Goal: Task Accomplishment & Management: Manage account settings

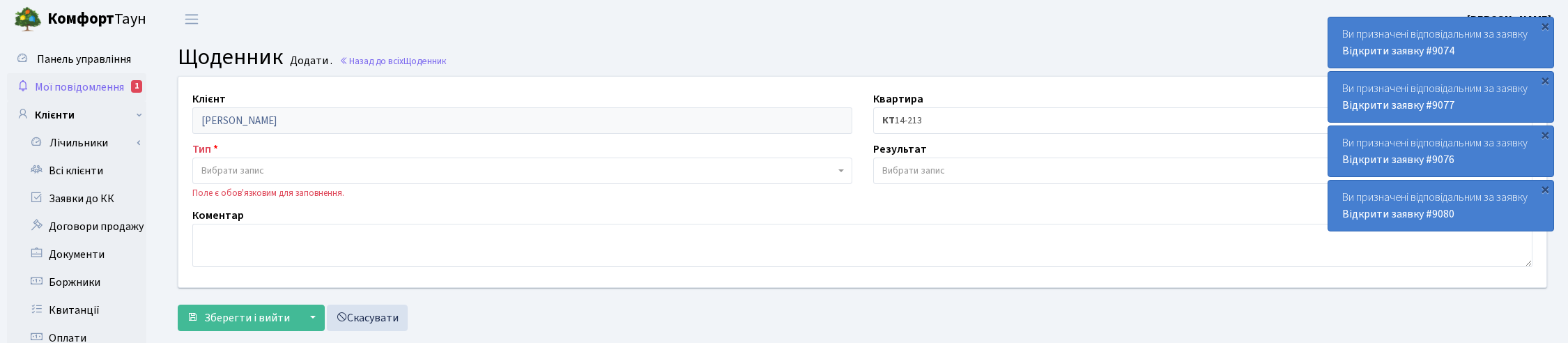
click at [93, 84] on span "Мої повідомлення" at bounding box center [79, 87] width 89 height 15
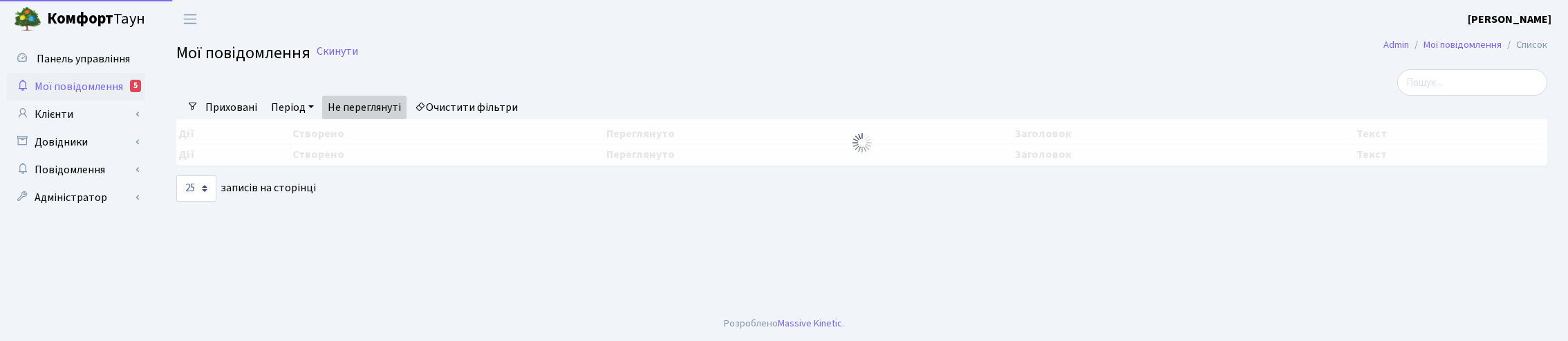
select select "25"
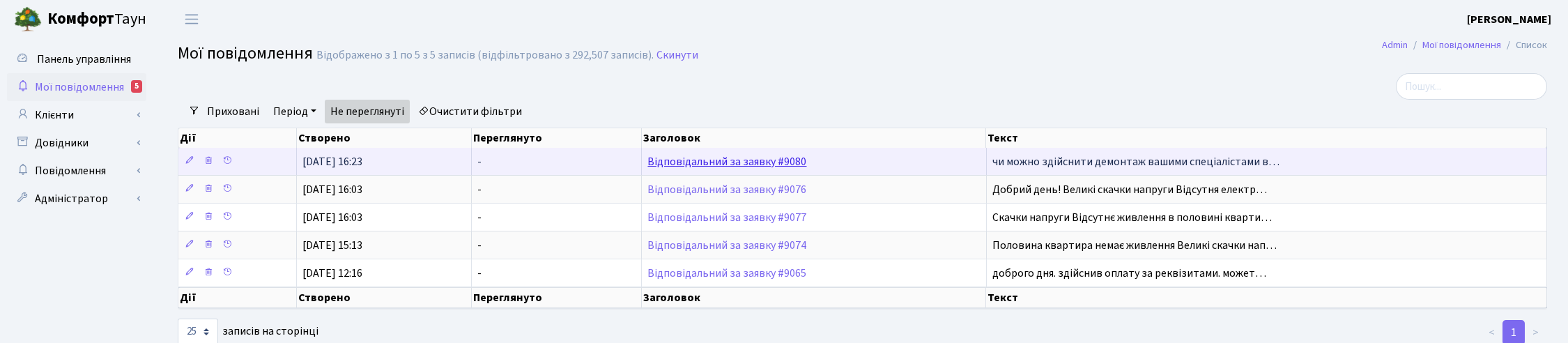
click at [715, 163] on link "Відповідальний за заявку #9080" at bounding box center [727, 162] width 159 height 15
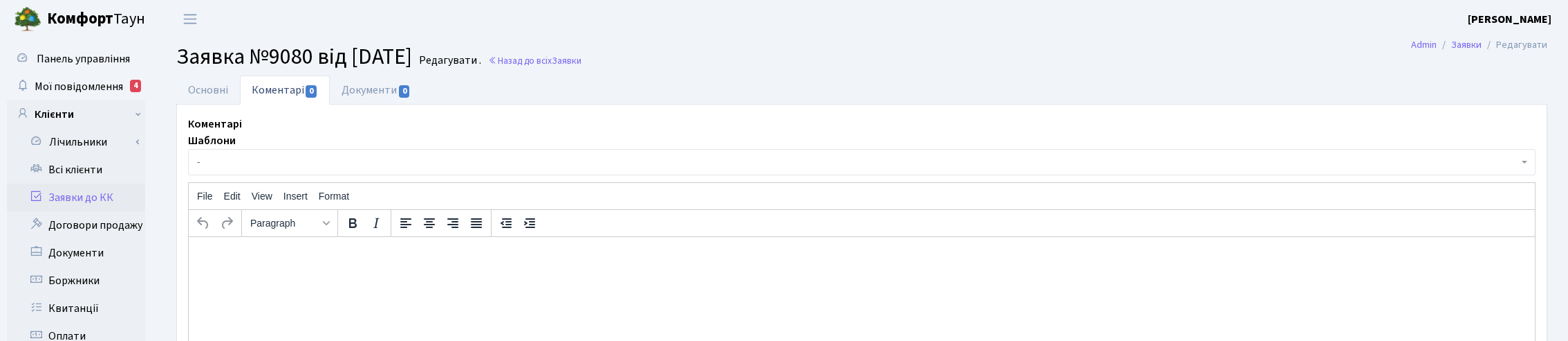
select select "8647"
click at [207, 91] on link "Основні" at bounding box center [208, 89] width 64 height 29
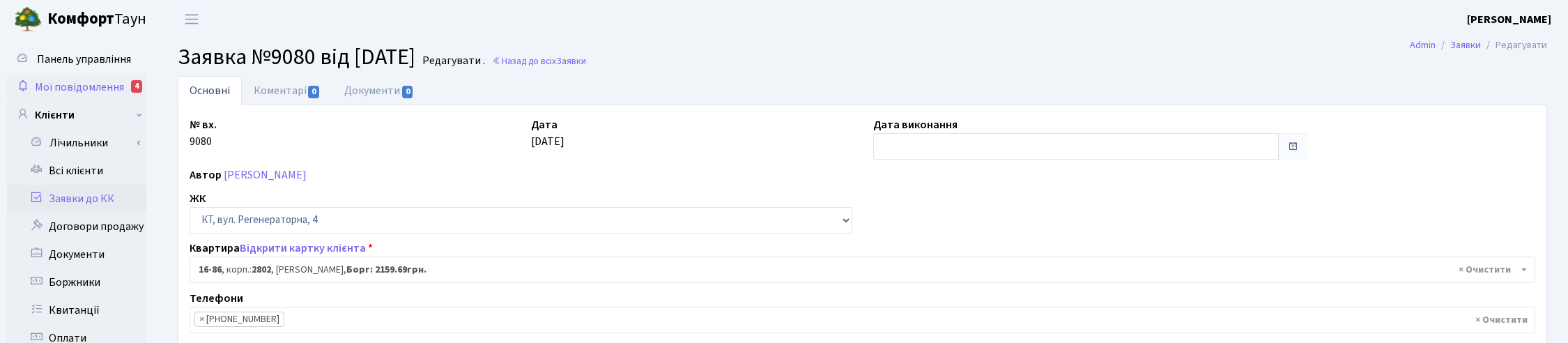
click at [70, 80] on span "Мої повідомлення" at bounding box center [79, 87] width 89 height 15
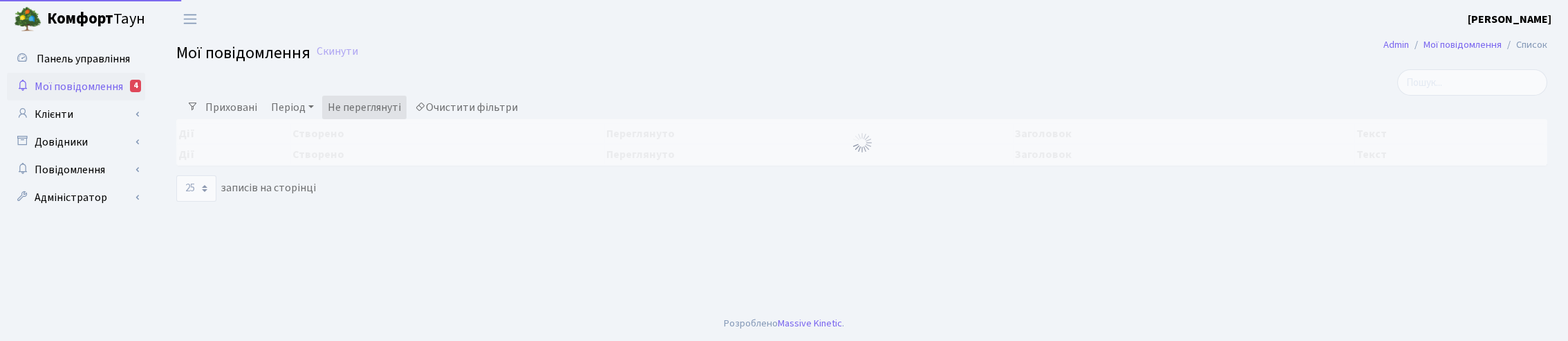
select select "25"
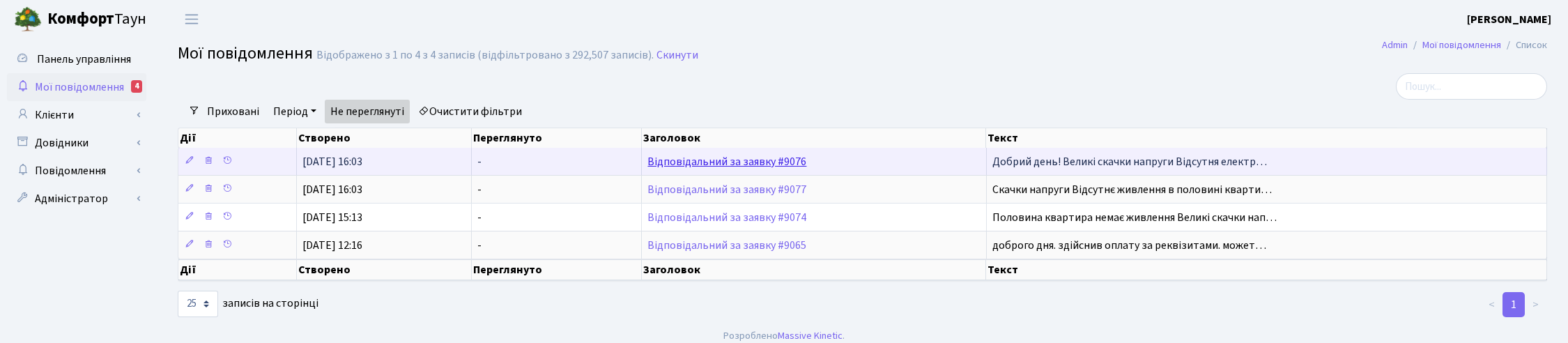
click at [704, 167] on link "Відповідальний за заявку #9076" at bounding box center [727, 162] width 159 height 15
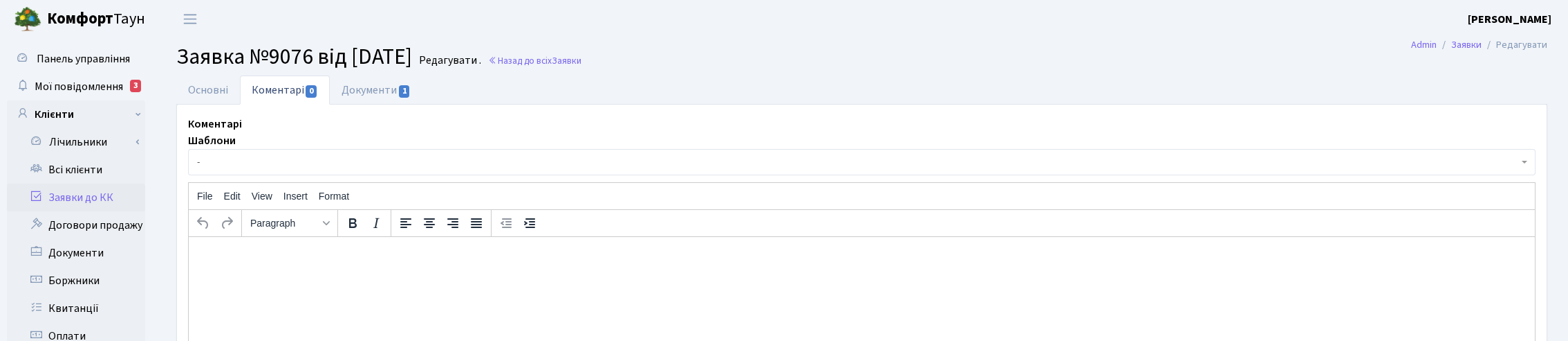
select select "1737"
select select "67"
click at [198, 95] on link "Основні" at bounding box center [208, 89] width 64 height 29
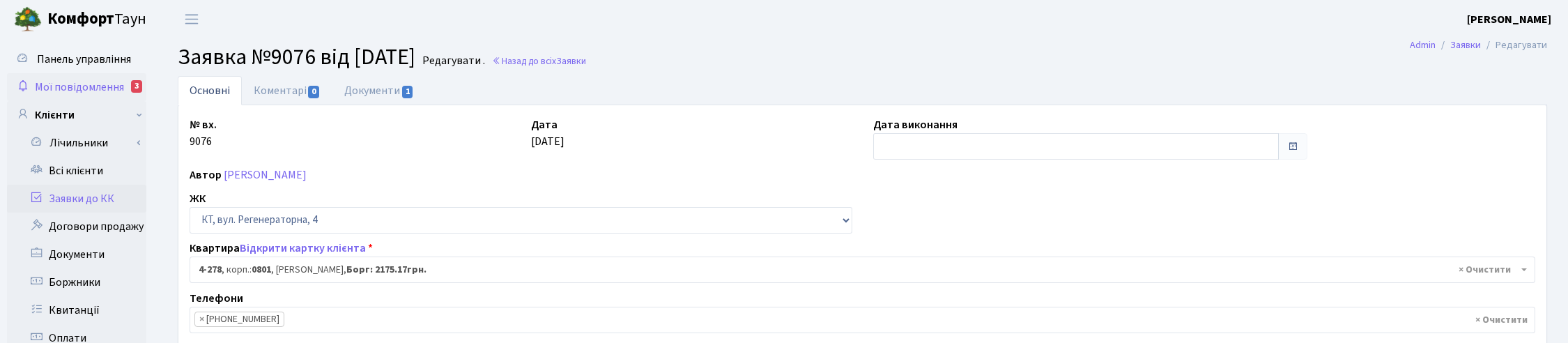
click at [108, 85] on span "Мої повідомлення" at bounding box center [79, 87] width 89 height 15
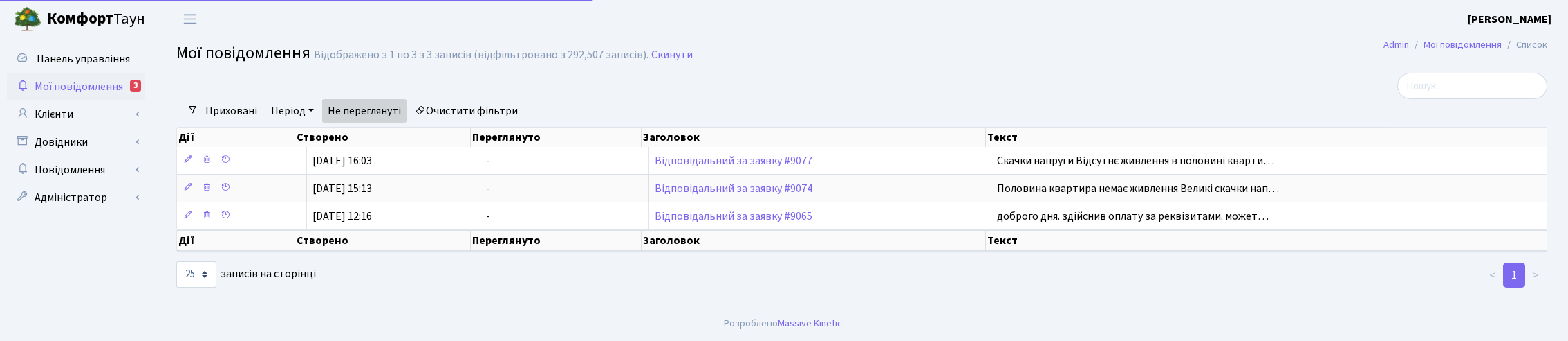
select select "25"
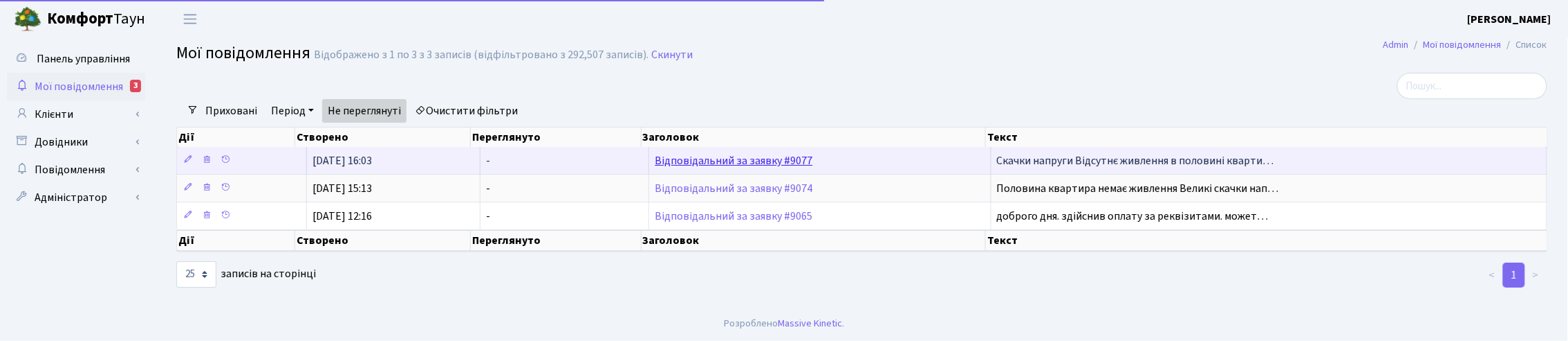
click at [758, 164] on link "Відповідальний за заявку #9077" at bounding box center [733, 161] width 158 height 15
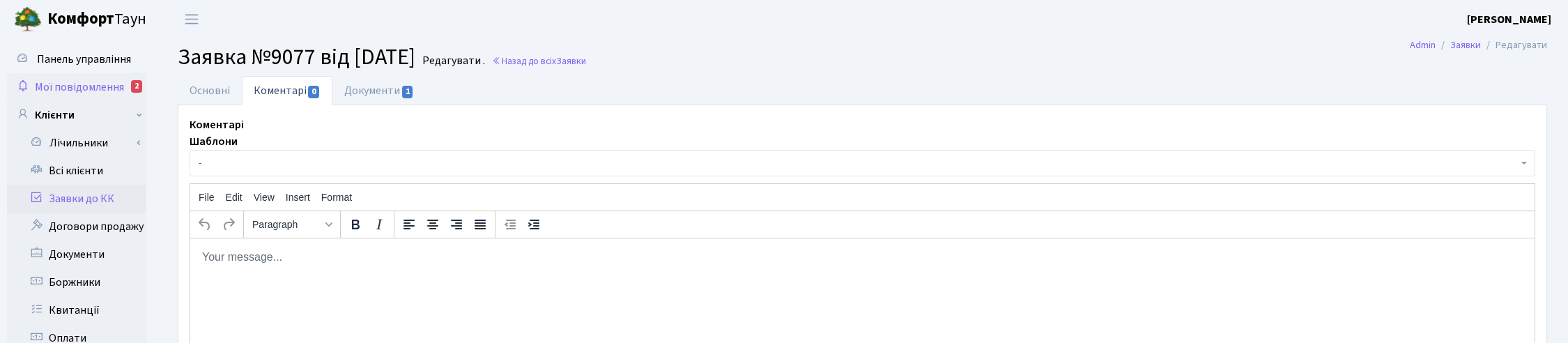
click at [65, 86] on span "Мої повідомлення" at bounding box center [79, 87] width 89 height 15
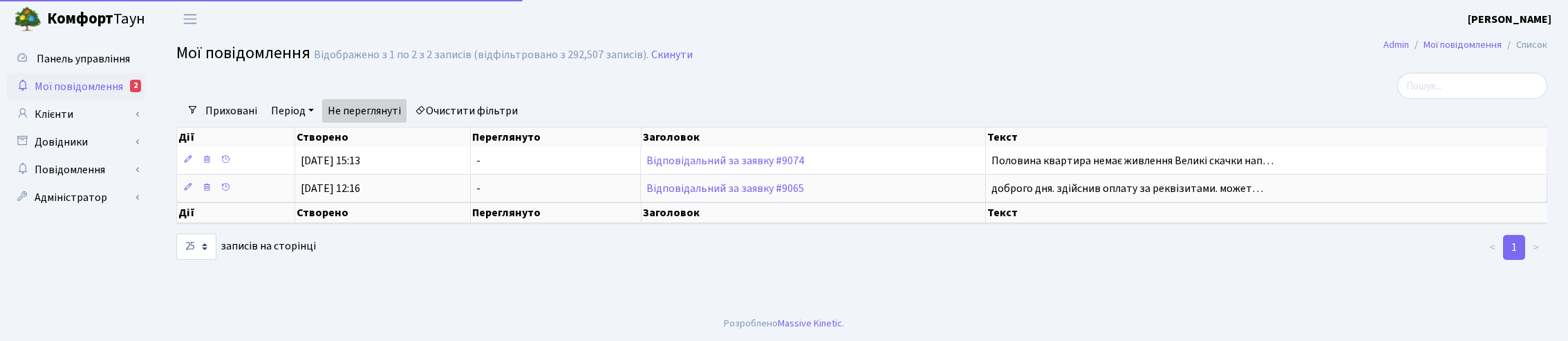
select select "25"
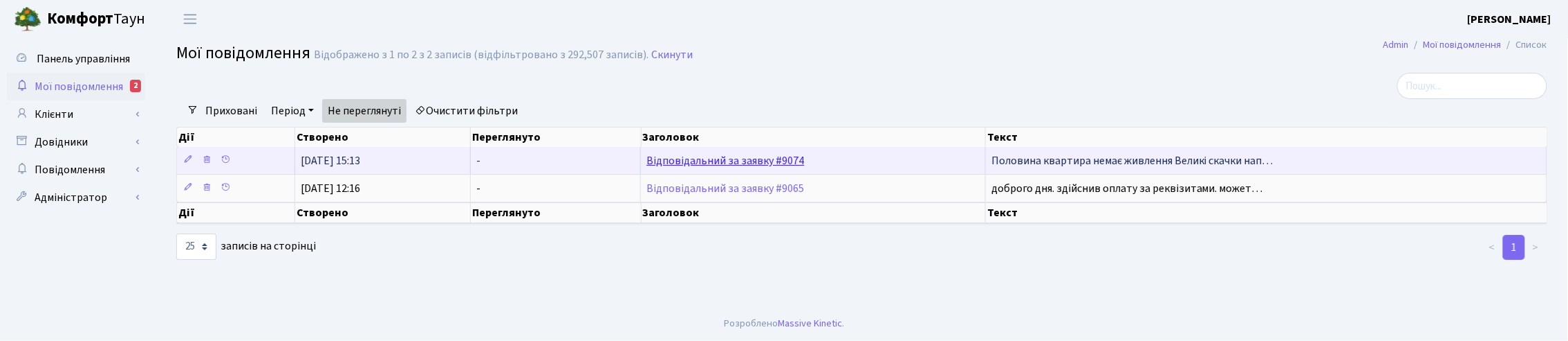
click at [711, 164] on link "Відповідальний за заявку #9074" at bounding box center [726, 161] width 158 height 15
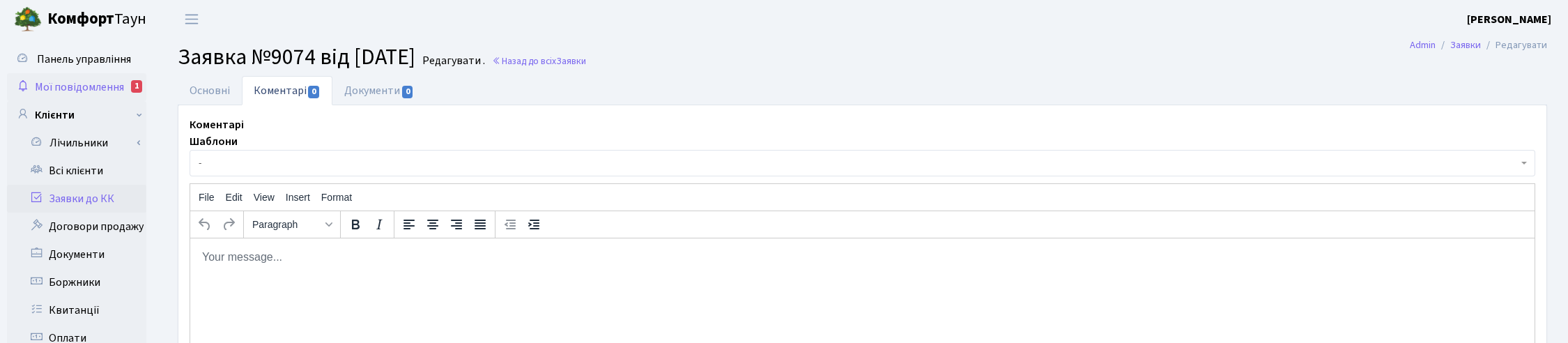
click at [109, 83] on span "Мої повідомлення" at bounding box center [79, 87] width 89 height 15
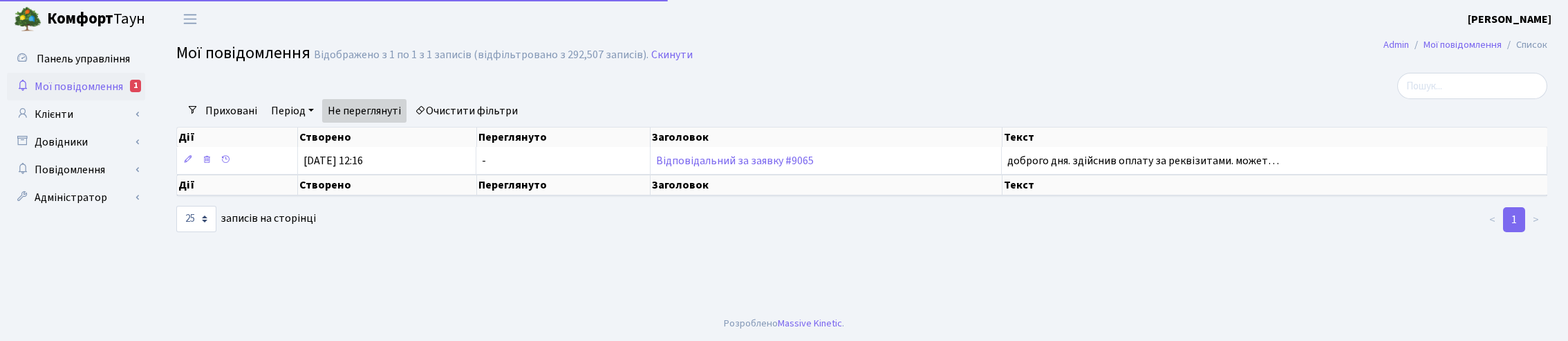
select select "25"
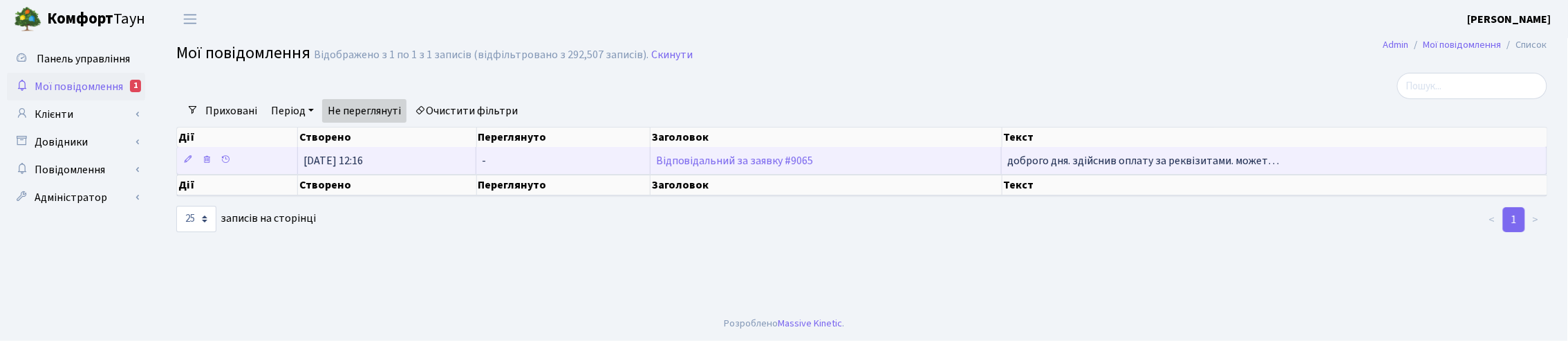
click at [730, 167] on td "Відповідальний за заявку #9065" at bounding box center [826, 160] width 352 height 27
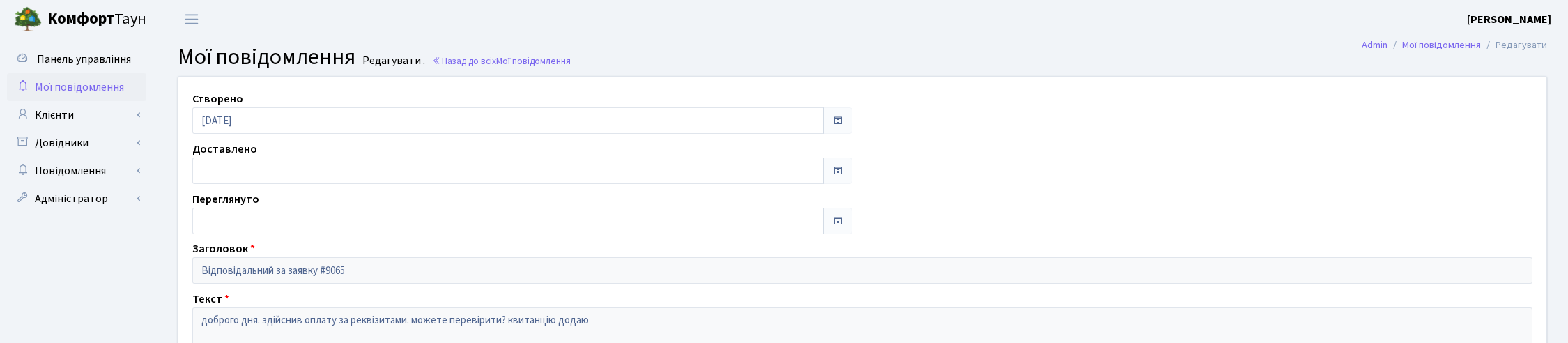
scroll to position [87, 0]
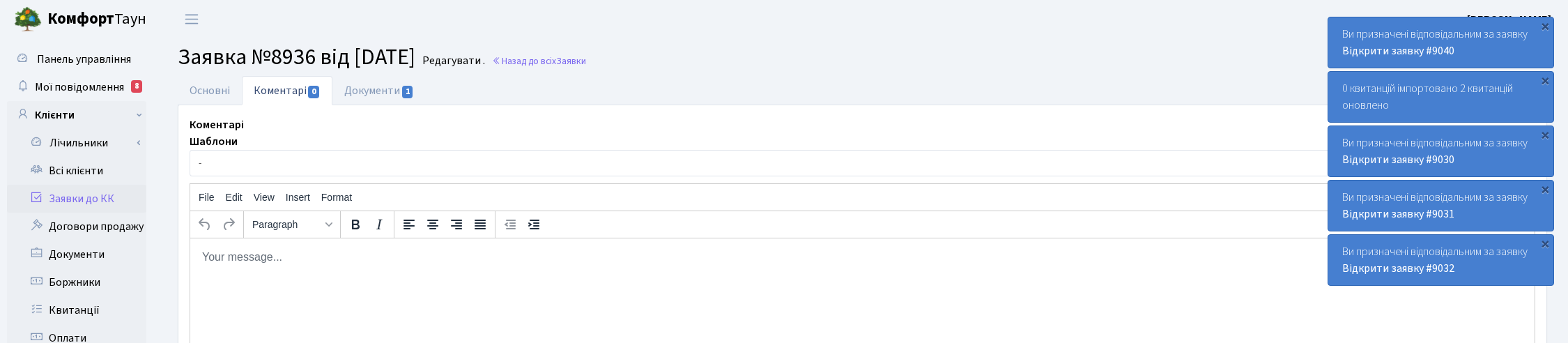
click at [83, 203] on link "Заявки до КК" at bounding box center [76, 198] width 139 height 28
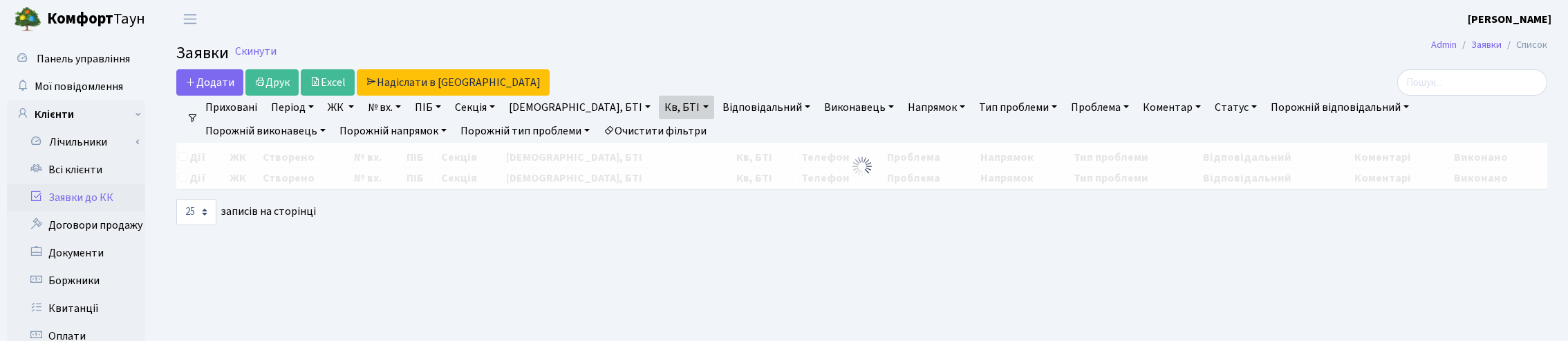
select select "25"
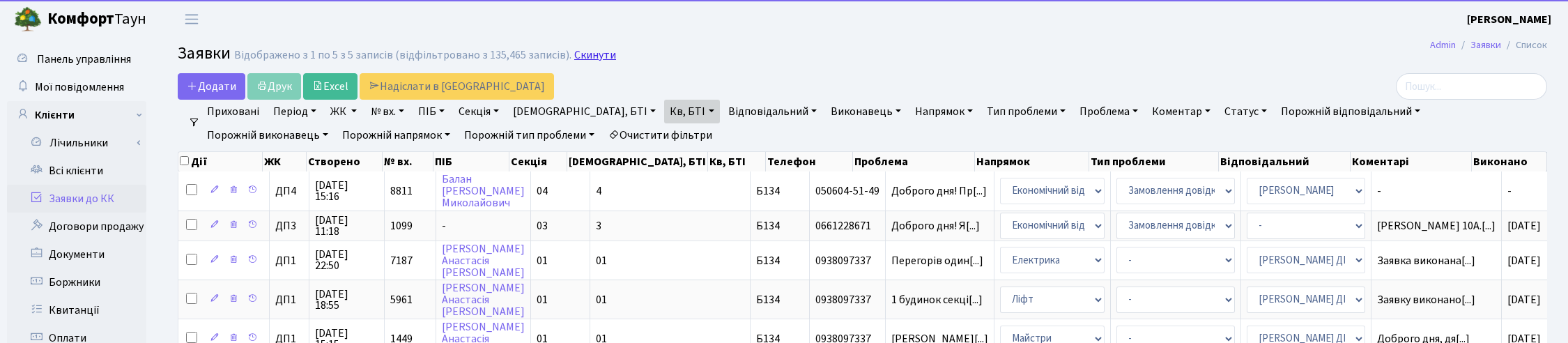
click at [577, 58] on link "Скинути" at bounding box center [595, 55] width 42 height 13
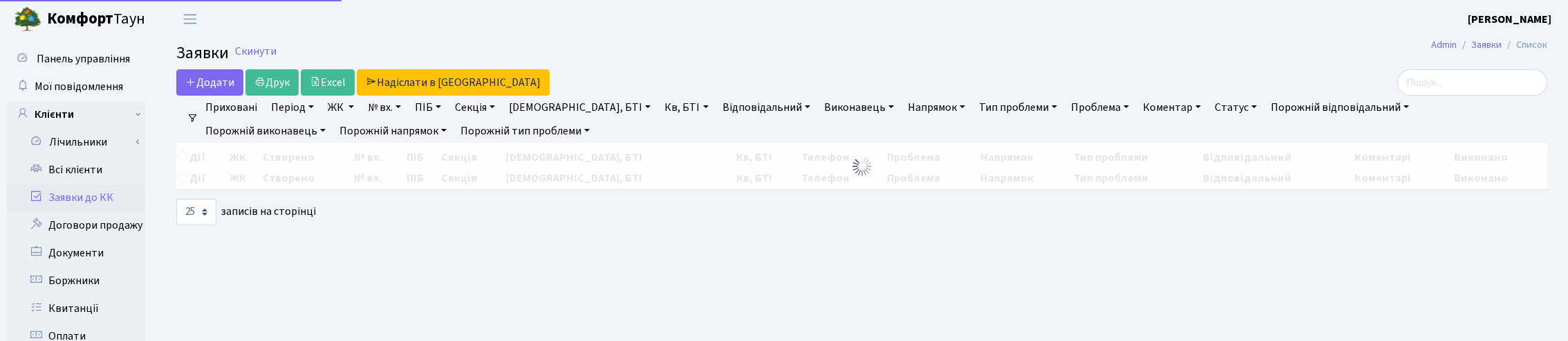
select select "25"
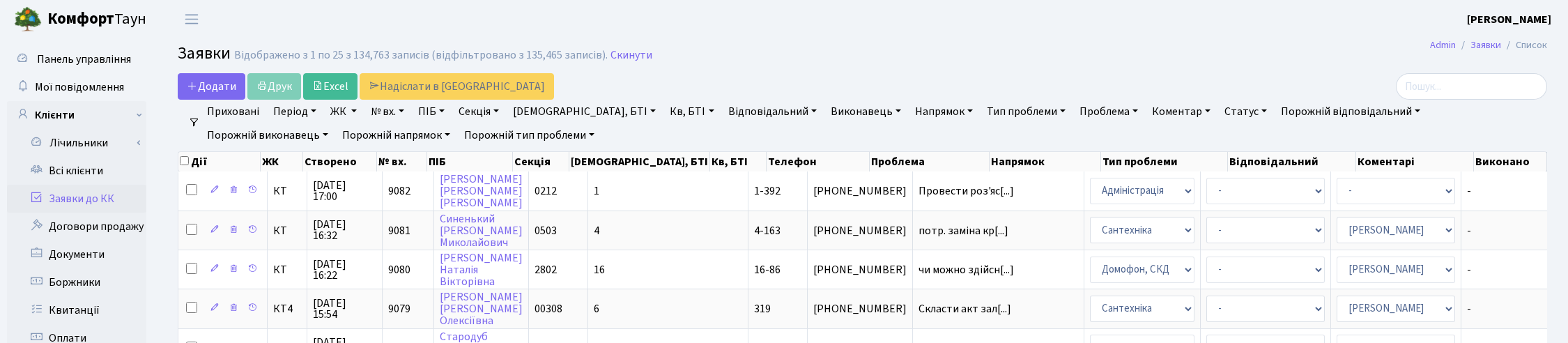
click at [382, 112] on link "№ вх." at bounding box center [387, 111] width 45 height 23
click at [394, 137] on input "text" at bounding box center [406, 138] width 81 height 26
type input "9065"
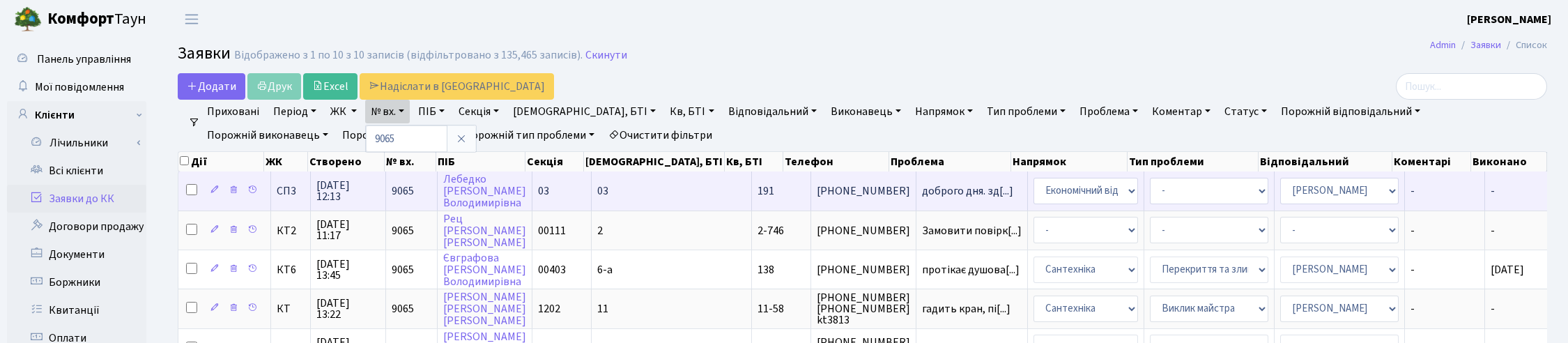
click at [347, 188] on span "14.10.2025 12:13" at bounding box center [348, 191] width 64 height 22
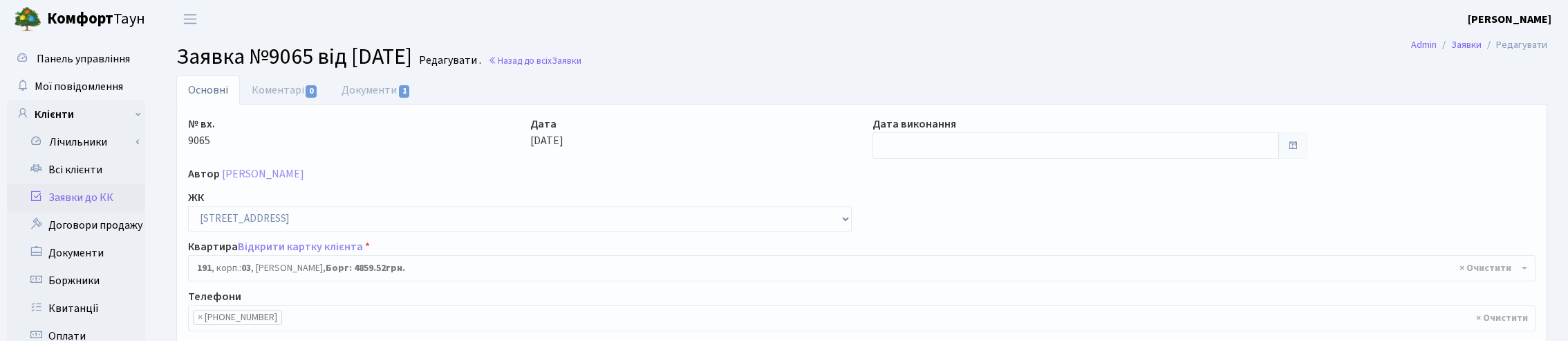
select select "20913"
click at [378, 87] on link "Документи 1" at bounding box center [376, 89] width 93 height 29
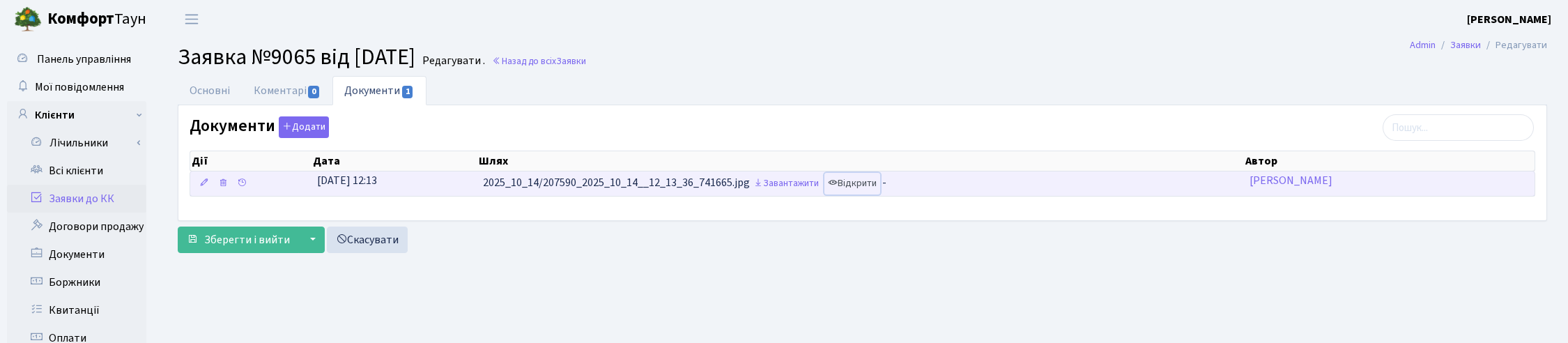
click at [867, 176] on link "Відкрити" at bounding box center [852, 183] width 56 height 21
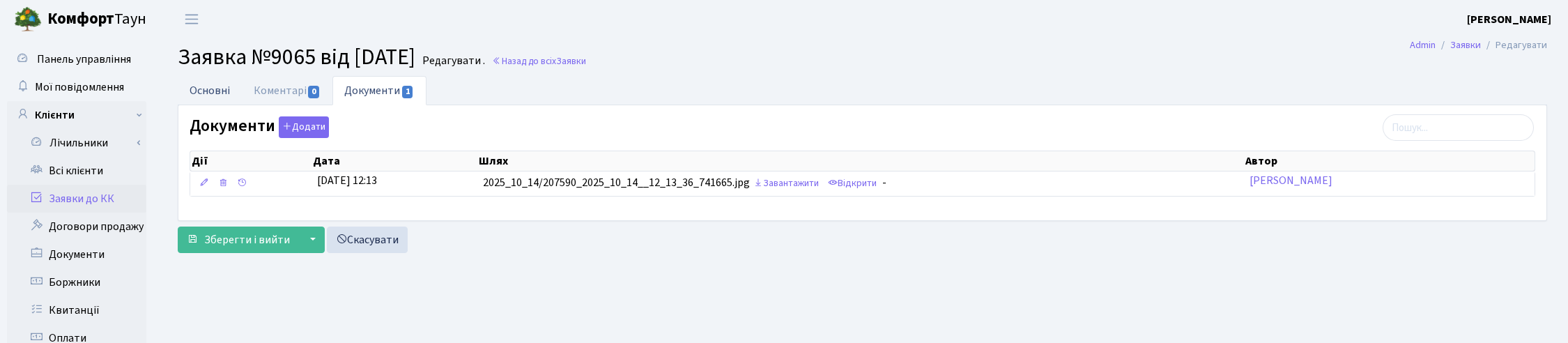
click at [213, 92] on link "Основні" at bounding box center [210, 90] width 65 height 29
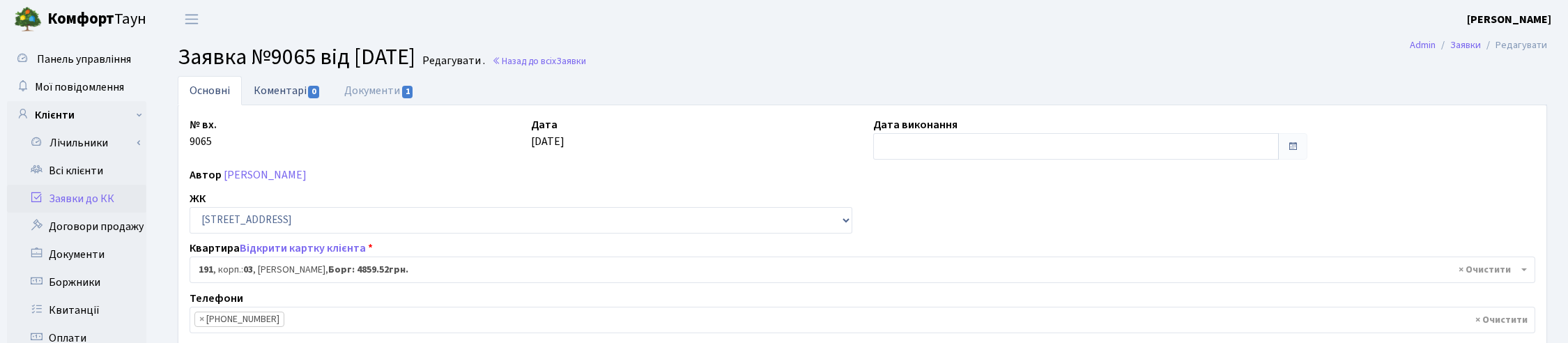
click at [276, 89] on link "Коментарі 0" at bounding box center [286, 90] width 91 height 29
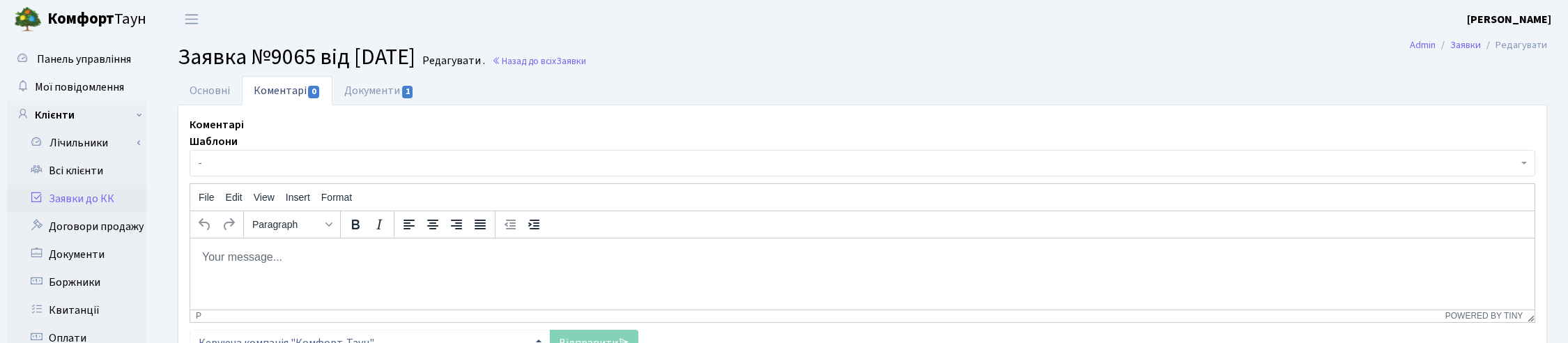
click at [255, 259] on body "Rich Text Area. Press ALT-0 for help." at bounding box center [862, 256] width 1322 height 15
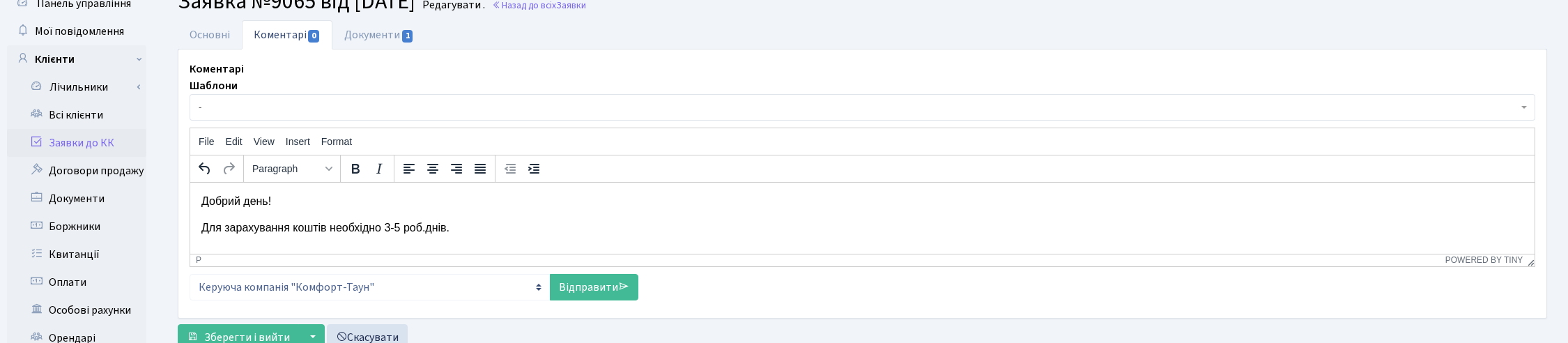
scroll to position [87, 0]
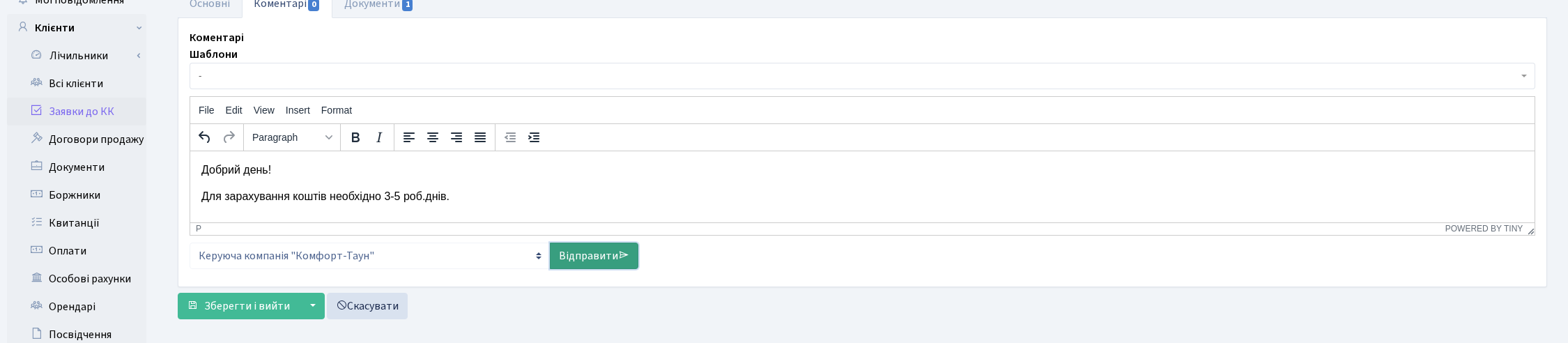
click at [594, 251] on link "Відправити" at bounding box center [594, 255] width 89 height 26
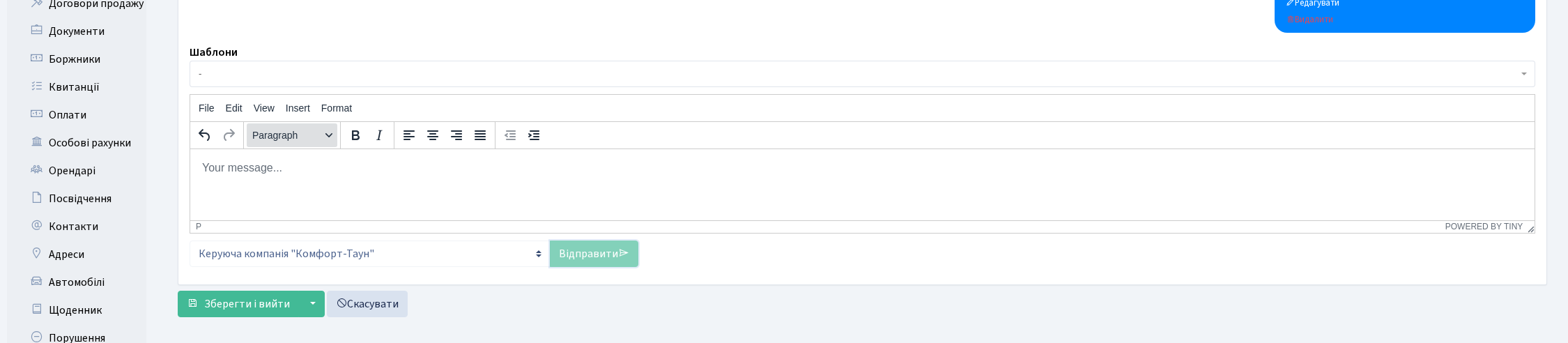
scroll to position [356, 0]
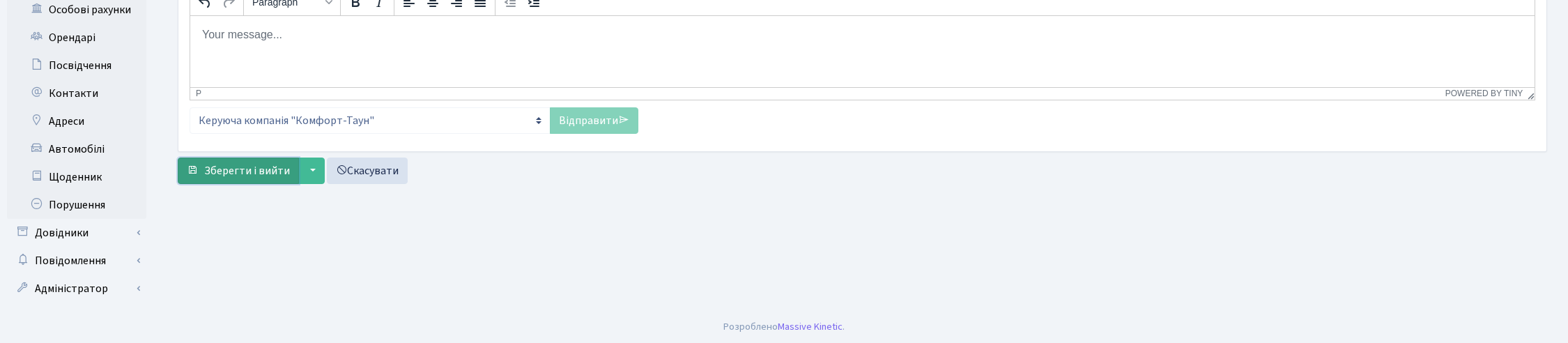
click at [262, 168] on span "Зберегти і вийти" at bounding box center [247, 170] width 86 height 15
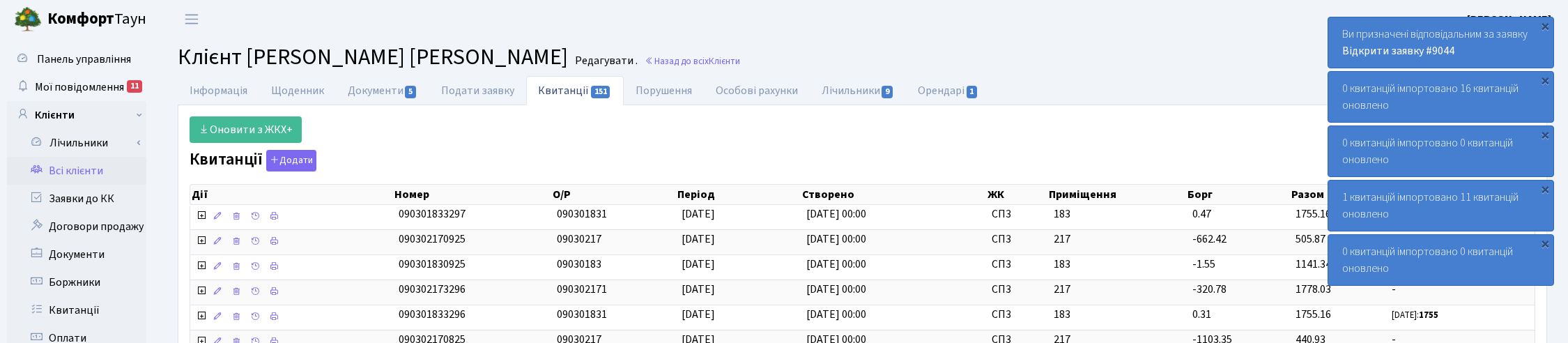
select select "25"
click at [649, 62] on link "Назад до всіх Клієнти" at bounding box center [692, 61] width 95 height 13
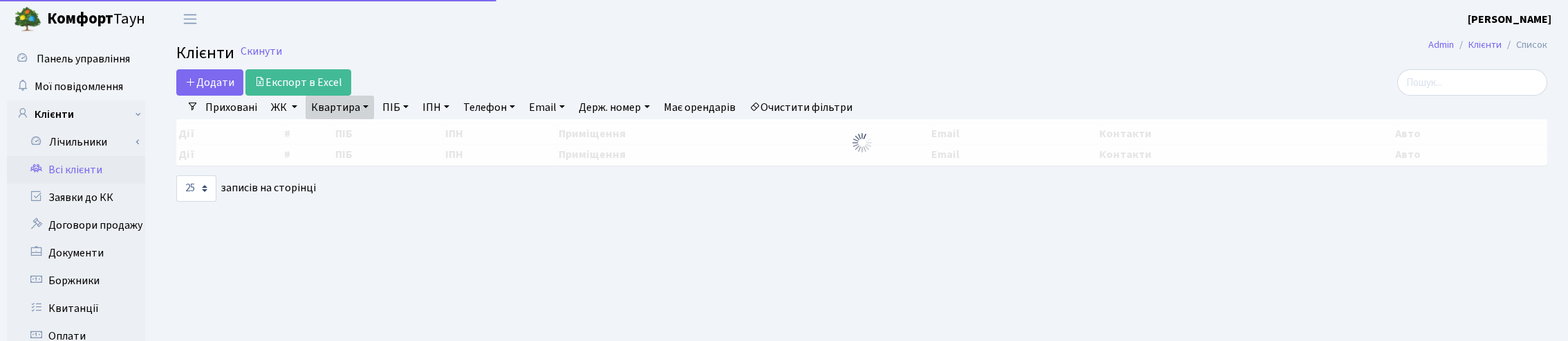
select select "25"
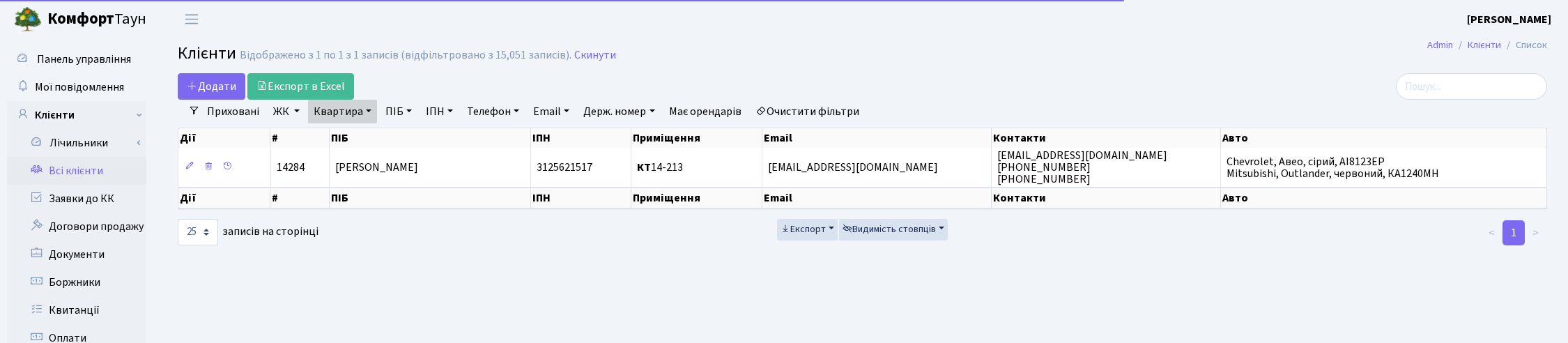
click at [367, 107] on link "Квартира" at bounding box center [342, 111] width 69 height 23
click at [351, 137] on input "14-213" at bounding box center [349, 138] width 81 height 26
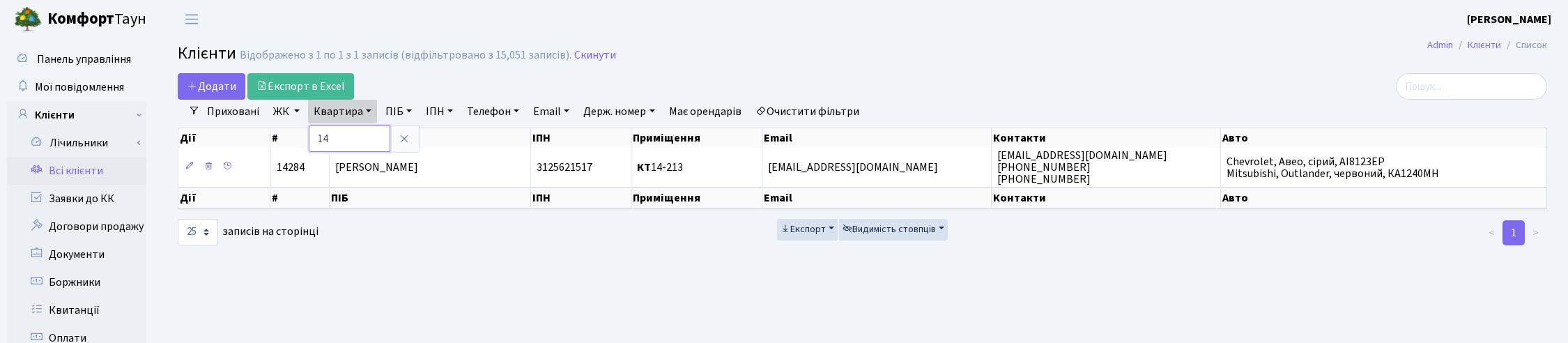
type input "1"
type input "5-357"
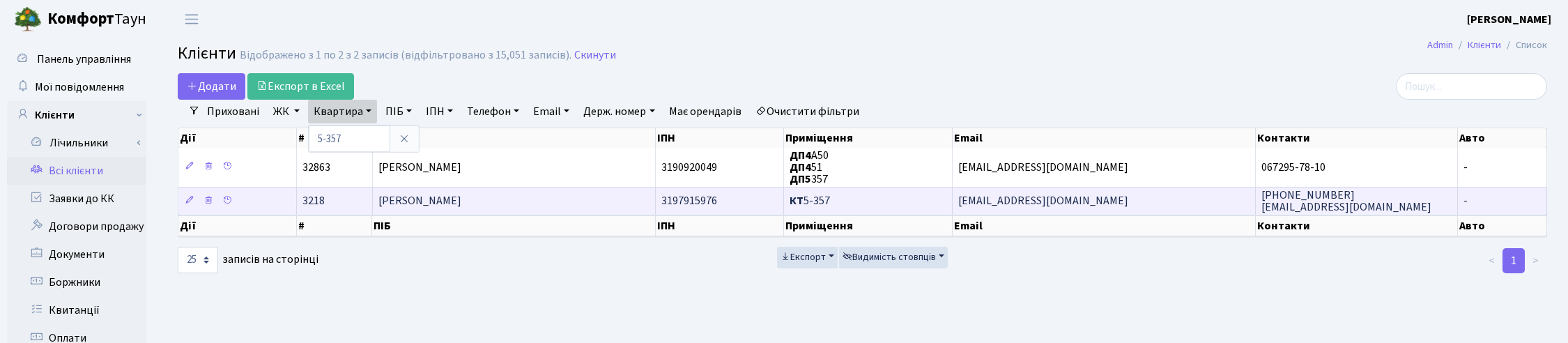
click at [440, 203] on span "Ільюк Микола Валерійович" at bounding box center [419, 201] width 83 height 15
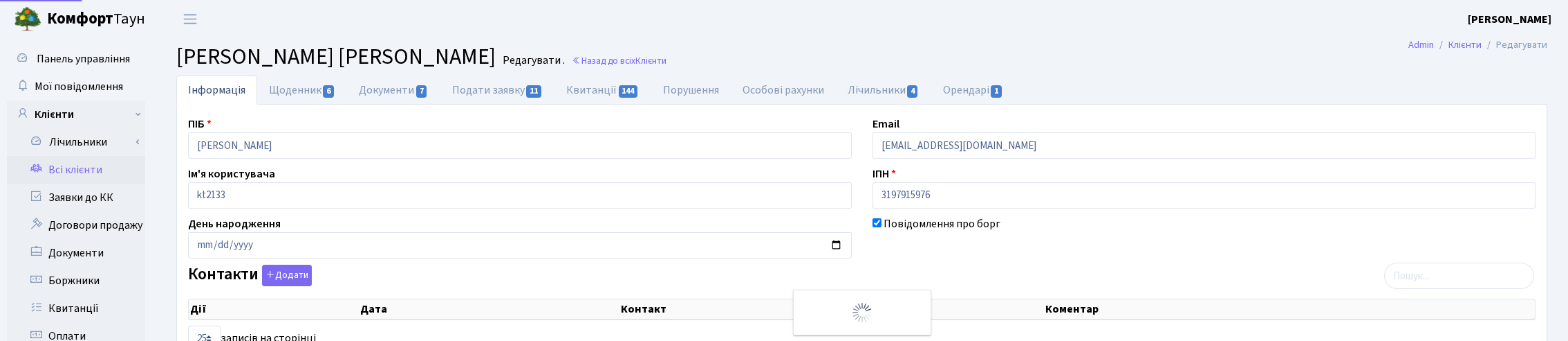
select select "25"
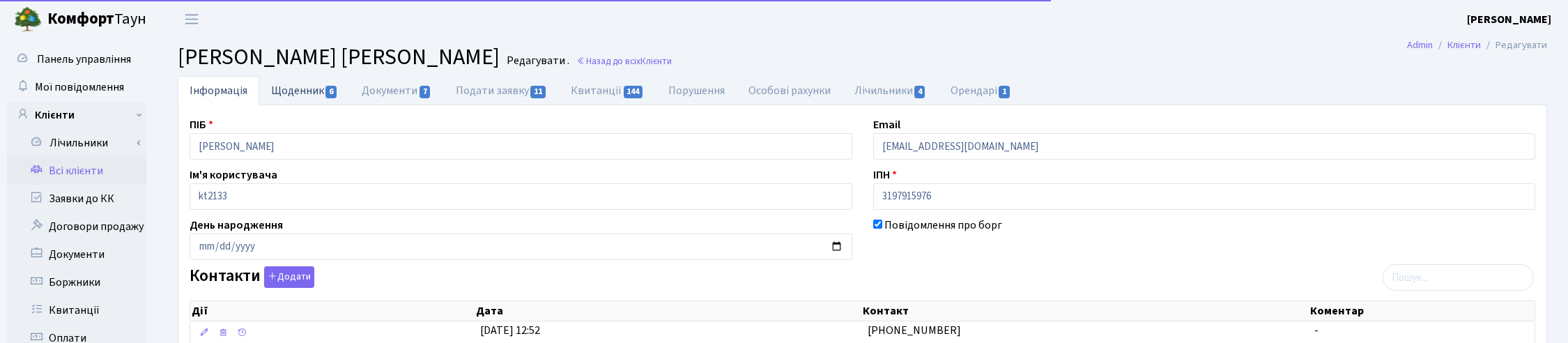
click at [311, 89] on link "Щоденник 6" at bounding box center [304, 90] width 91 height 29
select select "25"
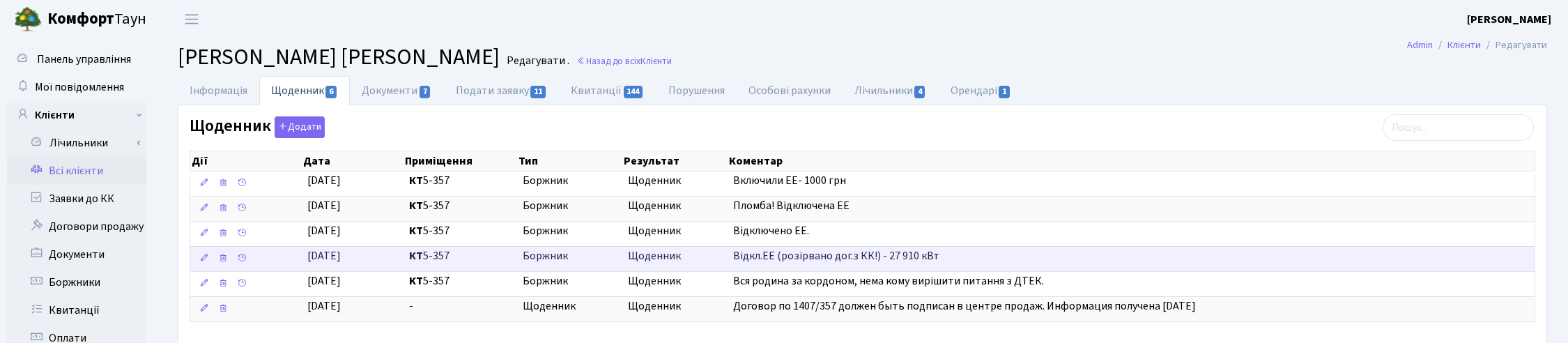
click at [756, 264] on span "Відкл.ЕЕ (розірвано дог.з КК!) - 27 910 кВт" at bounding box center [836, 255] width 206 height 15
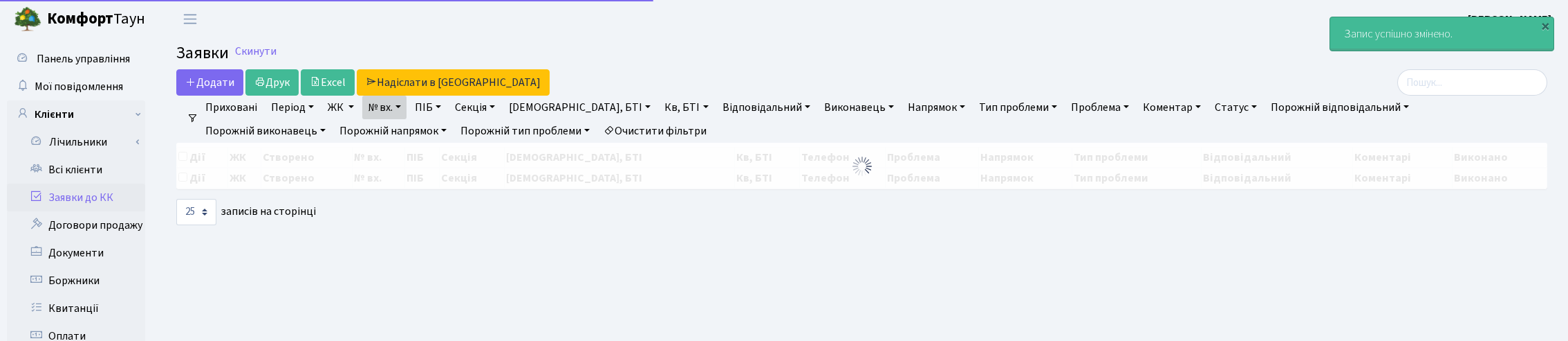
select select "25"
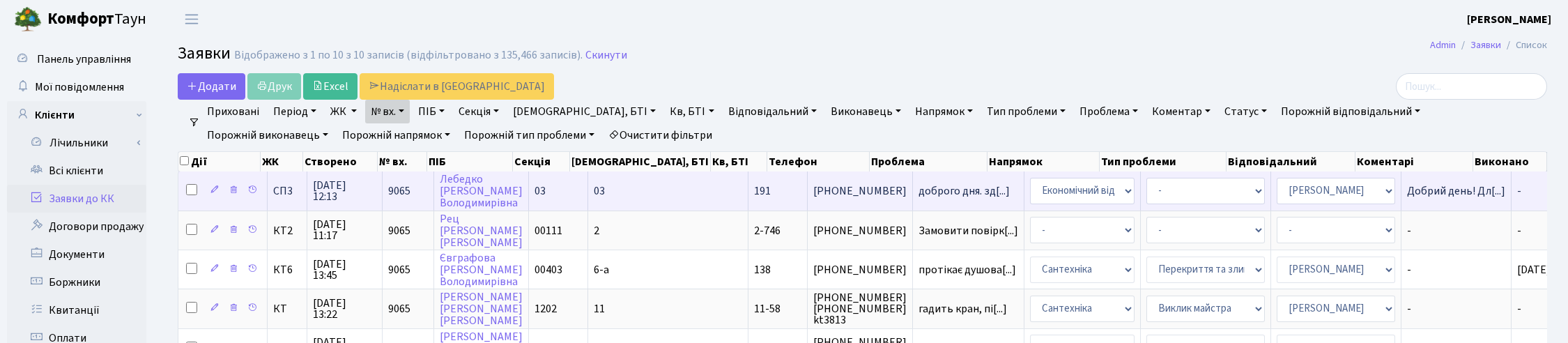
click at [337, 190] on span "14.10.2025 12:13" at bounding box center [344, 191] width 64 height 22
click at [326, 187] on span "14.10.2025 12:13" at bounding box center [344, 191] width 64 height 22
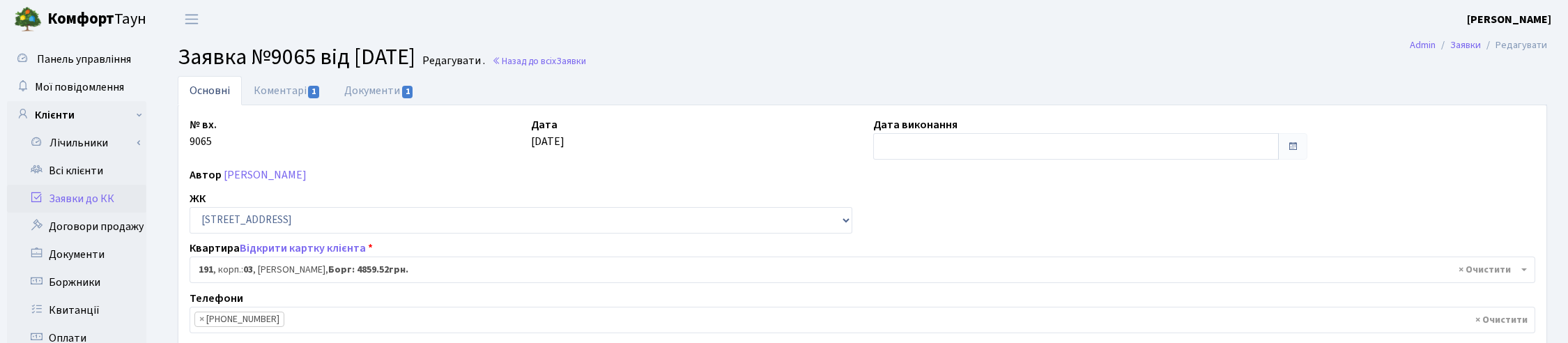
select select "20913"
click at [903, 154] on input "text" at bounding box center [1076, 146] width 406 height 26
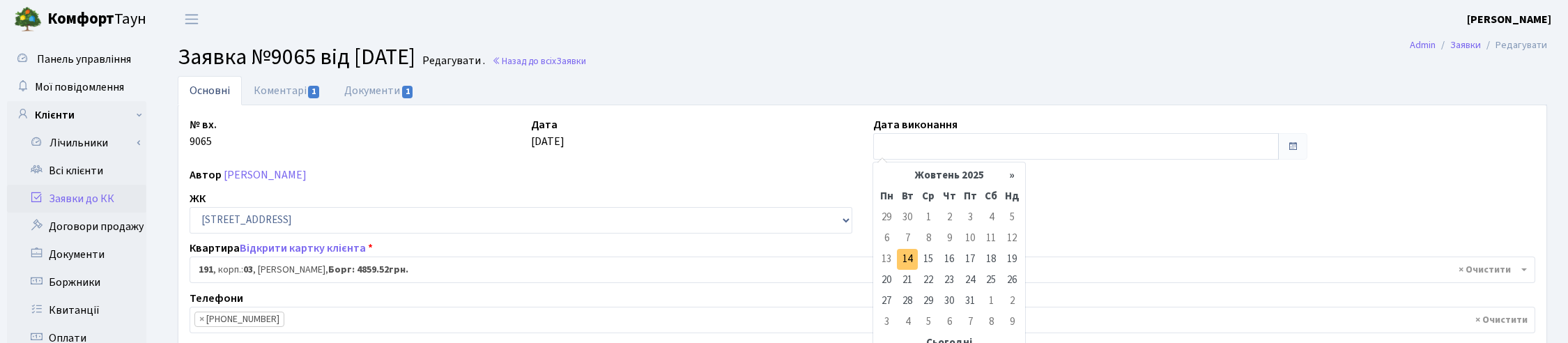
click at [914, 252] on td "14" at bounding box center [907, 259] width 21 height 21
type input "[DATE]"
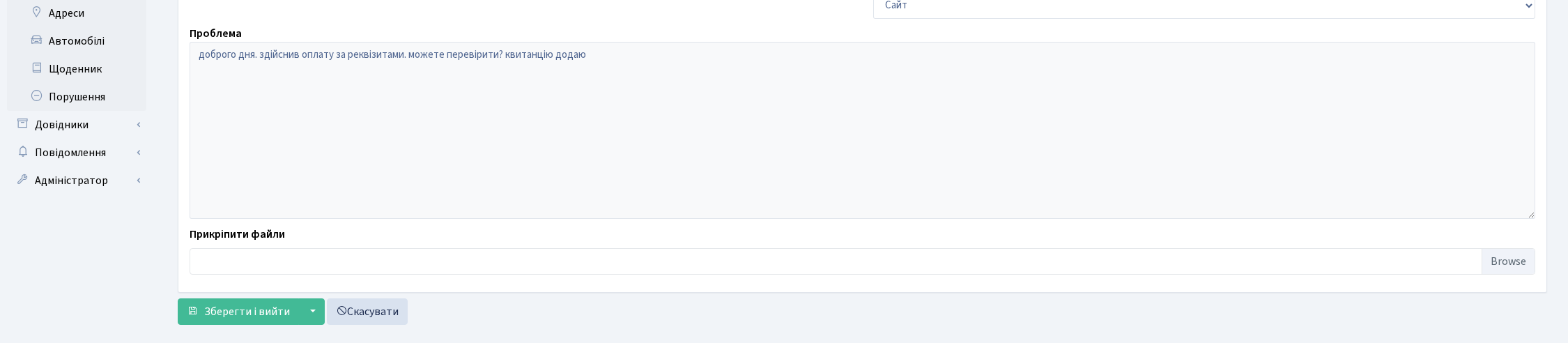
scroll to position [488, 0]
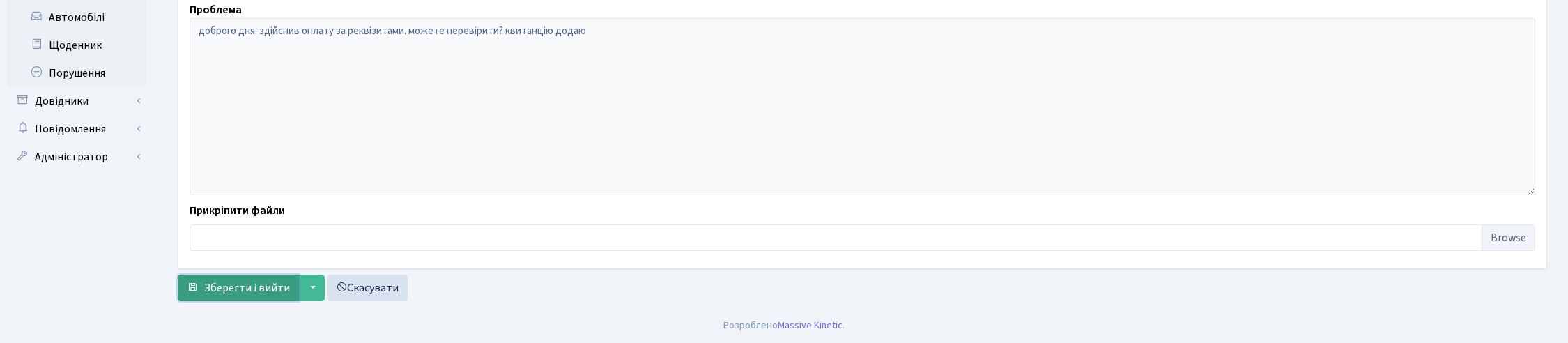
click at [254, 287] on span "Зберегти і вийти" at bounding box center [247, 287] width 86 height 15
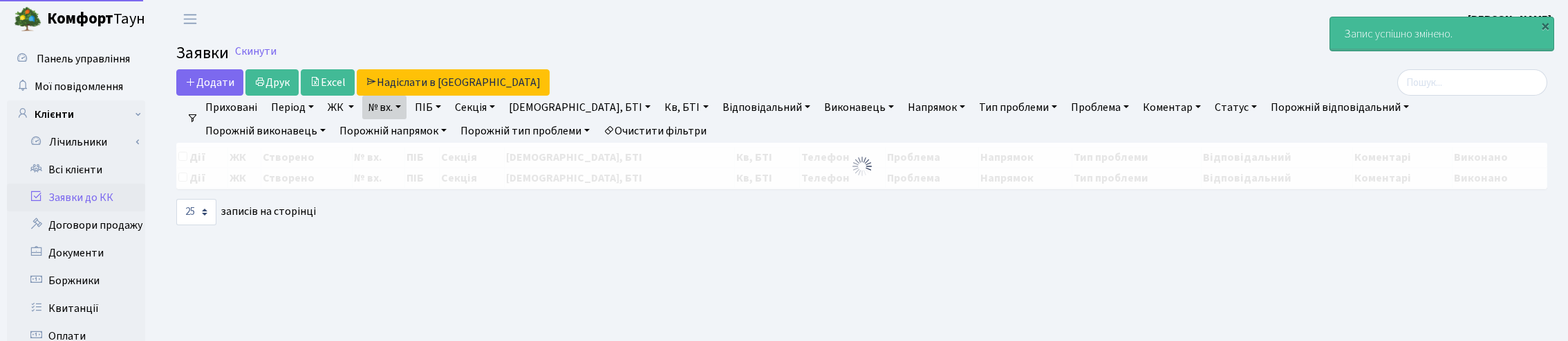
select select "25"
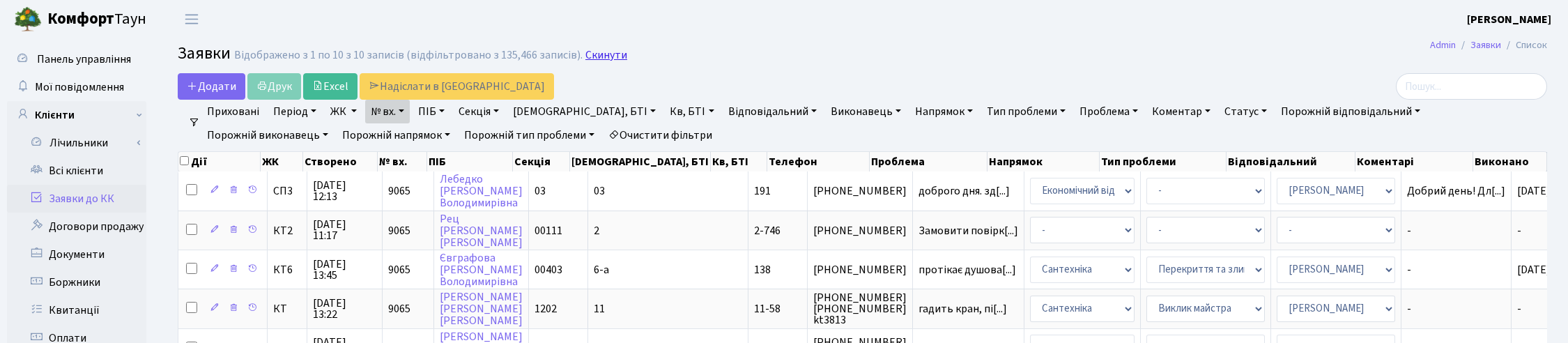
click at [592, 57] on link "Скинути" at bounding box center [606, 55] width 42 height 13
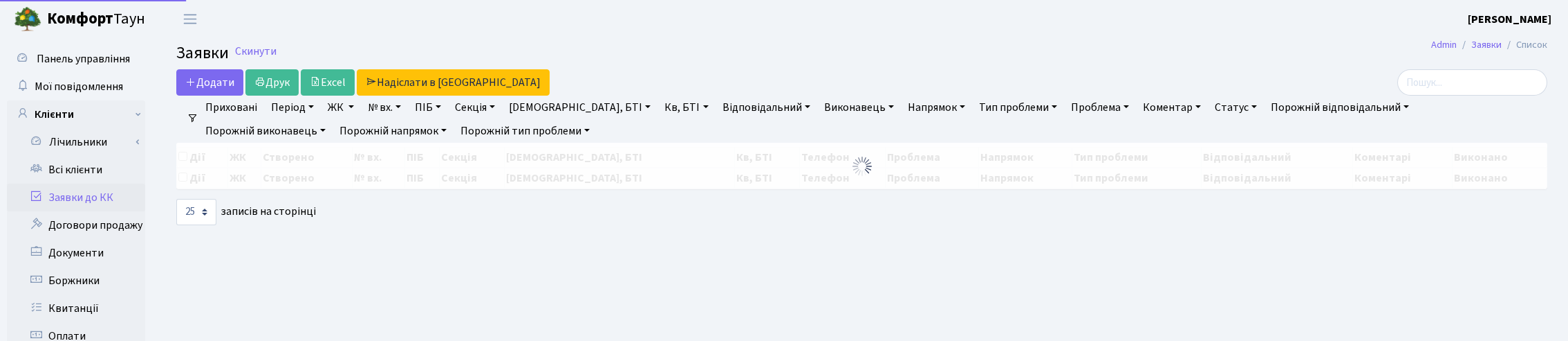
select select "25"
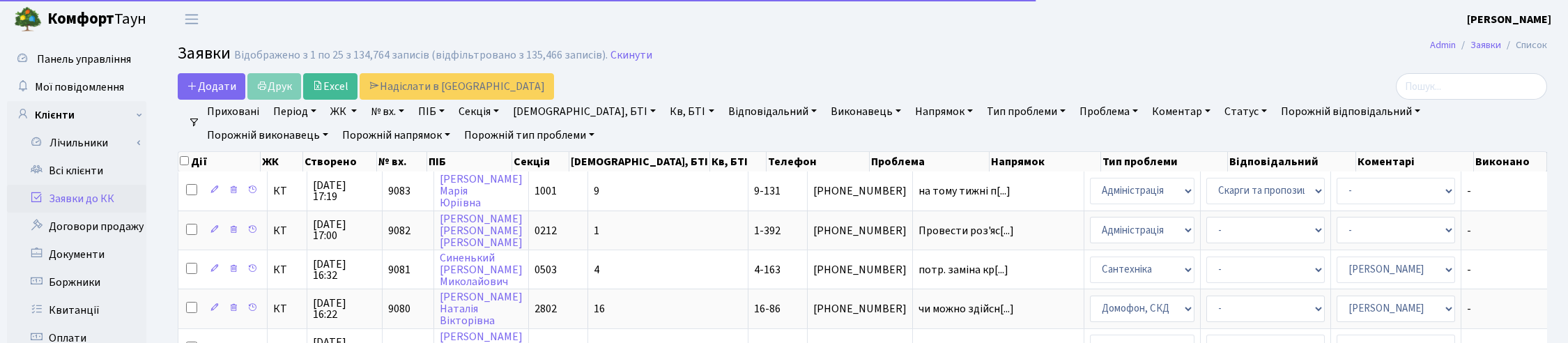
click at [664, 107] on link "Кв, БТІ" at bounding box center [691, 111] width 55 height 23
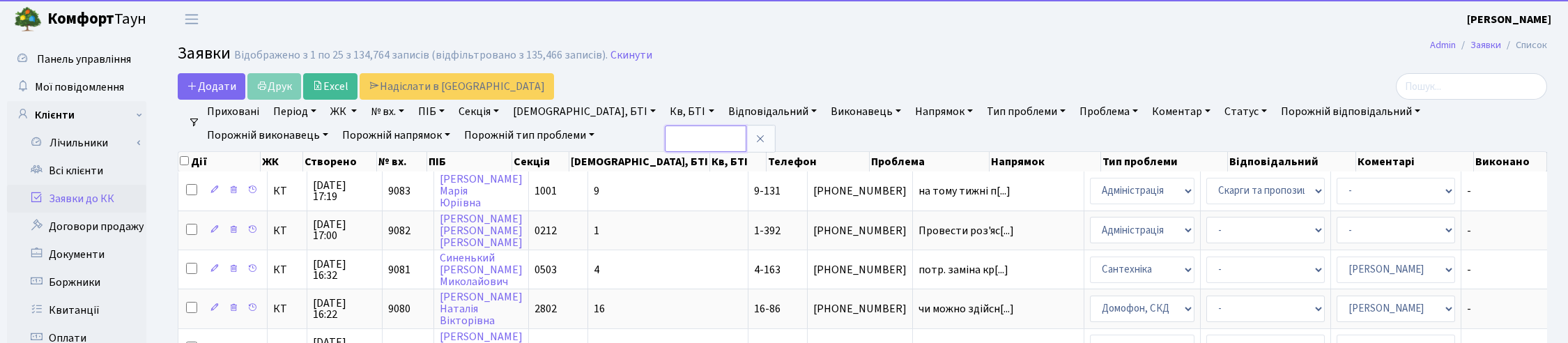
click at [665, 134] on input "text" at bounding box center [705, 138] width 81 height 26
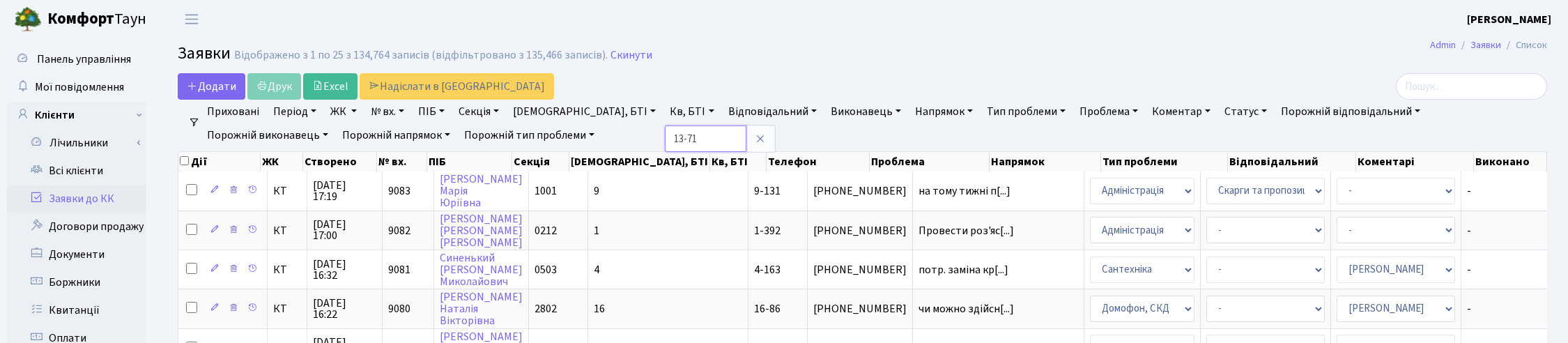
type input "13-71"
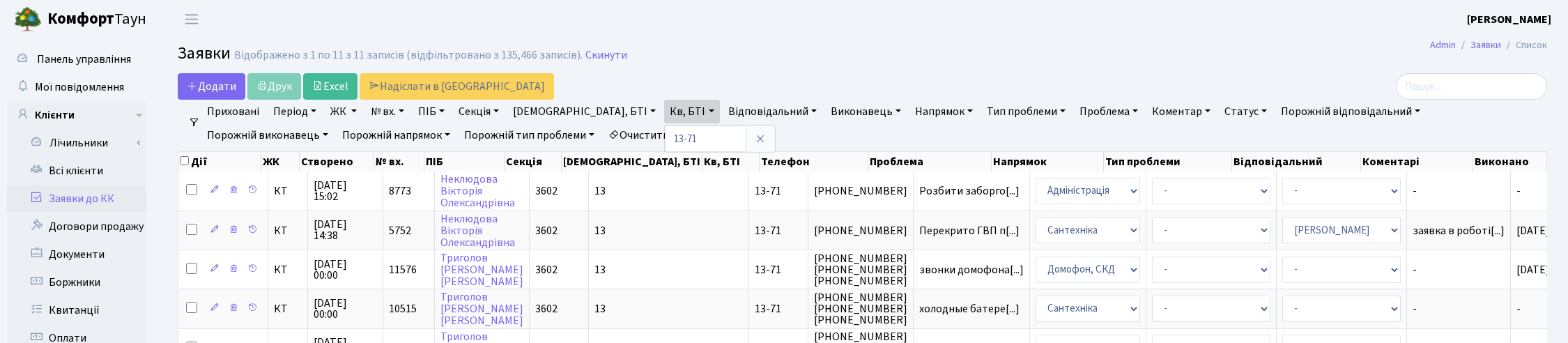
click at [863, 47] on h2 "Заявки Відображено з 1 по 11 з 11 записів (відфільтровано з 135,466 записів). С…" at bounding box center [863, 55] width 1370 height 23
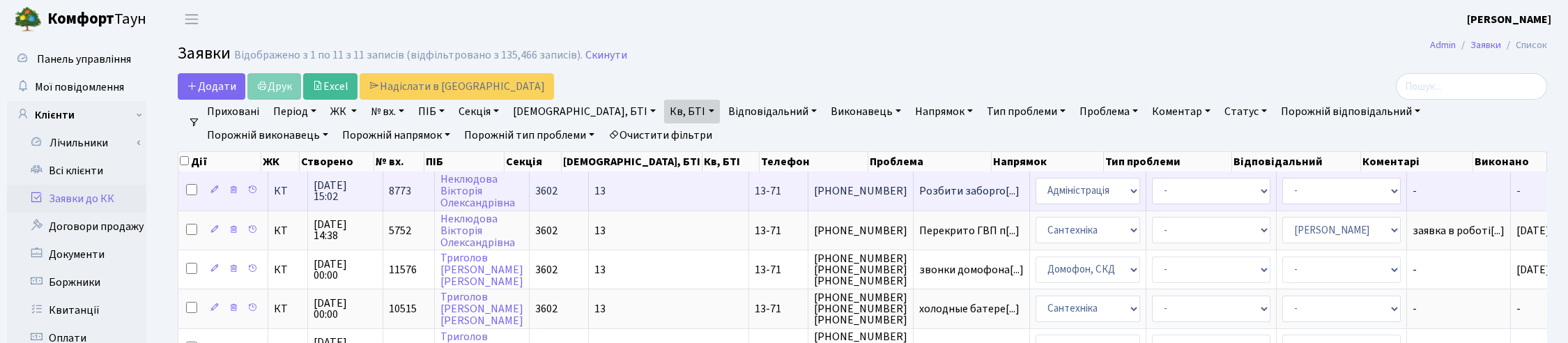
click at [331, 184] on span "07.10.2025 15:02" at bounding box center [345, 191] width 64 height 22
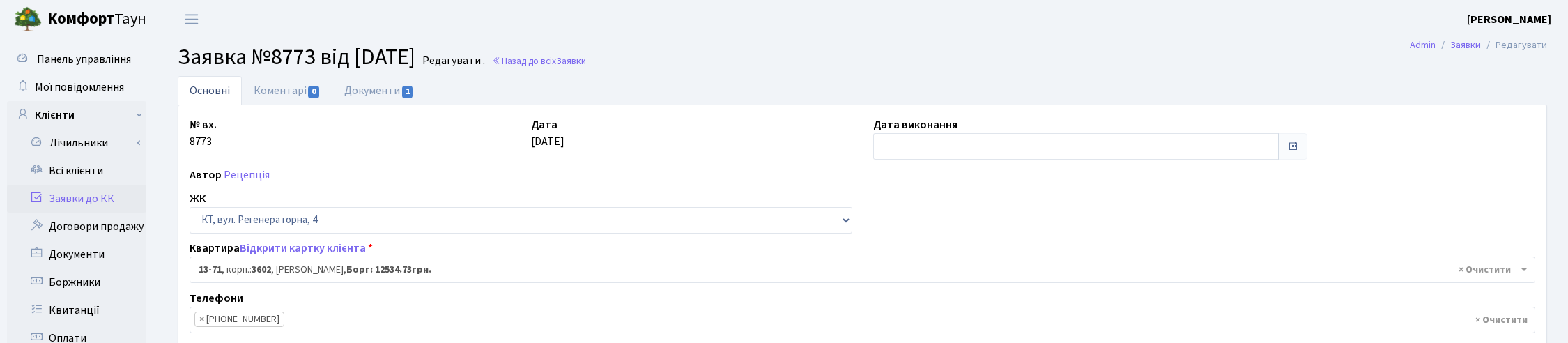
select select "7717"
click at [390, 91] on link "Документи 1" at bounding box center [379, 90] width 94 height 29
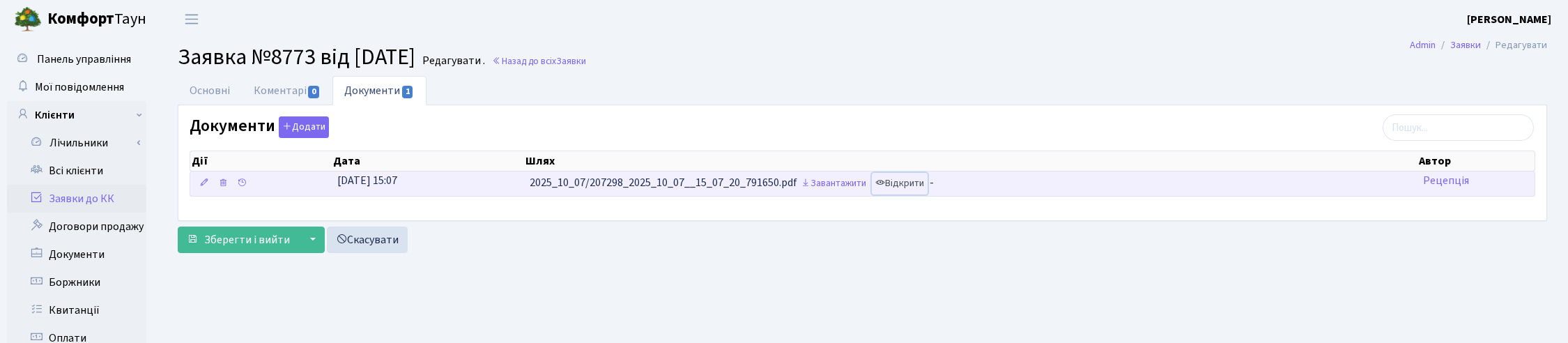
click at [907, 179] on link "Відкрити" at bounding box center [900, 183] width 56 height 21
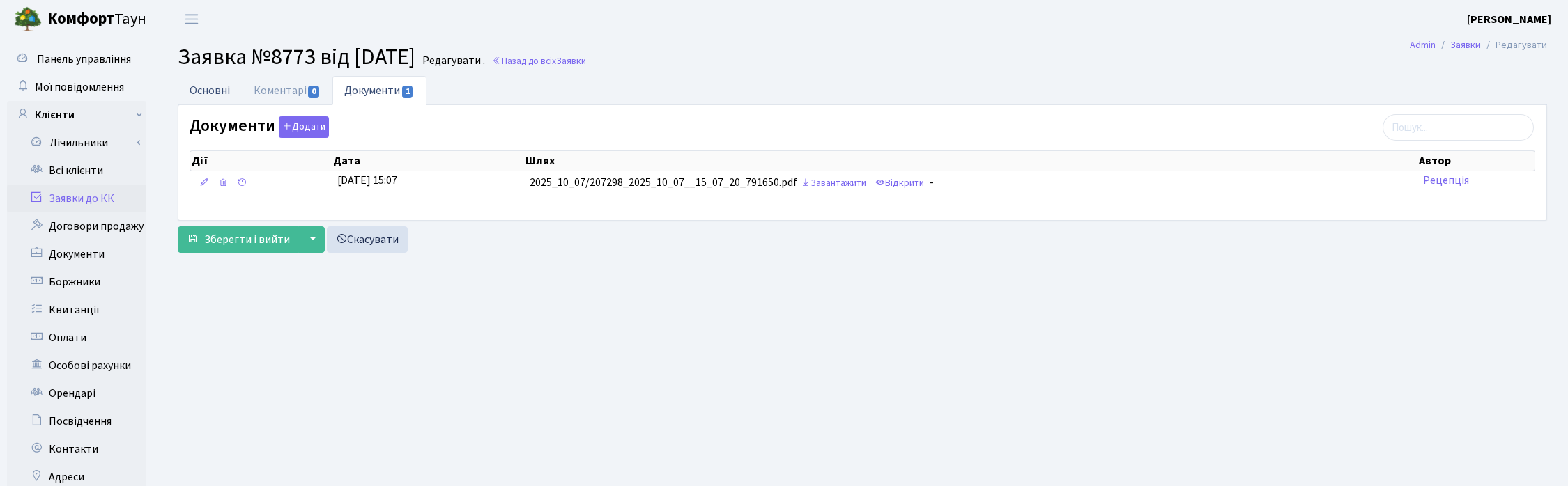
click at [192, 83] on link "Основні" at bounding box center [210, 90] width 65 height 29
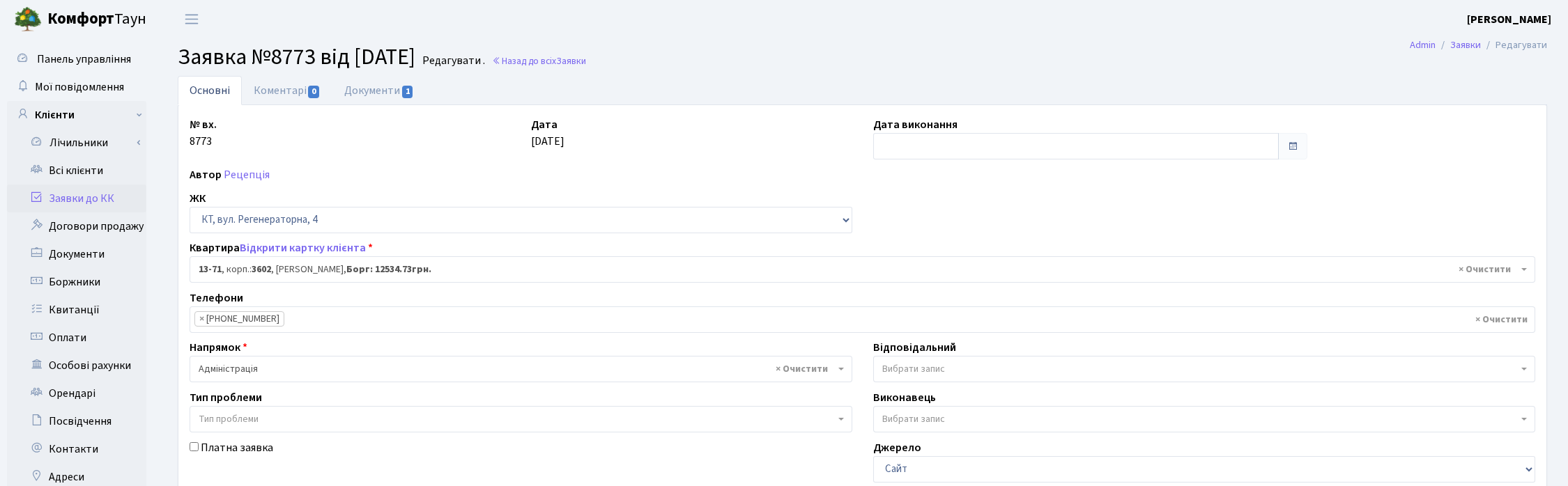
click at [937, 45] on h2 "Заявка №8773 від 07.10.2025 Редагувати . Назад до всіх Заявки" at bounding box center [863, 57] width 1370 height 26
click at [276, 247] on link "Відкрити картку клієнта" at bounding box center [302, 248] width 126 height 15
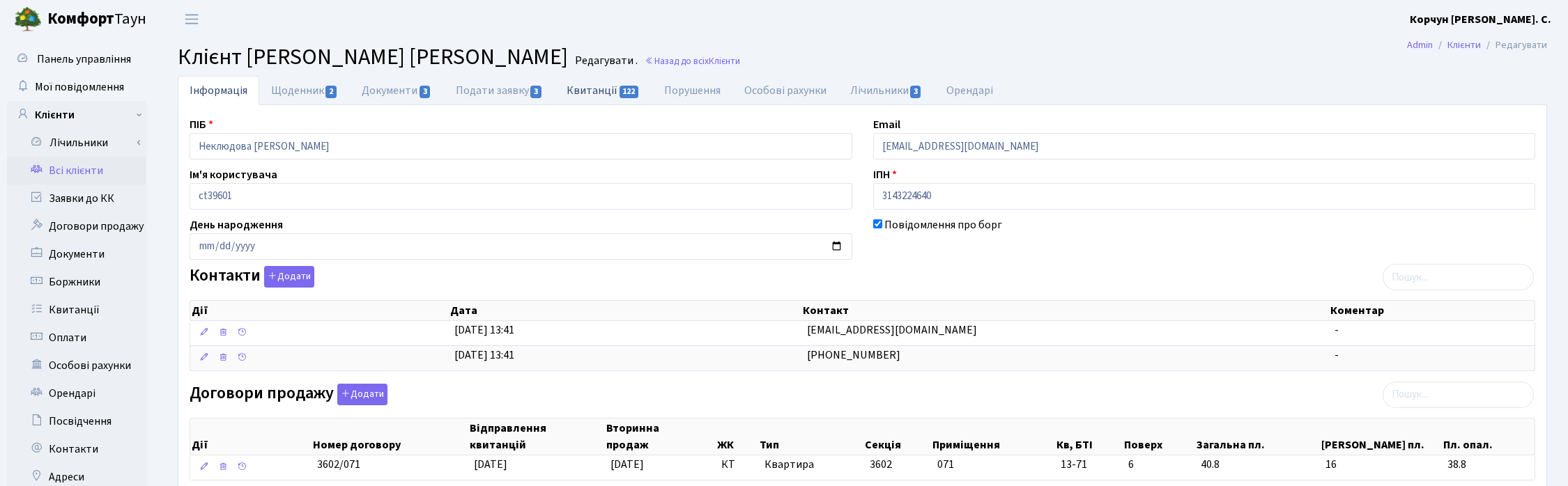
click at [589, 89] on link "Квитанції 122" at bounding box center [603, 90] width 97 height 29
select select "25"
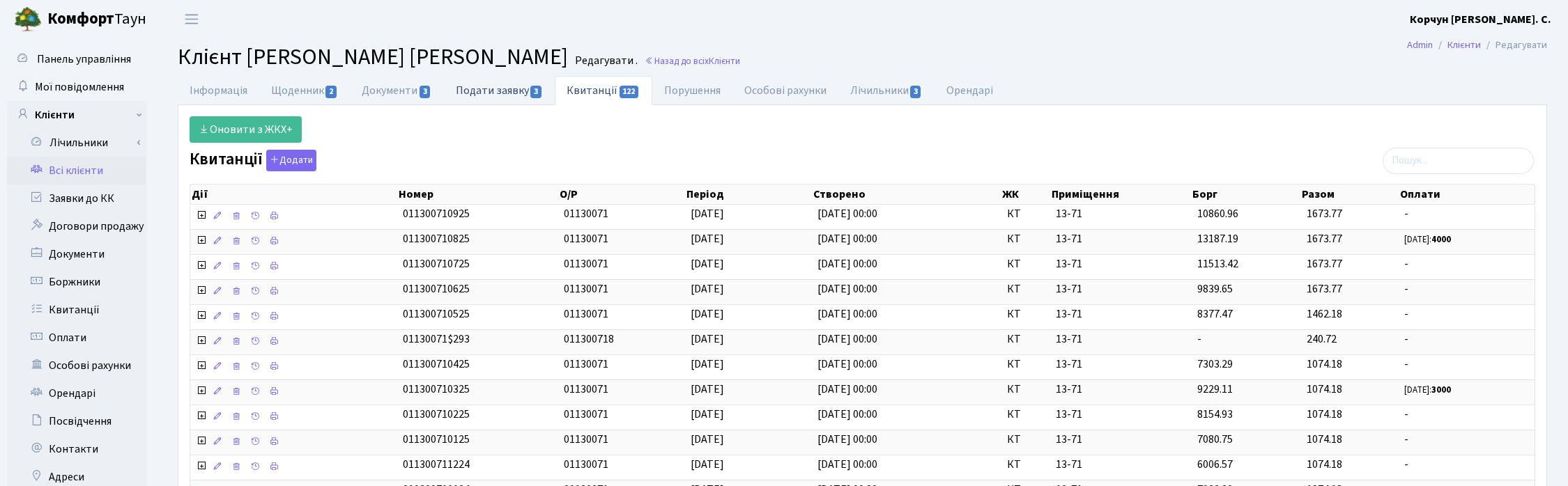
click at [495, 89] on link "Подати заявку 3" at bounding box center [500, 90] width 110 height 29
select select "25"
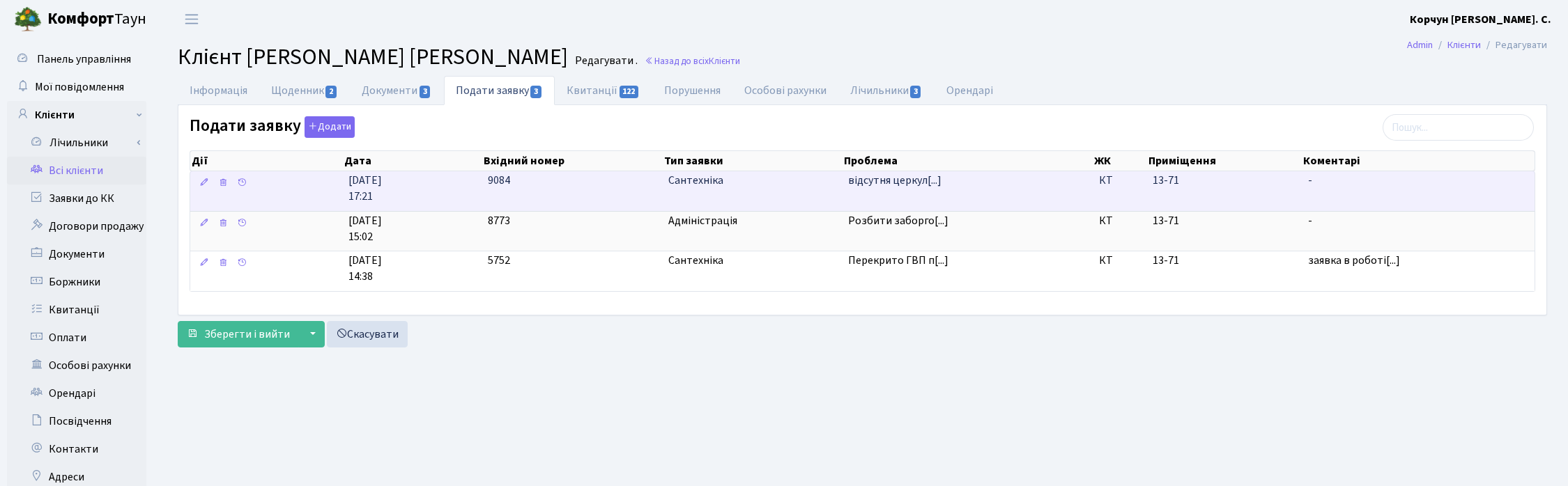
click at [695, 187] on span "Сантехніка" at bounding box center [752, 180] width 168 height 16
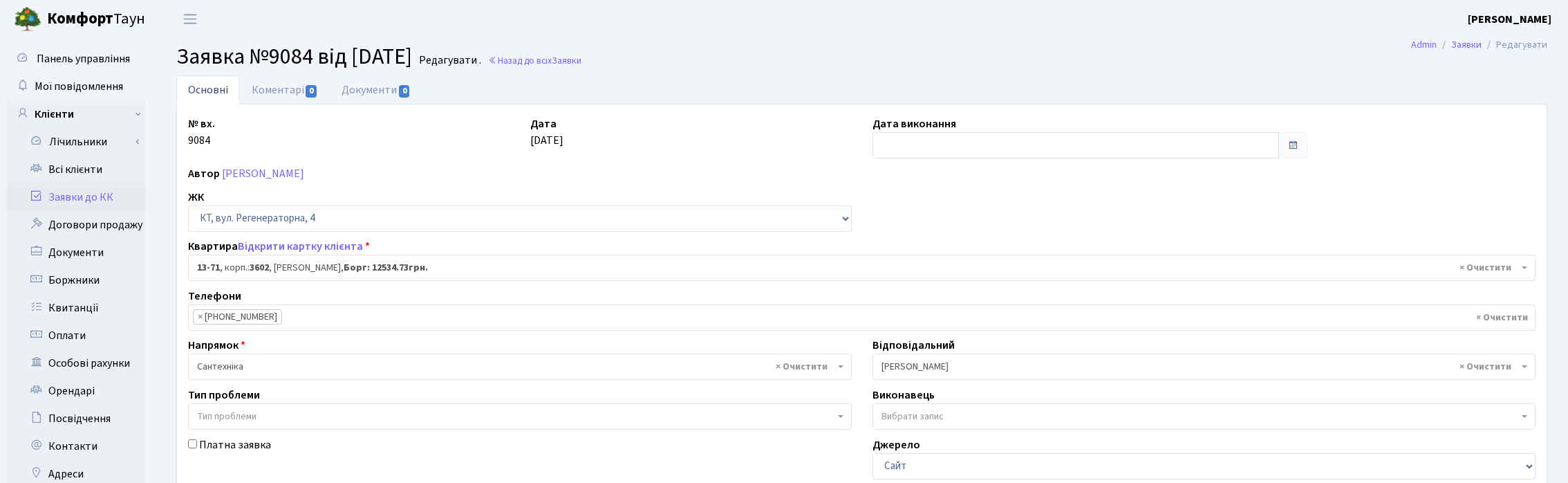
select select "7717"
click at [747, 49] on h2 "Заявка №9084 від 14.10.2025 Редагувати . Назад до всіх Заявки" at bounding box center [856, 57] width 1359 height 26
click at [986, 53] on h2 "Заявка №9084 від 14.10.2025 Редагувати . Назад до всіх Заявки" at bounding box center [856, 57] width 1359 height 26
click at [898, 39] on main "Admin Заявки Редагувати Заявка №9084 від 14.10.2025 Редагувати . Назад до всіх …" at bounding box center [856, 414] width 1400 height 752
click at [522, 7] on header "Комфорт Таун Корчун І. С. Мій обліковий запис Вийти" at bounding box center [778, 19] width 1556 height 38
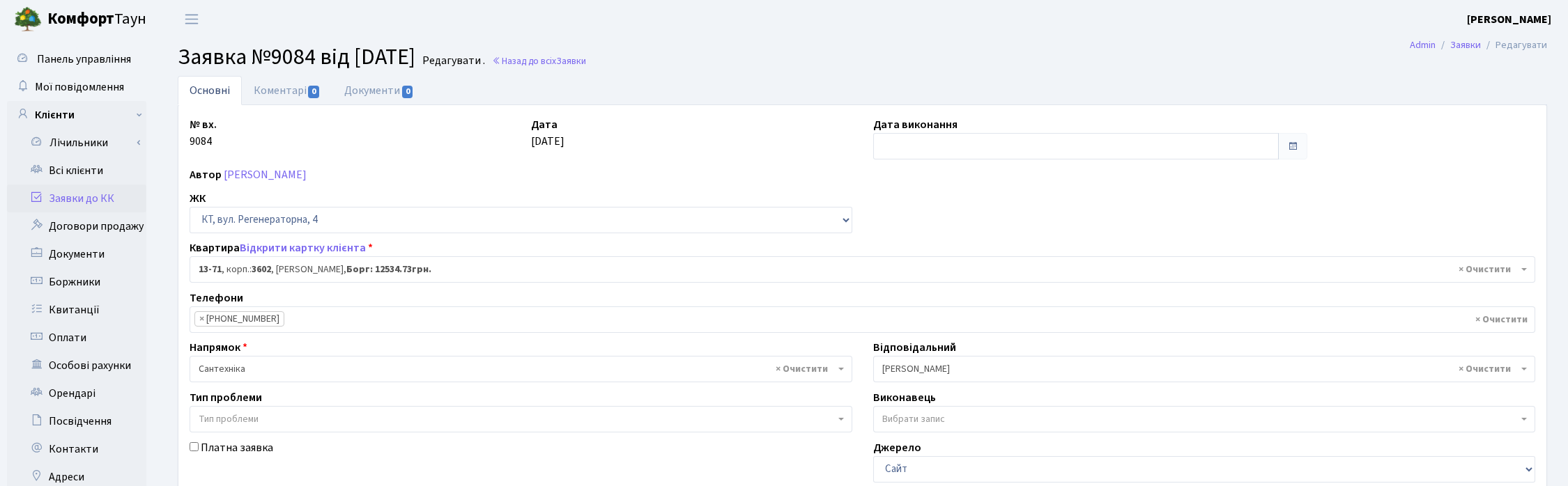
click at [457, 89] on ul "Основні Коментарі 0 Документи 0" at bounding box center [863, 90] width 1370 height 29
click at [401, 18] on header "Комфорт Таун Корчун І. С. Мій обліковий запис Вийти" at bounding box center [784, 19] width 1568 height 38
click at [472, 76] on ul "Основні Коментарі 0 Документи 0" at bounding box center [863, 90] width 1370 height 29
drag, startPoint x: 551, startPoint y: 34, endPoint x: 576, endPoint y: 64, distance: 39.1
click at [568, 53] on body "Комфорт Таун Корчун І. С. Мій обліковий запис Вийти Панель управління Мої повід…" at bounding box center [784, 415] width 1568 height 830
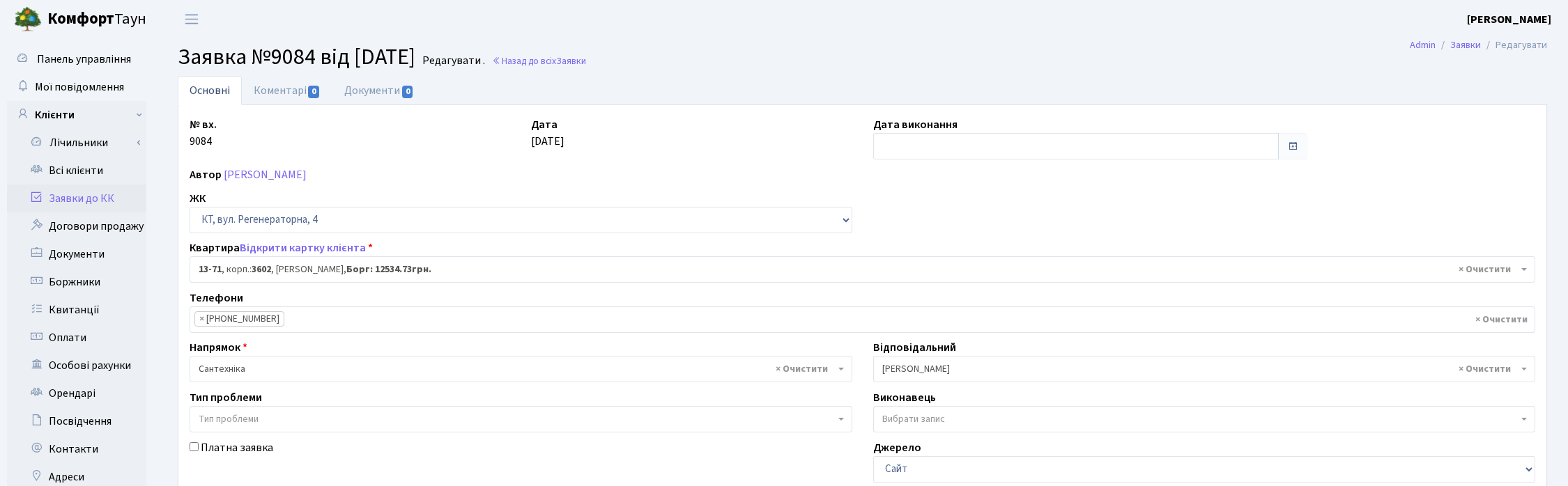
click at [611, 89] on ul "Основні Коментарі 0 Документи 0" at bounding box center [863, 90] width 1370 height 29
click at [671, 39] on main "Admin Заявки Редагувати Заявка №9084 від 14.10.2025 Редагувати . Назад до всіх …" at bounding box center [863, 417] width 1411 height 757
click at [841, 33] on header "Комфорт Таун Корчун І. С. Мій обліковий запис Вийти" at bounding box center [784, 19] width 1568 height 38
click at [600, 32] on header "Комфорт Таун Корчун І. С. Мій обліковий запис Вийти" at bounding box center [784, 19] width 1568 height 38
click at [559, 89] on ul "Основні Коментарі 0 Документи 0" at bounding box center [863, 90] width 1370 height 29
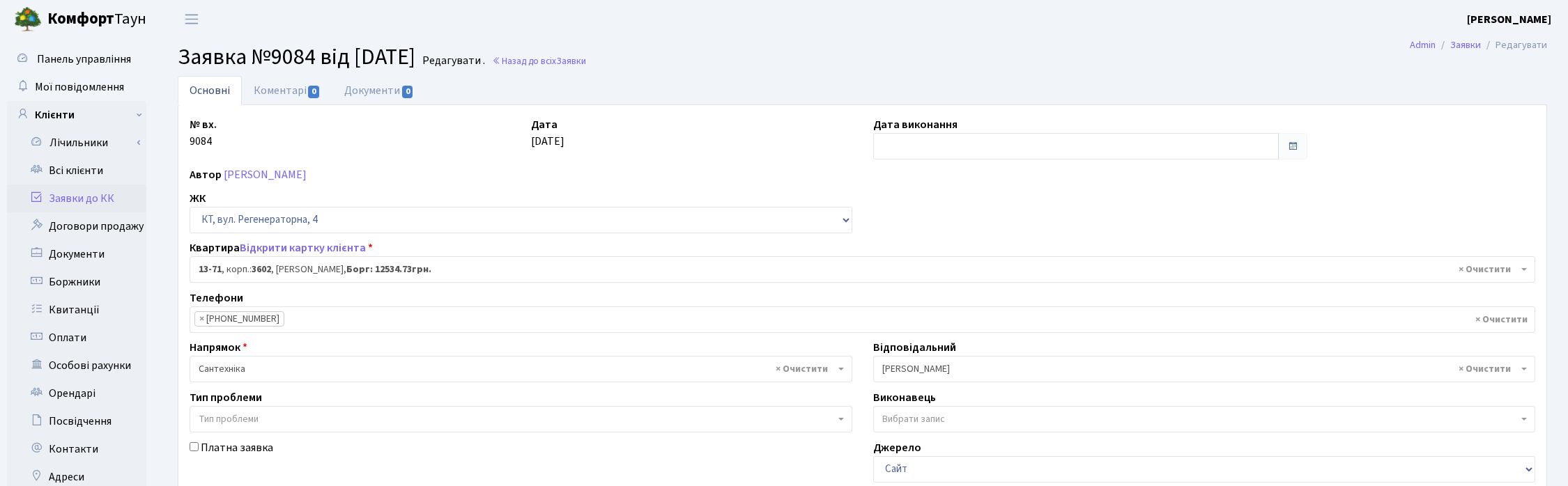
click at [443, 21] on header "Комфорт Таун Корчун І. С. Мій обліковий запис Вийти" at bounding box center [784, 19] width 1568 height 38
click at [472, 86] on ul "Основні Коментарі 0 Документи 0" at bounding box center [863, 90] width 1370 height 29
click at [580, 23] on header "Комфорт Таун Корчун І. С. Мій обліковий запис Вийти" at bounding box center [784, 19] width 1568 height 38
click at [616, 92] on ul "Основні Коментарі 0 Документи 0" at bounding box center [863, 90] width 1370 height 29
click at [707, 56] on h2 "Заявка №9084 від 14.10.2025 Редагувати . Назад до всіх Заявки" at bounding box center [863, 57] width 1370 height 26
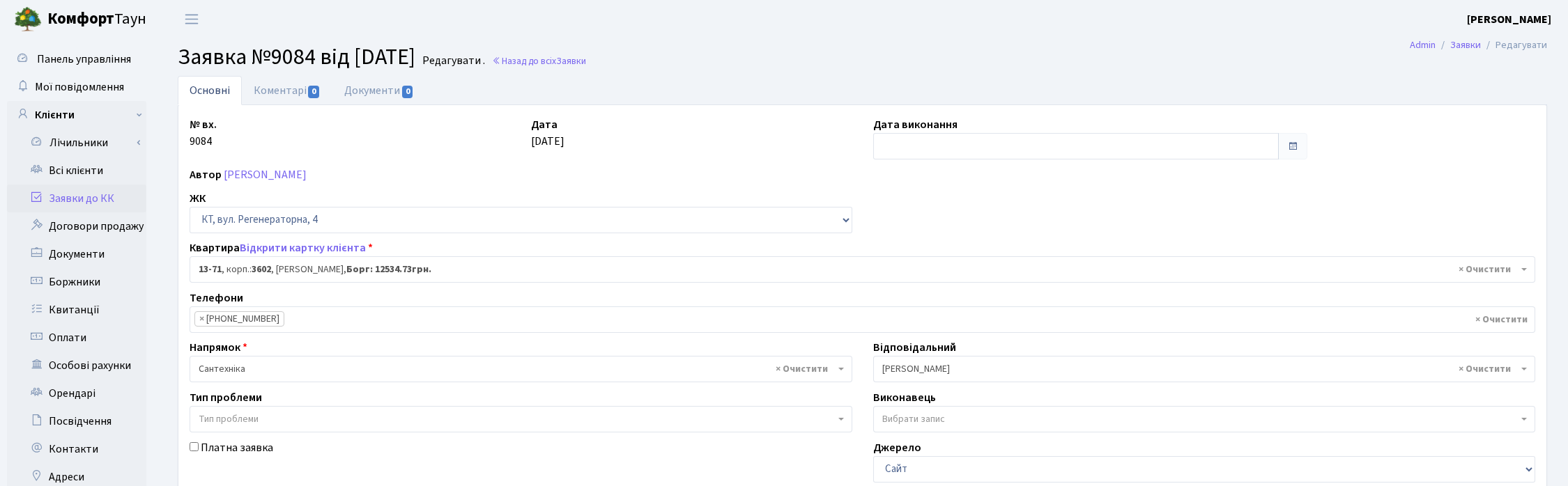
click at [792, 35] on header "Комфорт Таун Корчун І. С. Мій обліковий запис Вийти" at bounding box center [784, 19] width 1568 height 38
click at [757, 92] on ul "Основні Коментарі 0 Документи 0" at bounding box center [863, 90] width 1370 height 29
click at [328, 244] on link "Відкрити картку клієнта" at bounding box center [302, 248] width 126 height 15
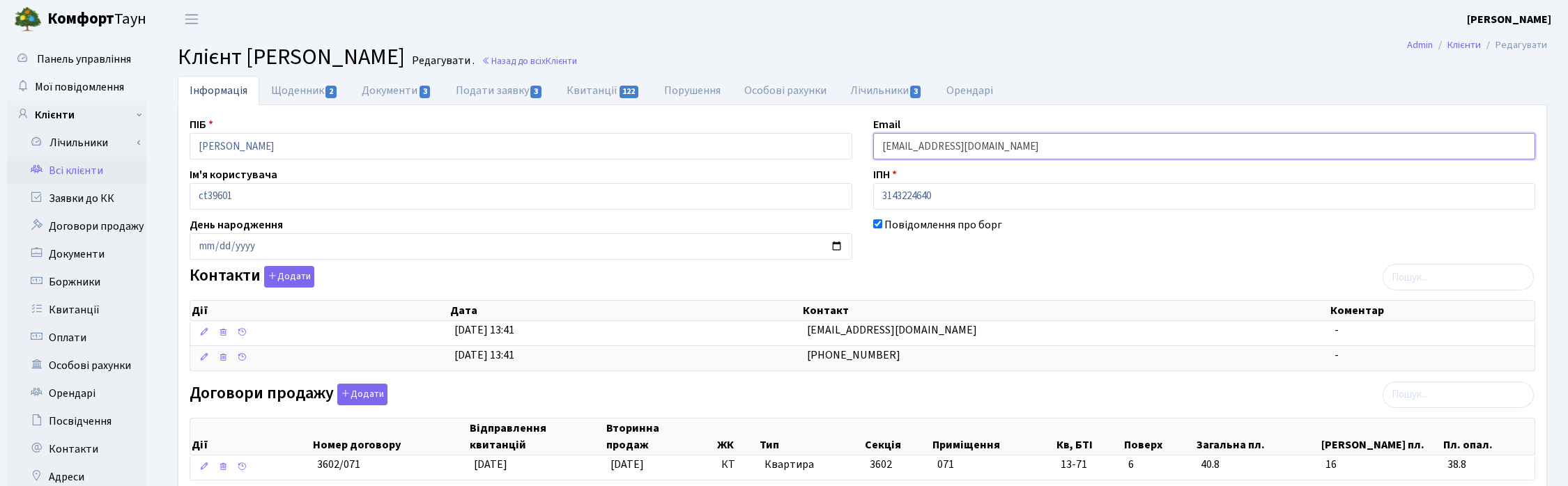
drag, startPoint x: 1022, startPoint y: 144, endPoint x: 838, endPoint y: 140, distance: 184.0
click at [838, 140] on div "ПІБ [PERSON_NAME] Email [EMAIL_ADDRESS][DOMAIN_NAME] Ім'я користувача ct39601 І…" at bounding box center [862, 439] width 1367 height 647
click at [709, 52] on h2 "Клієнт Неклюдова Вікторія Олександрівна Редагувати . Назад до всіх Клієнти" at bounding box center [863, 57] width 1370 height 26
click at [577, 58] on link "Назад до всіх Клієнти" at bounding box center [530, 61] width 95 height 13
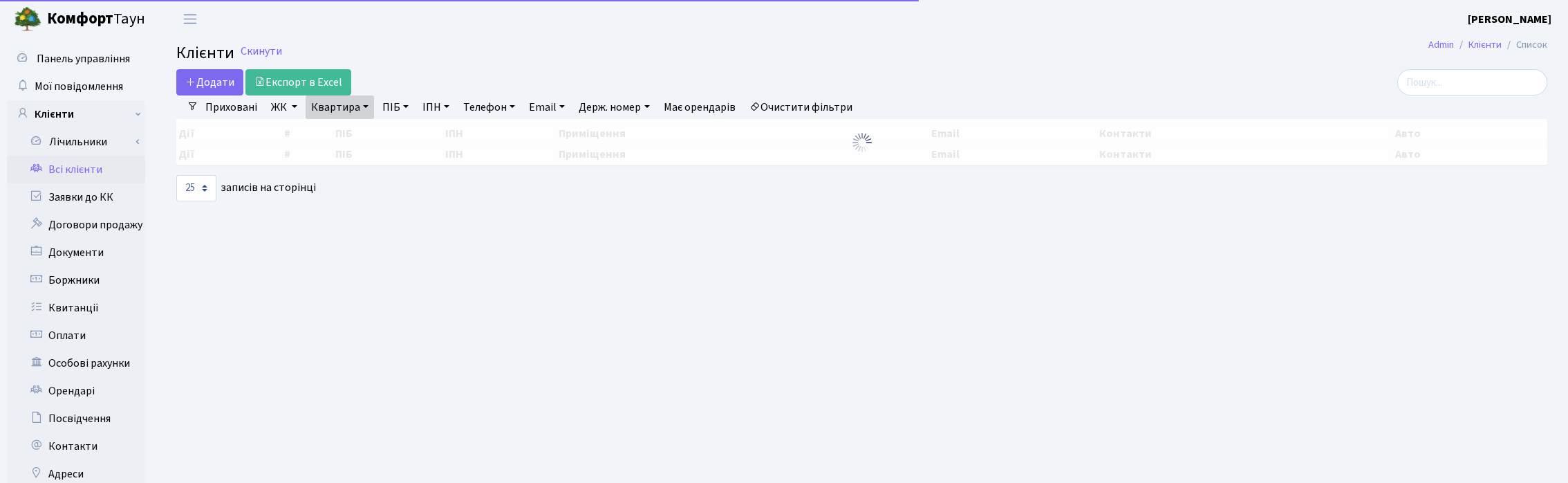
select select "25"
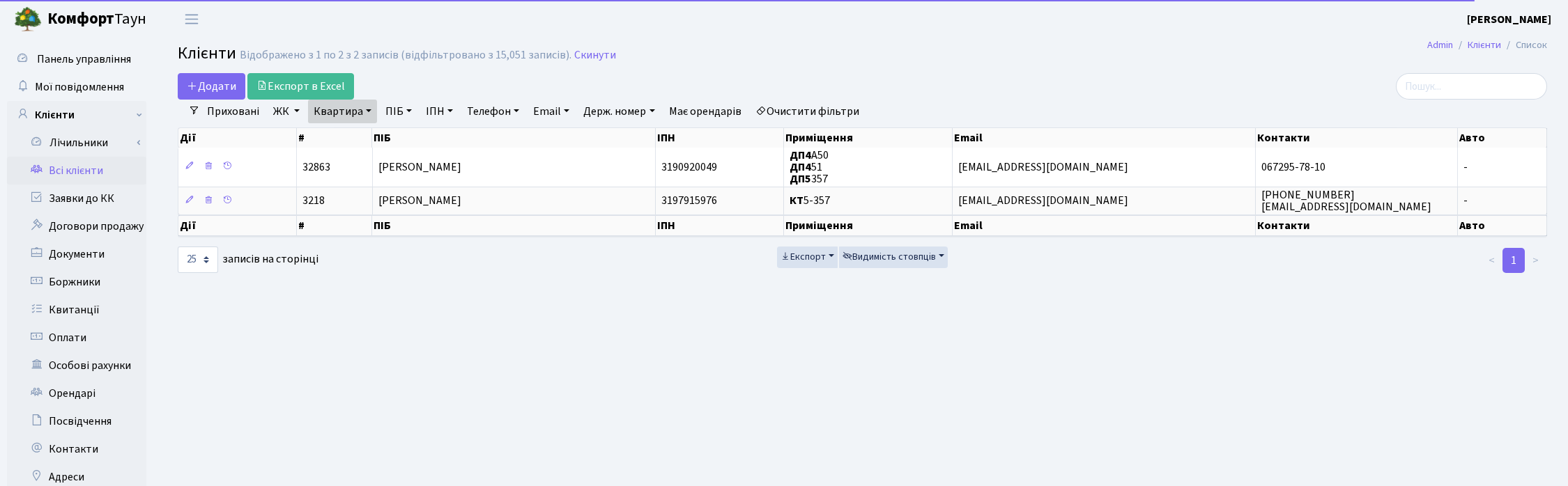
click at [366, 111] on link "Квартира" at bounding box center [342, 111] width 69 height 23
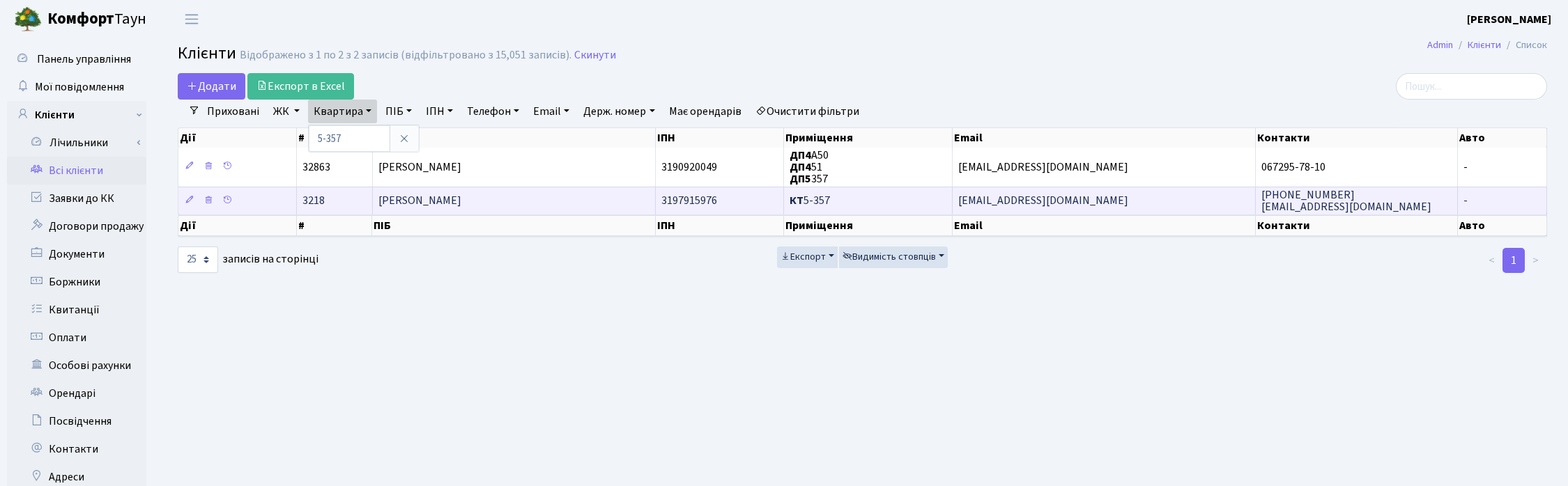
click at [422, 197] on span "[PERSON_NAME]" at bounding box center [419, 201] width 83 height 15
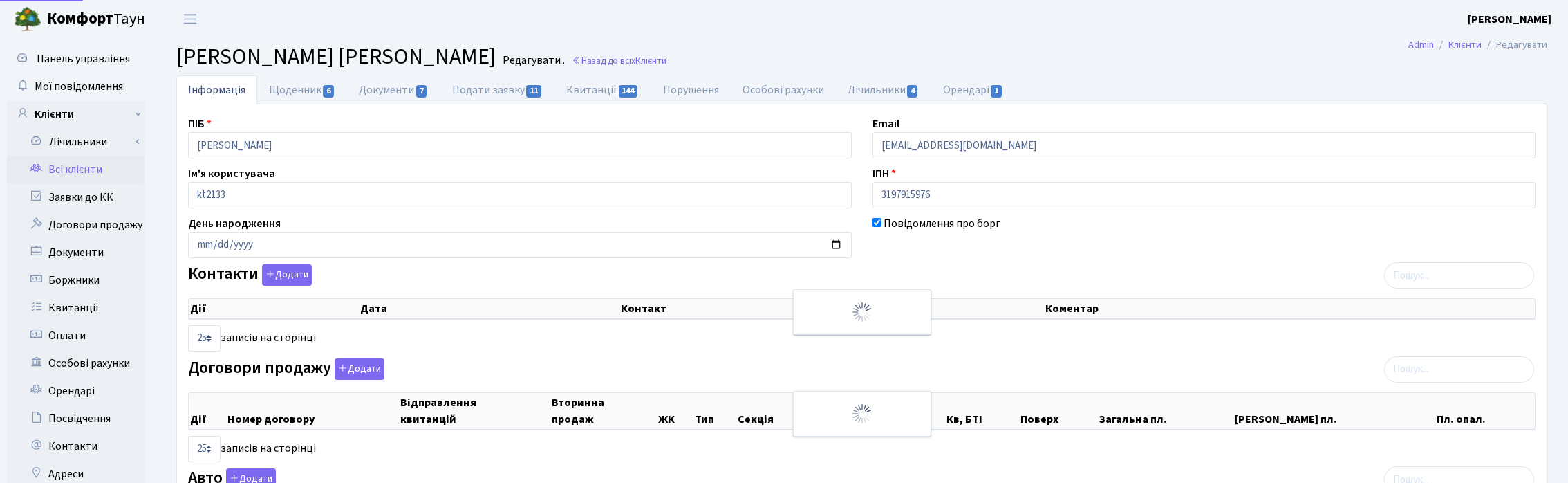
select select "25"
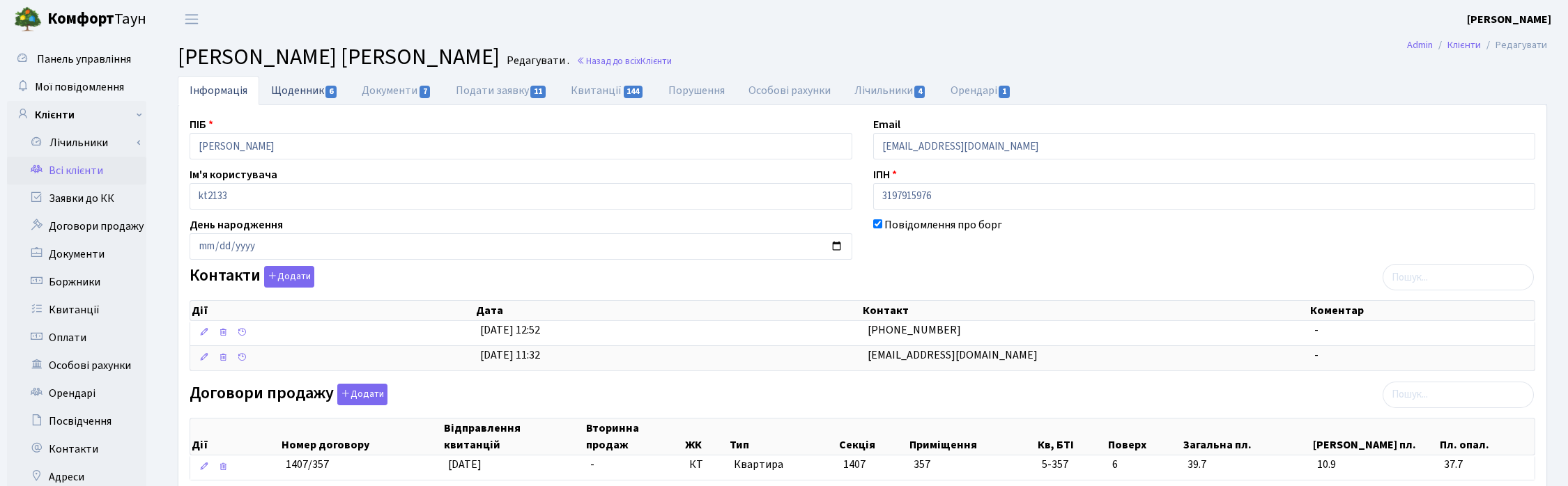
click at [313, 88] on link "Щоденник 6" at bounding box center [304, 90] width 91 height 29
select select "25"
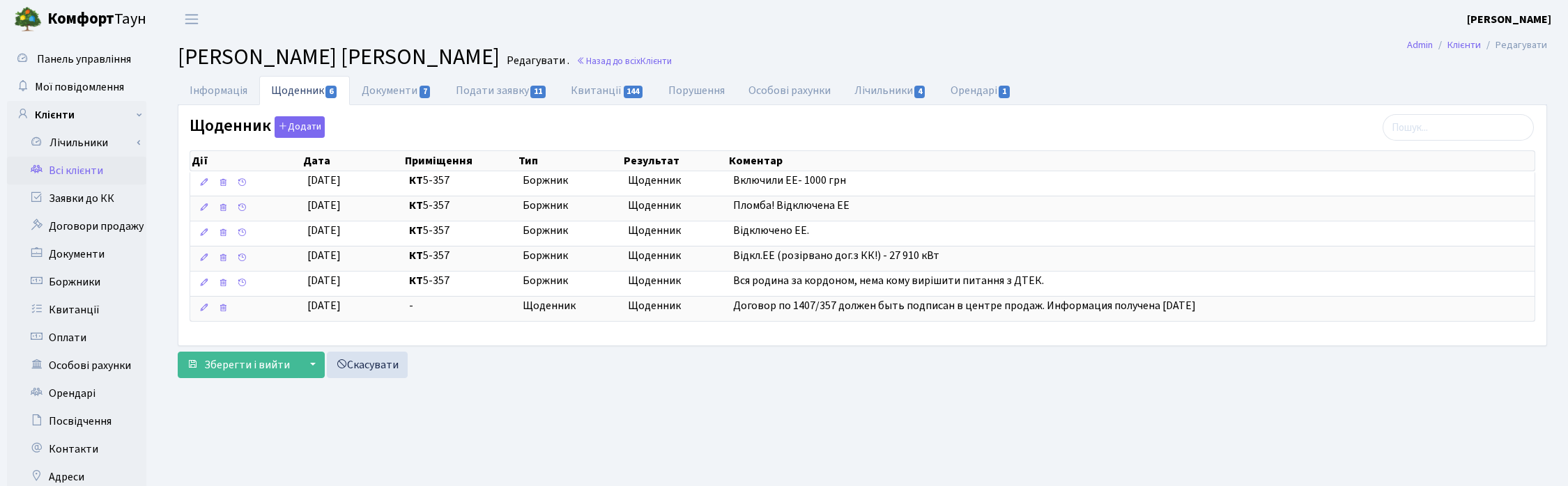
click at [1049, 50] on h2 "Клієнт Ільюк Микола Валерійович Редагувати . Назад до всіх Клієнти" at bounding box center [863, 57] width 1370 height 26
click at [976, 87] on link "Орендарі 1" at bounding box center [980, 90] width 84 height 29
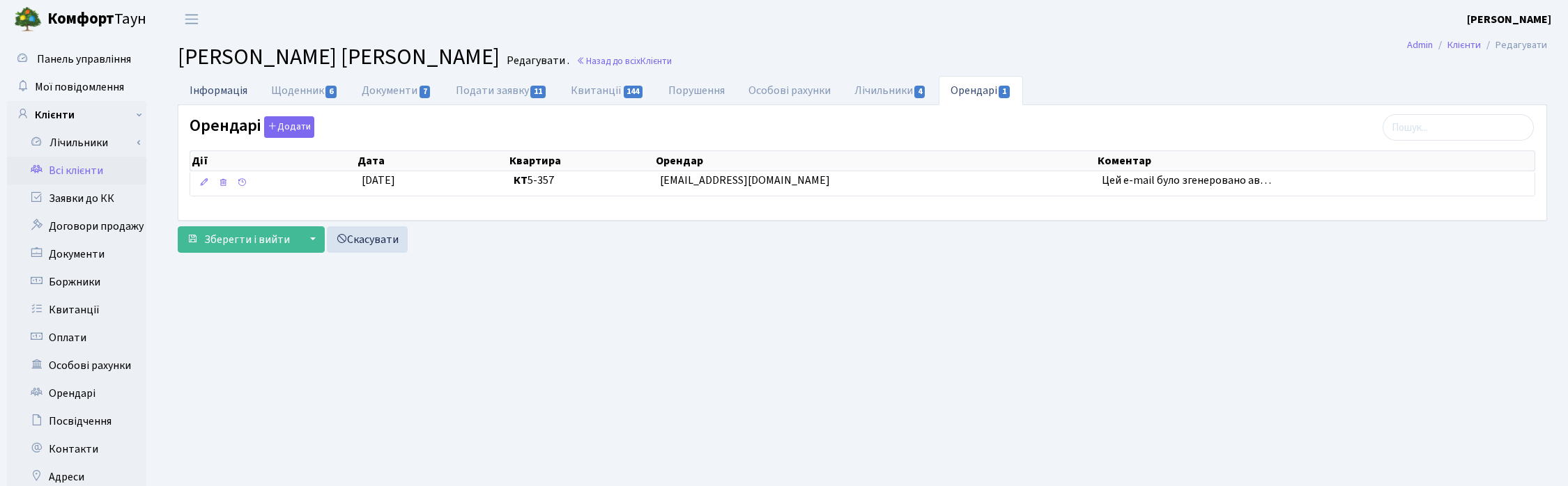
click at [217, 89] on link "Інформація" at bounding box center [218, 90] width 81 height 29
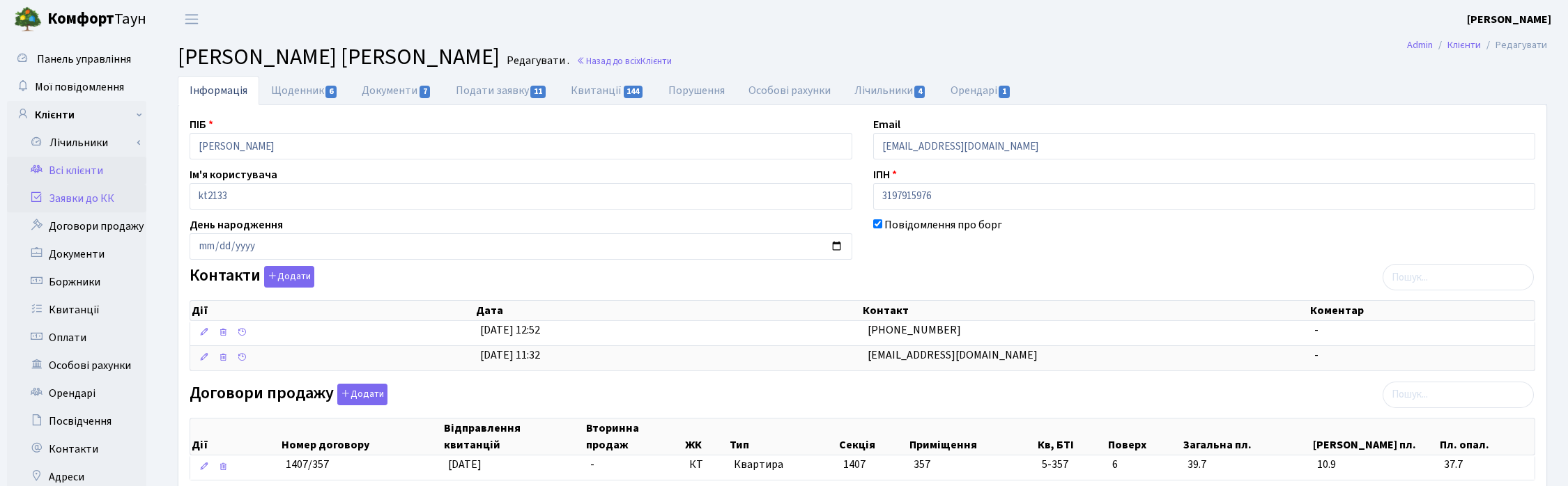
click at [75, 193] on link "Заявки до КК" at bounding box center [76, 198] width 139 height 28
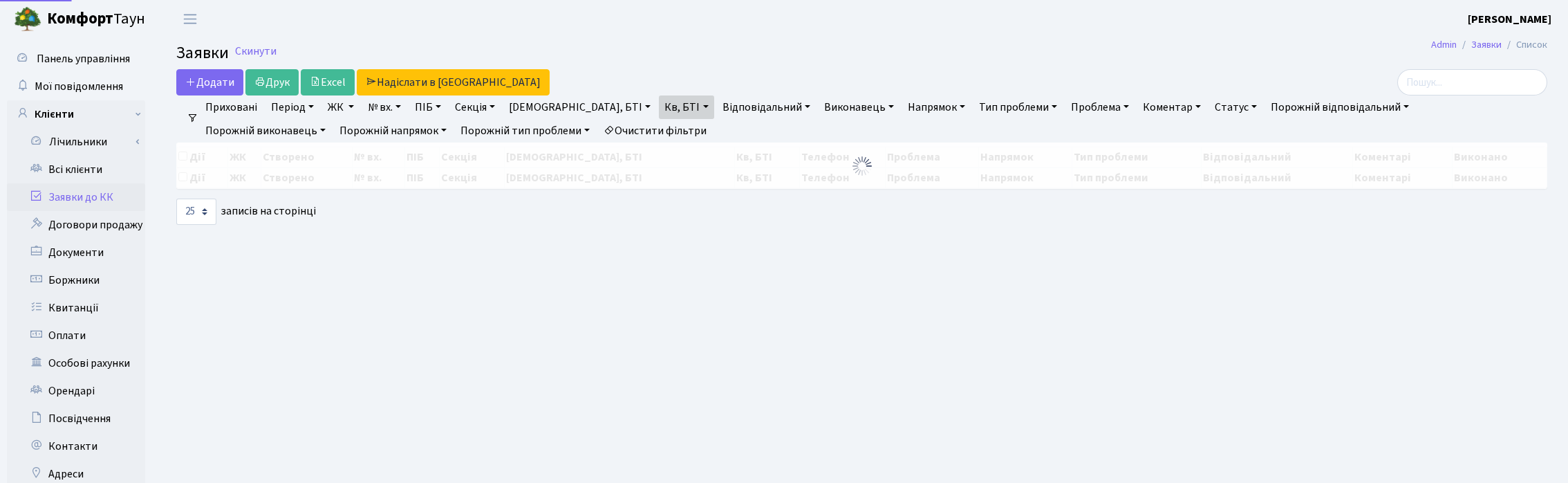
select select "25"
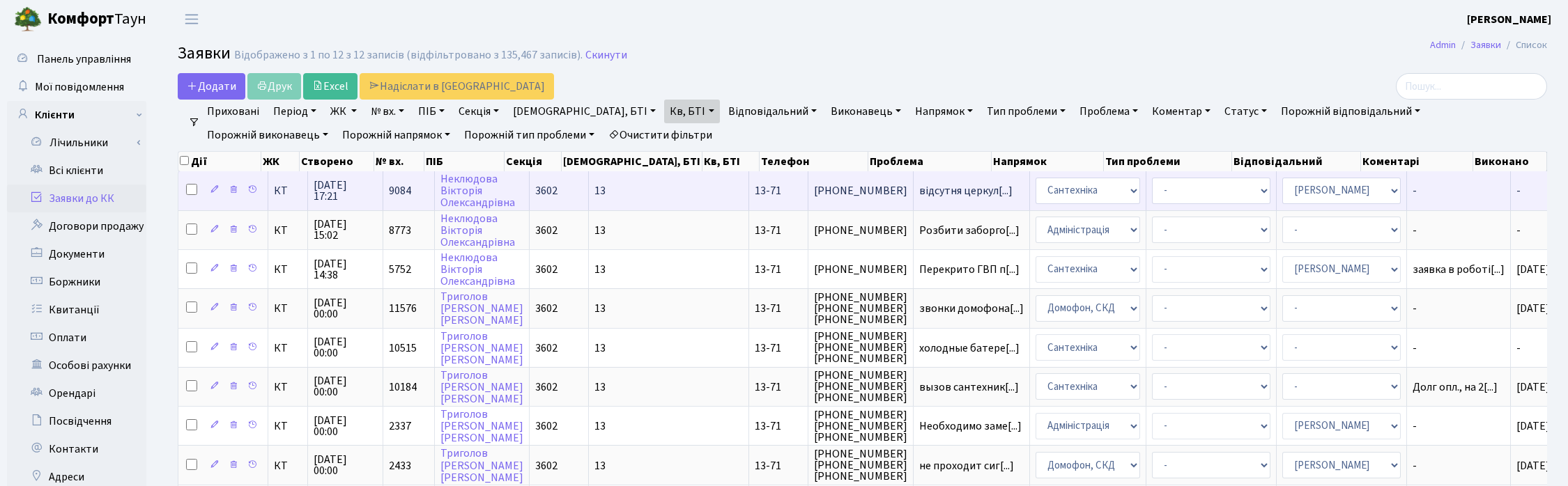
click at [331, 193] on span "[DATE] 17:21" at bounding box center [345, 191] width 64 height 22
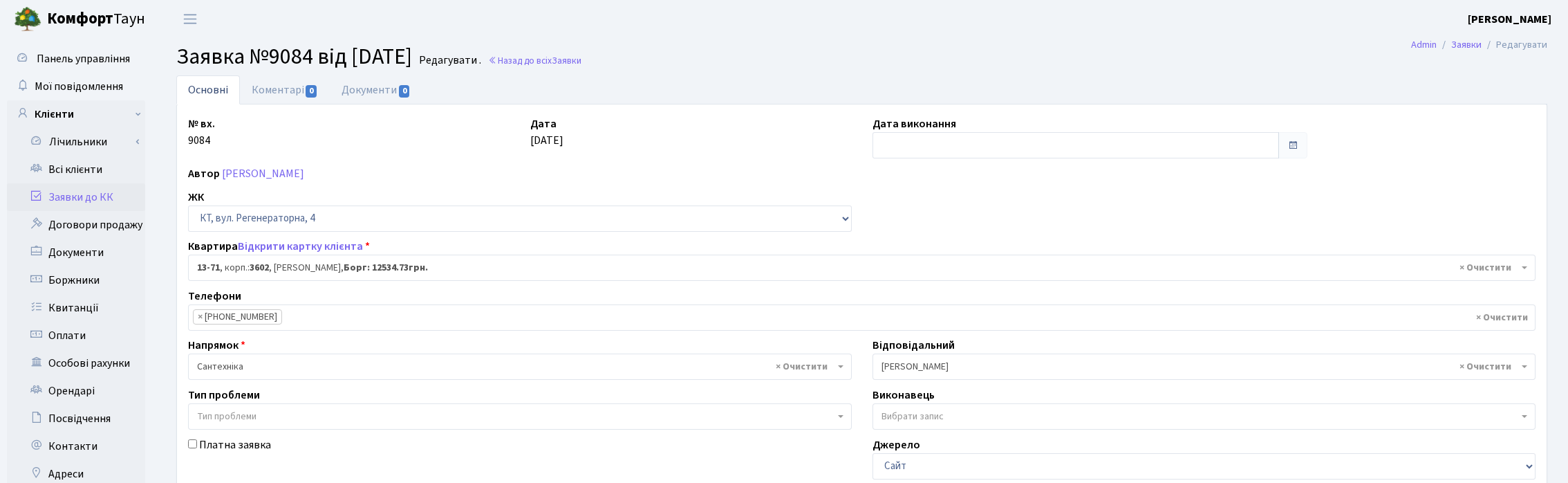
select select "7717"
click at [281, 87] on link "Коментарі 0" at bounding box center [284, 89] width 90 height 29
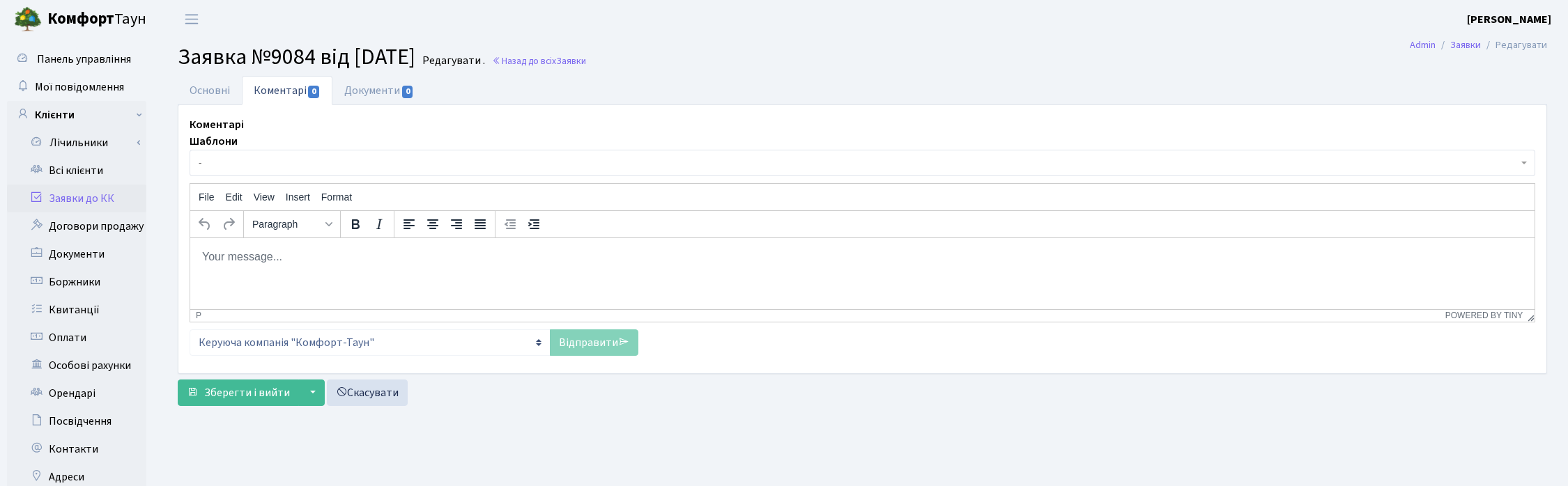
click at [239, 161] on span "-" at bounding box center [858, 163] width 1319 height 14
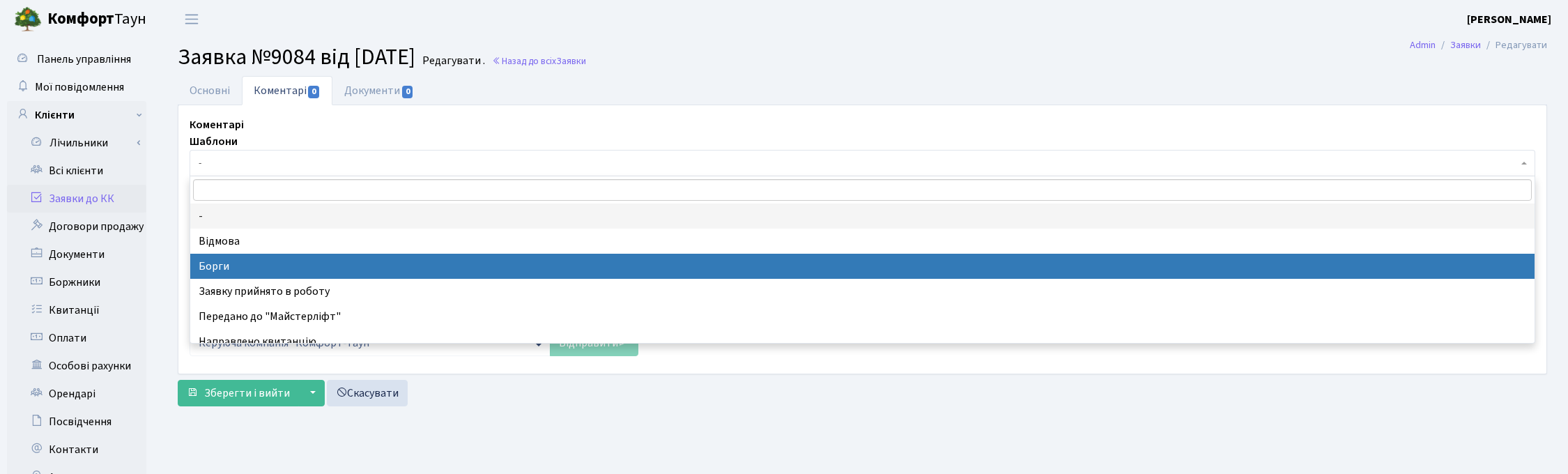
select select "3"
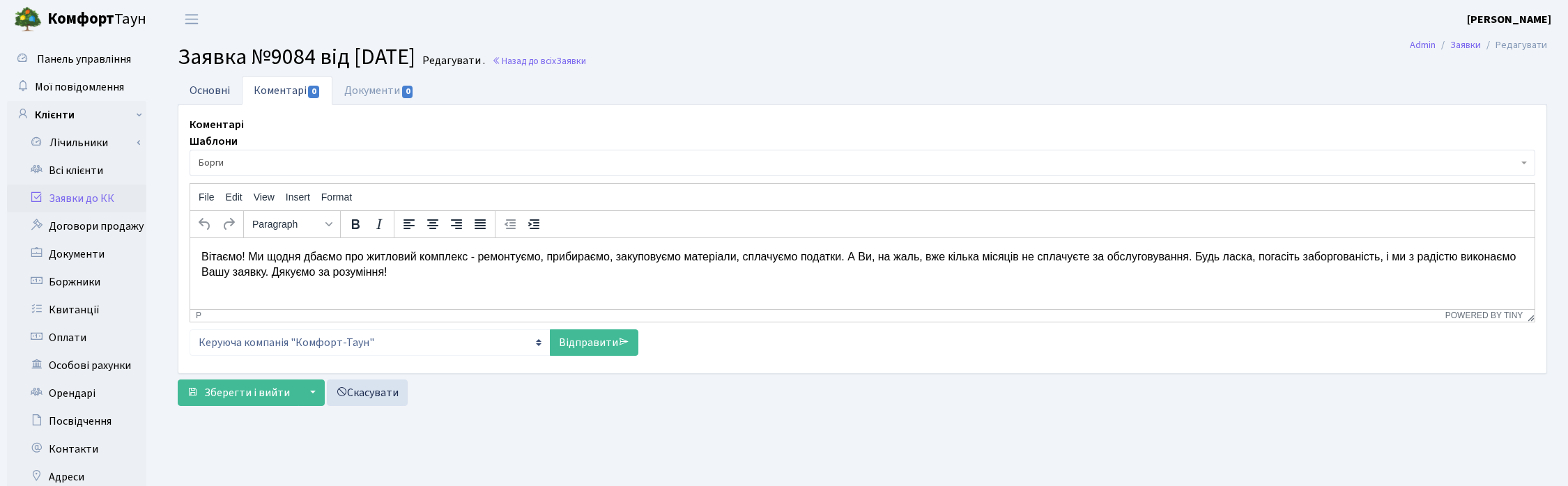
click at [201, 86] on link "Основні" at bounding box center [210, 90] width 65 height 29
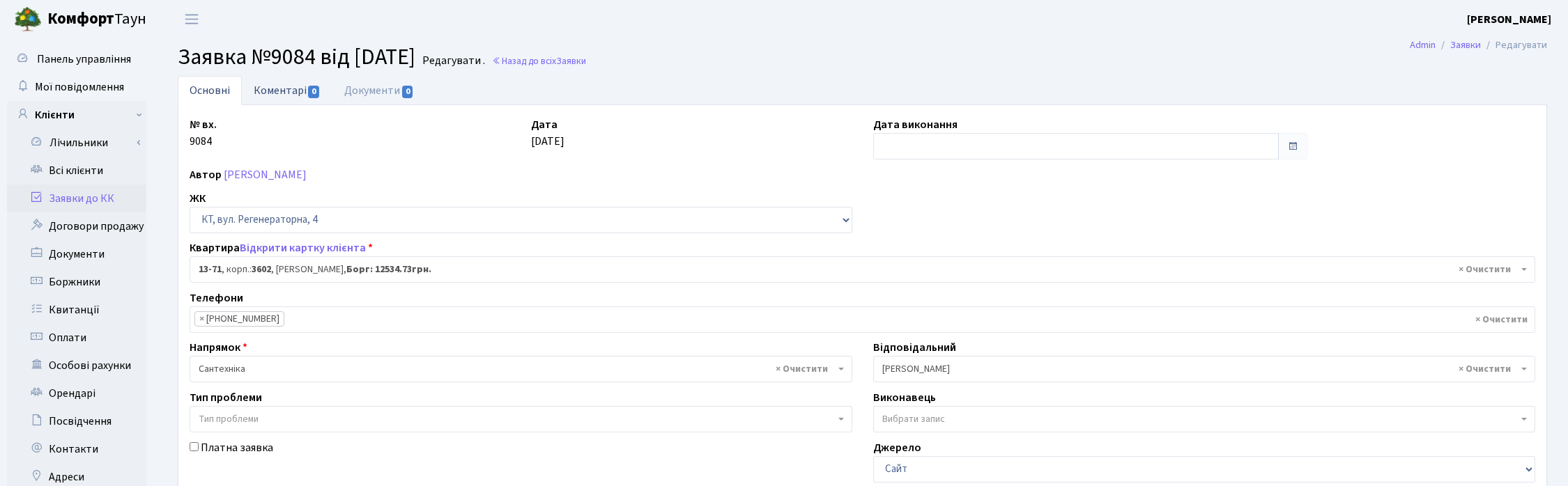
click at [277, 84] on link "Коментарі 0" at bounding box center [286, 90] width 91 height 29
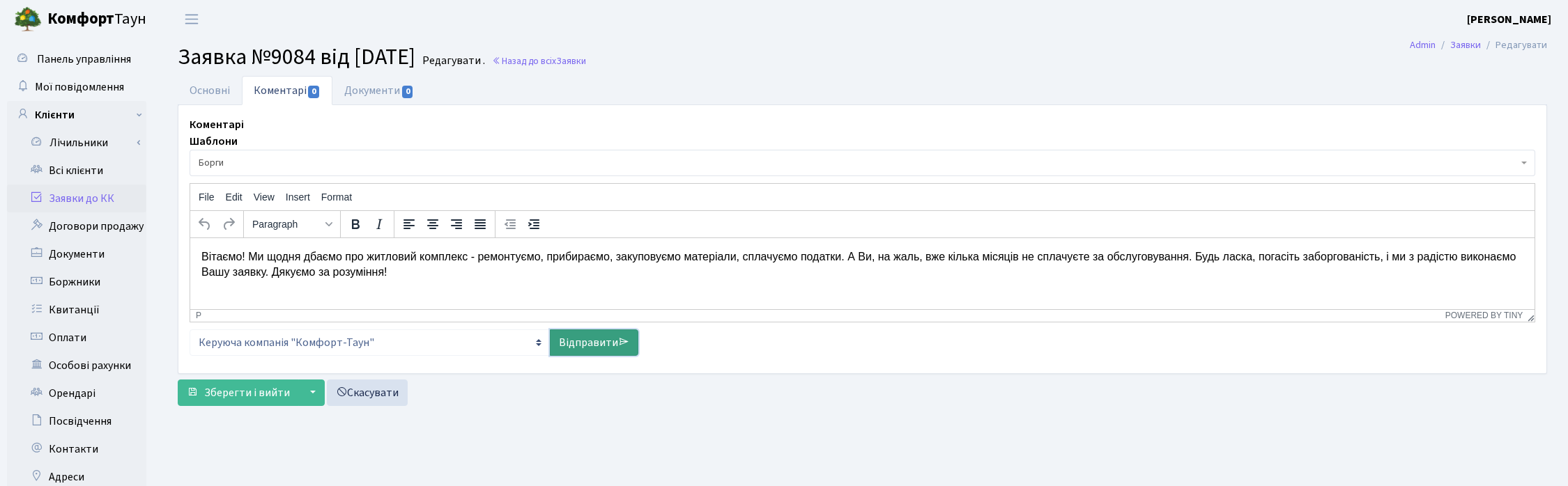
click at [584, 351] on link "Відправити" at bounding box center [594, 342] width 89 height 26
select select
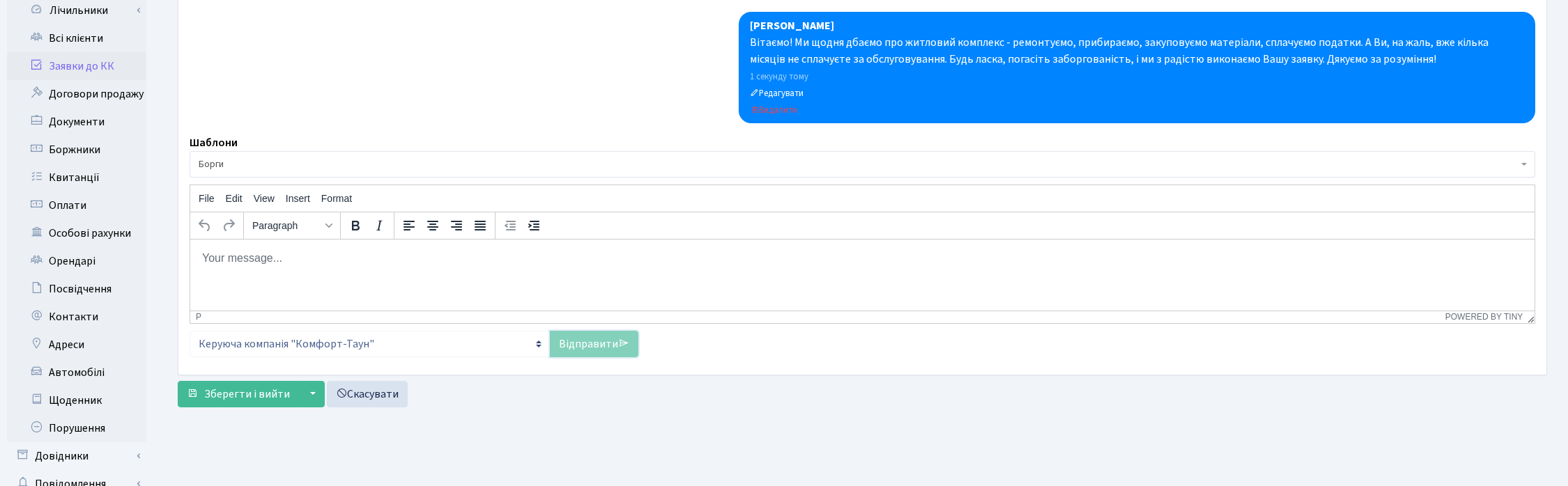
scroll to position [212, 0]
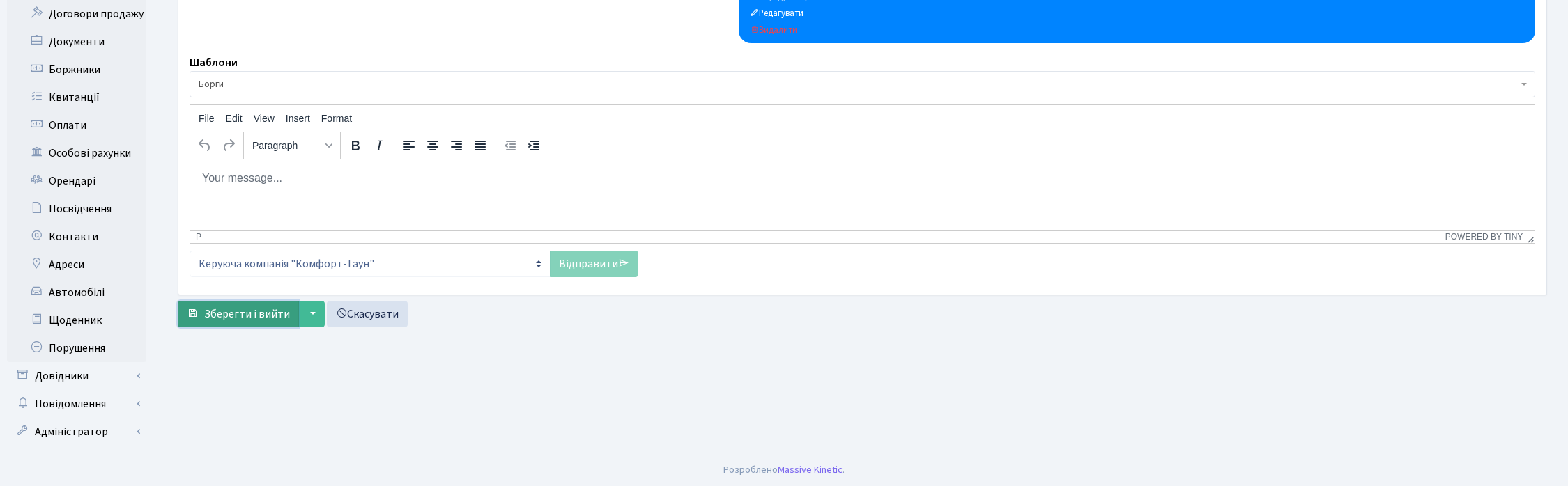
click at [255, 315] on span "Зберегти і вийти" at bounding box center [247, 314] width 86 height 15
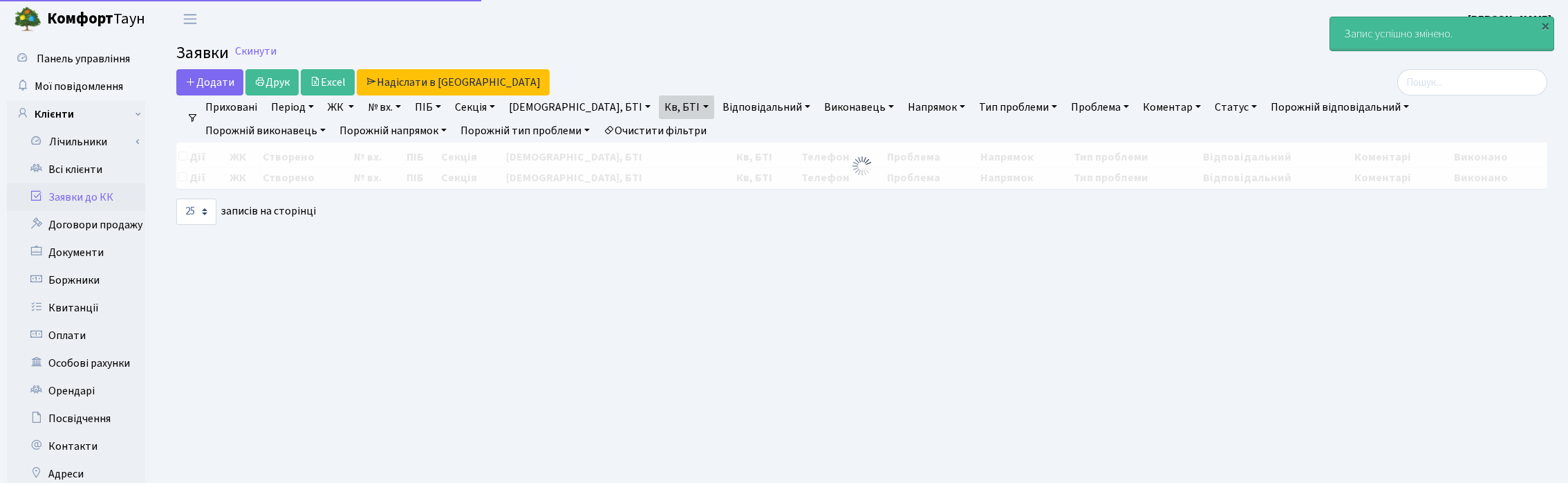
select select "25"
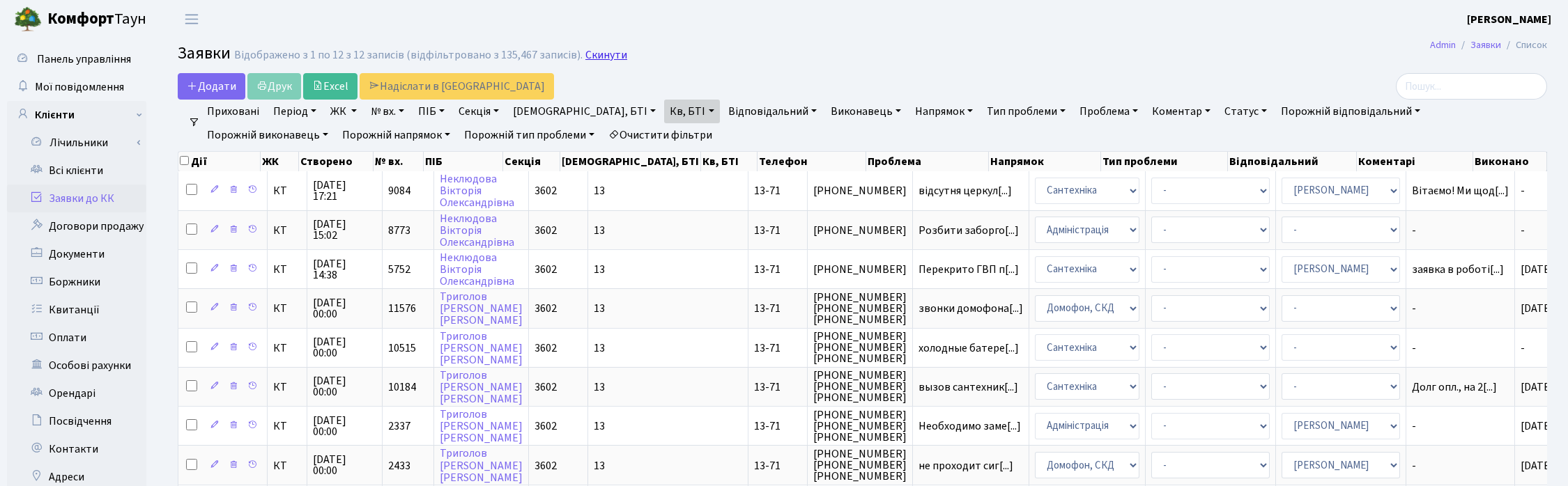
click at [605, 56] on link "Скинути" at bounding box center [606, 55] width 42 height 13
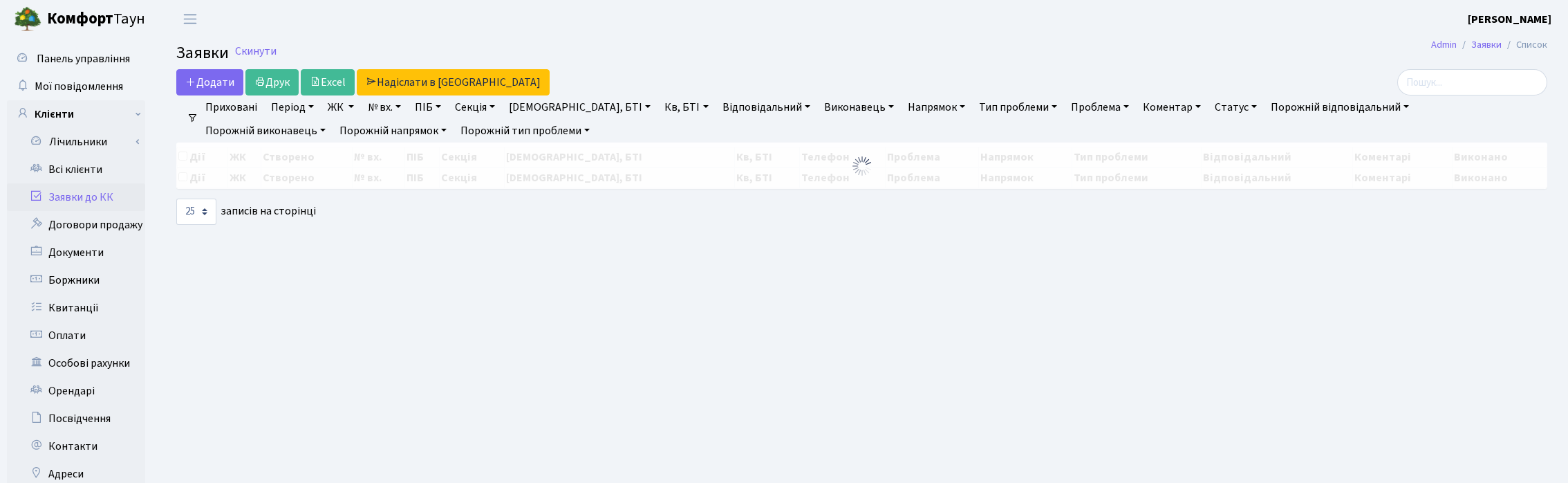
select select "25"
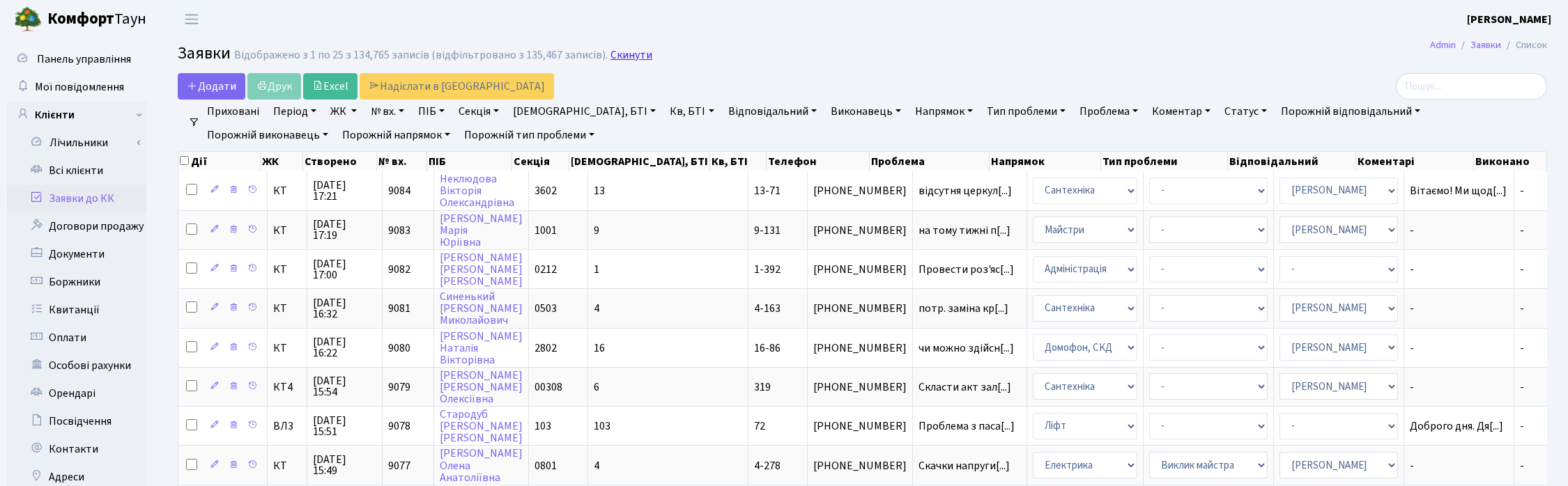
click at [611, 62] on link "Скинути" at bounding box center [632, 55] width 42 height 13
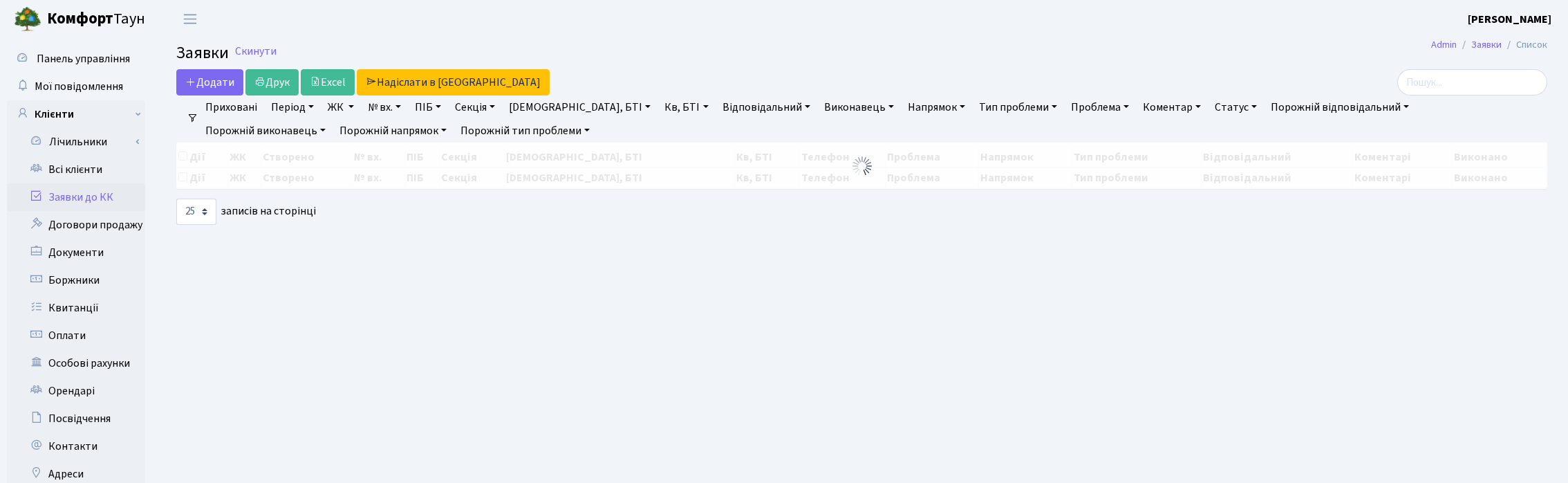
select select "25"
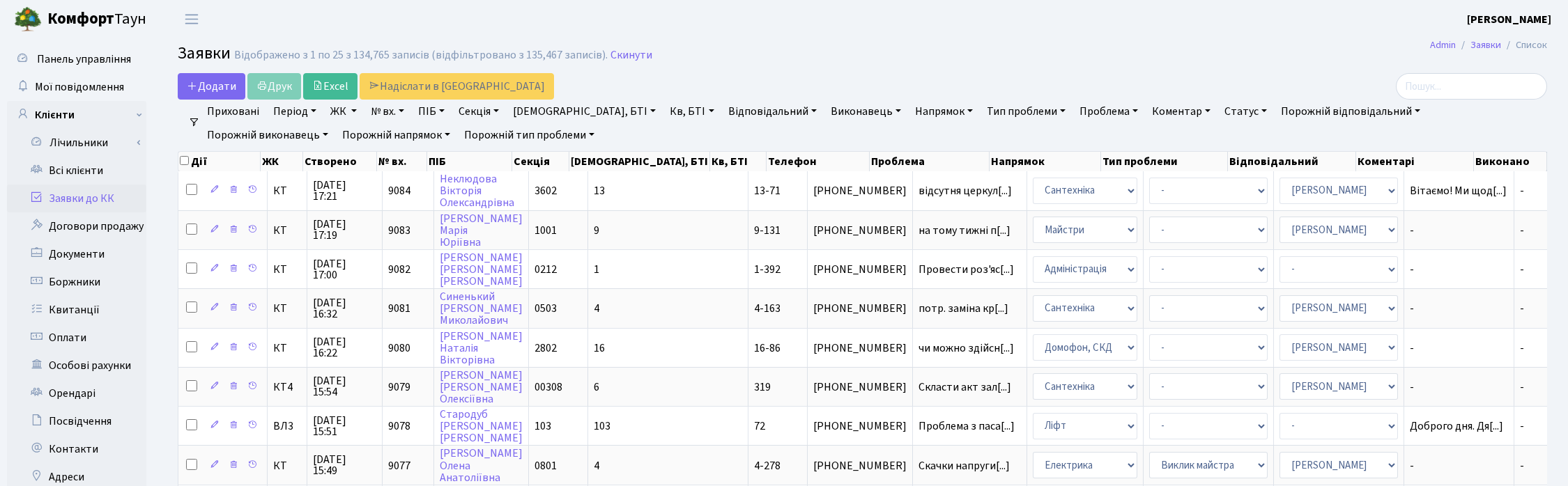
click at [909, 113] on link "Напрямок" at bounding box center [944, 111] width 69 height 23
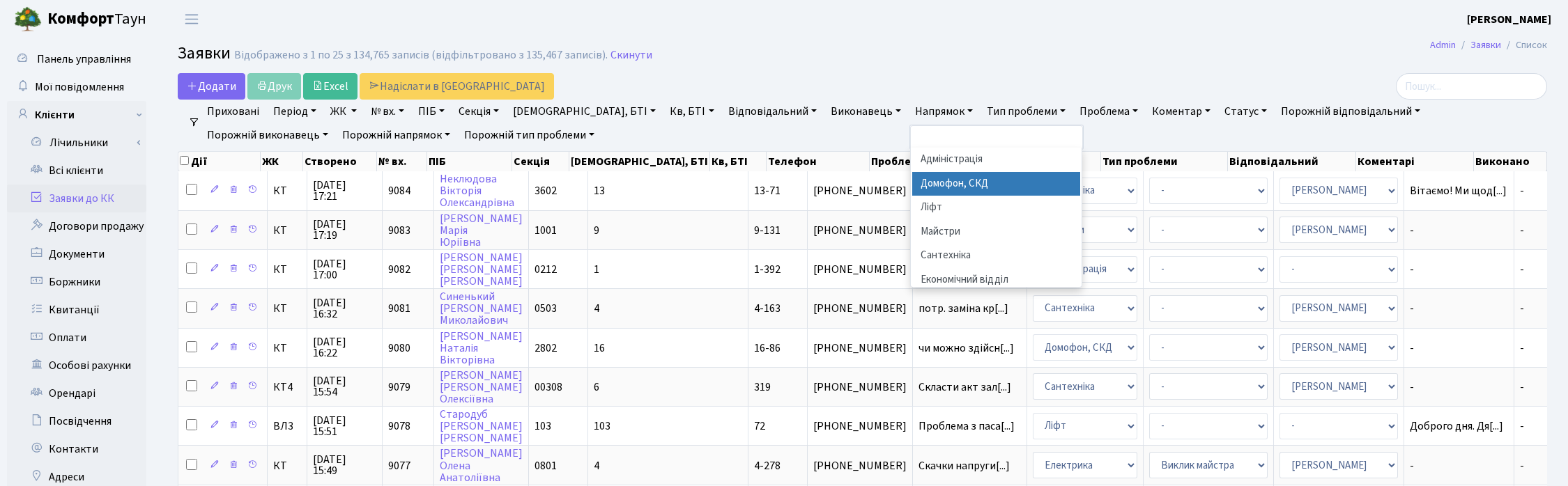
click at [912, 178] on li "Домофон, СКД" at bounding box center [996, 184] width 168 height 24
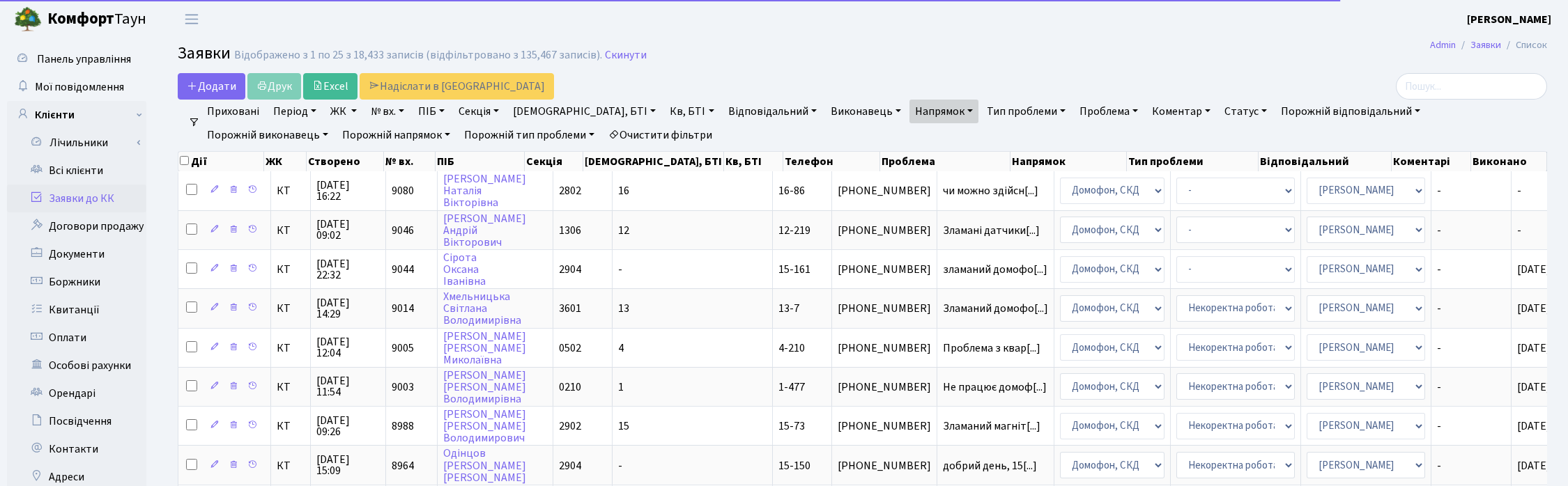
click at [1219, 109] on link "Статус" at bounding box center [1245, 111] width 53 height 23
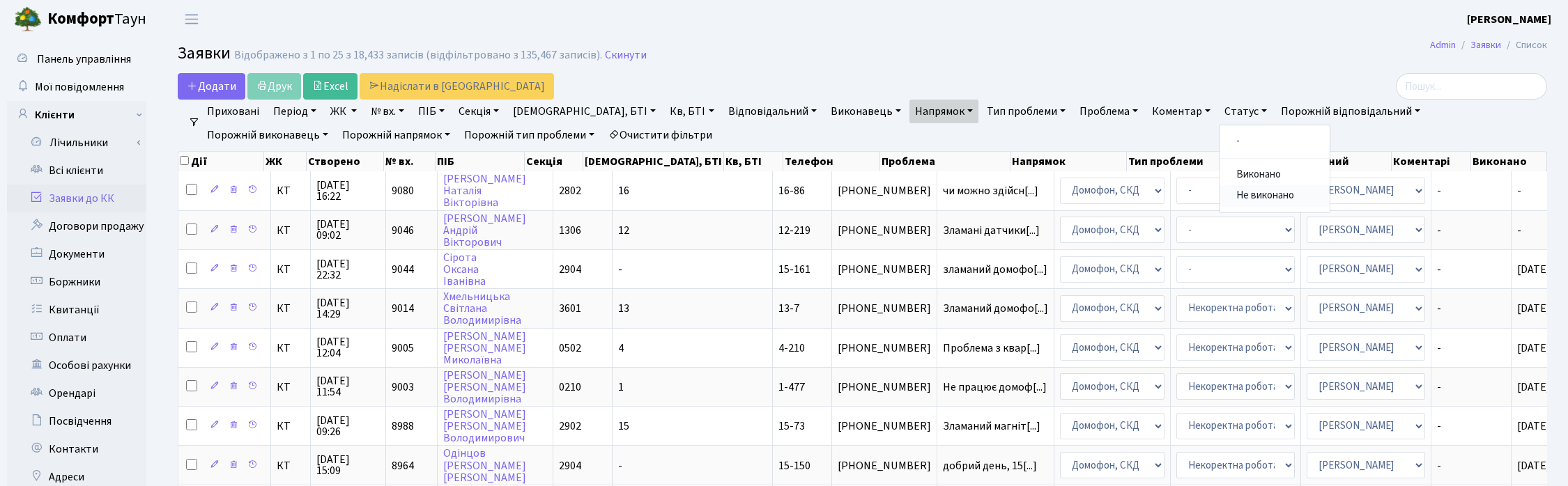
click at [1220, 189] on link "Не виконано" at bounding box center [1275, 195] width 110 height 21
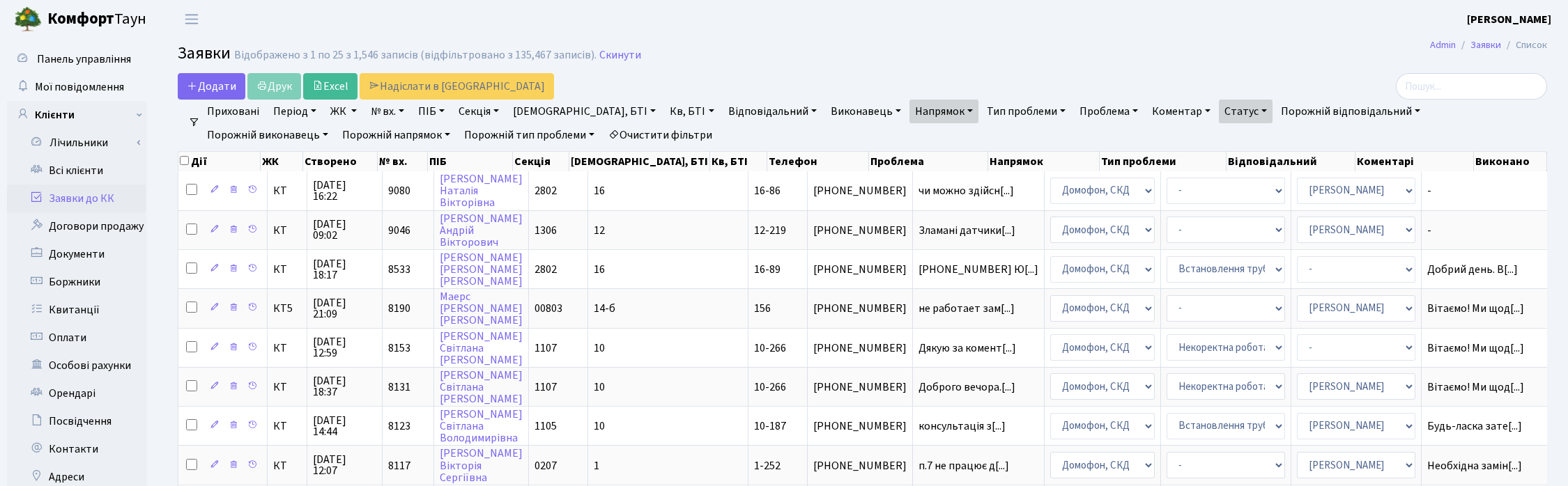
click at [385, 116] on link "№ вх." at bounding box center [387, 111] width 45 height 23
click at [621, 54] on link "Скинути" at bounding box center [620, 55] width 42 height 13
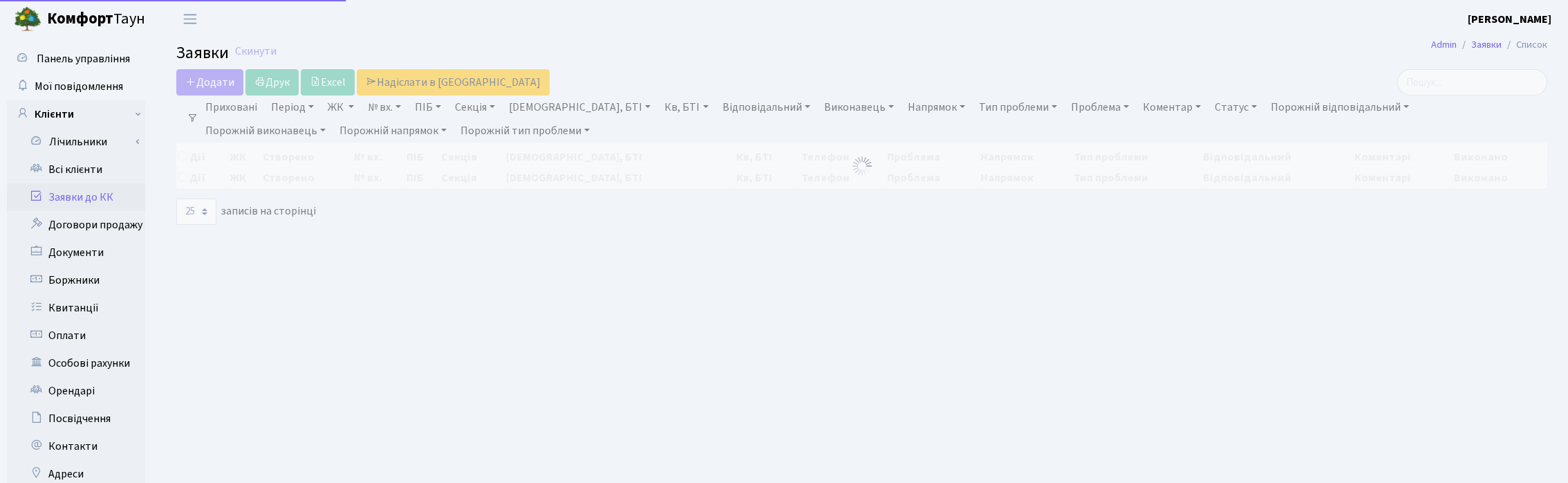
select select "25"
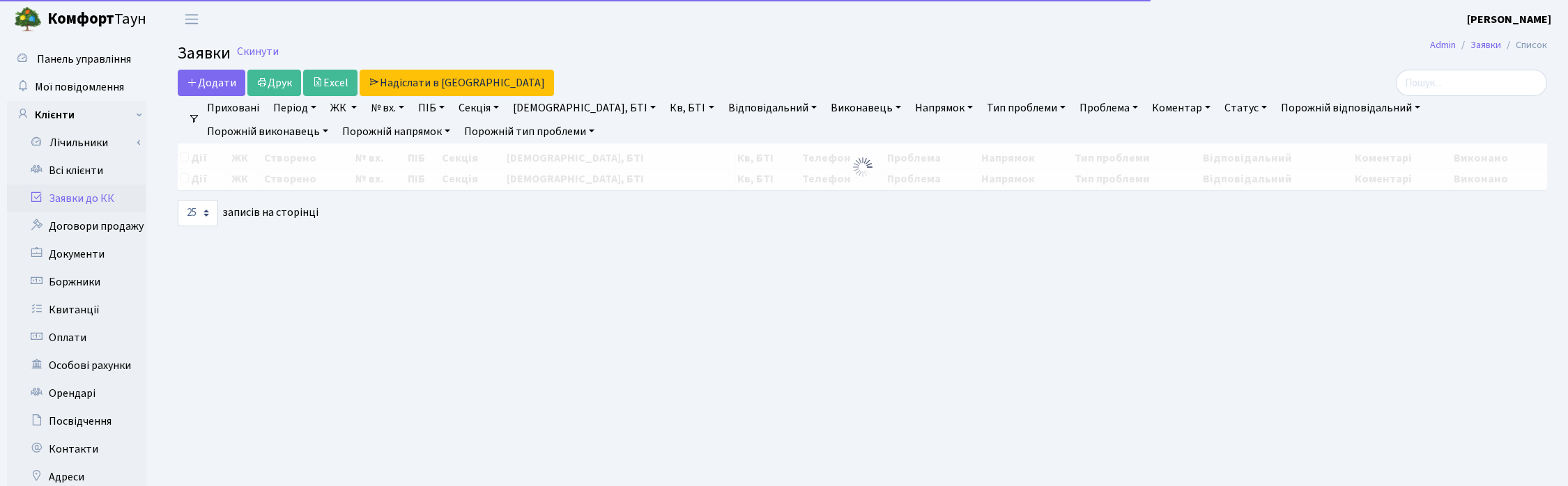
click at [392, 109] on link "№ вх." at bounding box center [387, 107] width 45 height 23
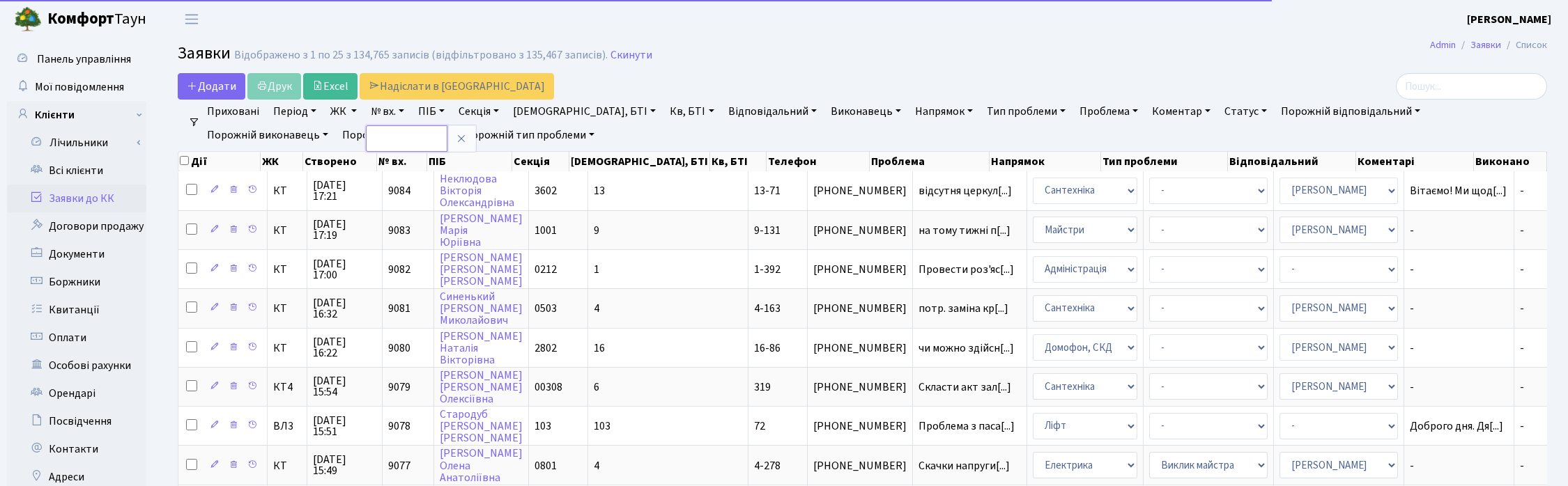
click at [385, 140] on input "text" at bounding box center [406, 138] width 81 height 26
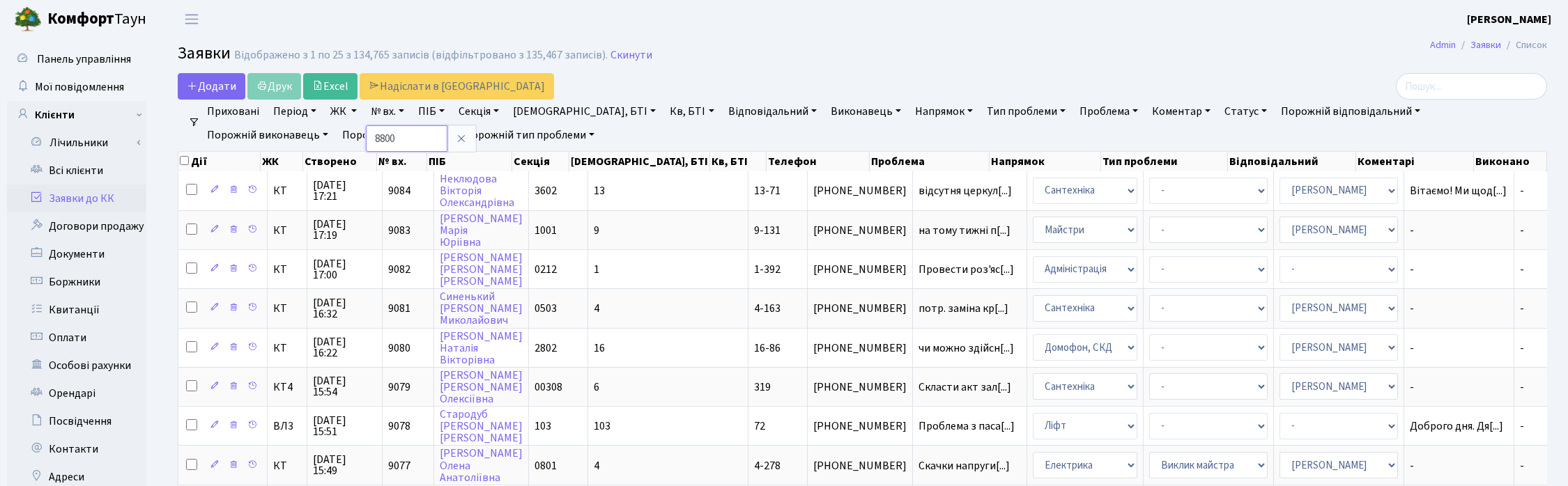
type input "8800"
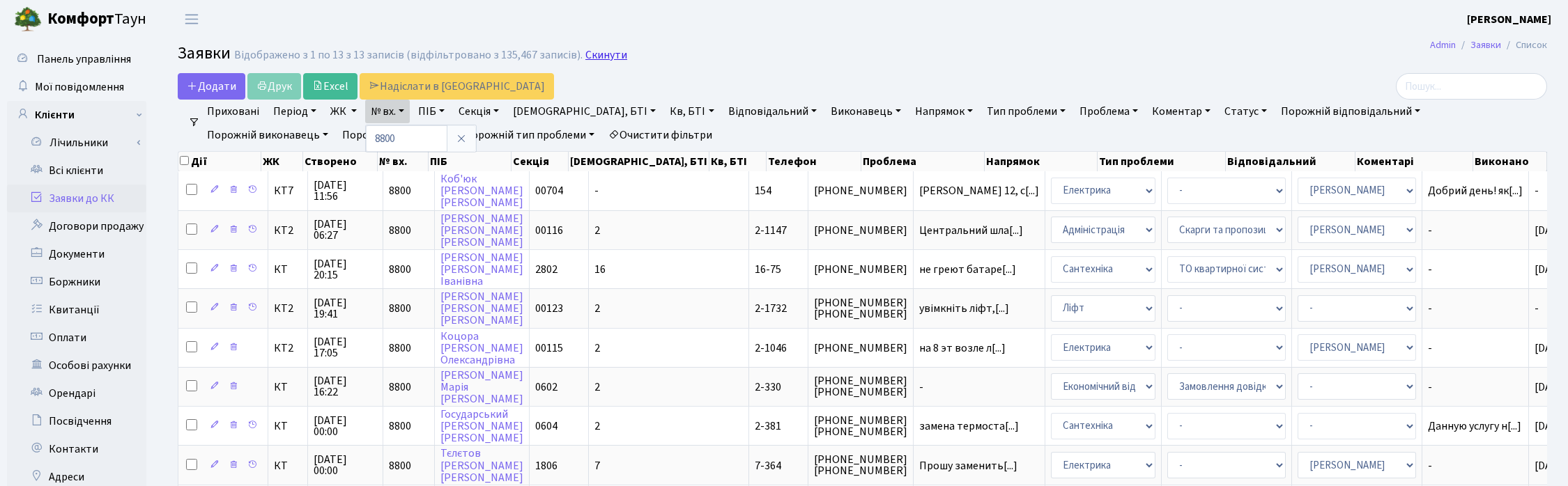
click at [593, 56] on link "Скинути" at bounding box center [606, 55] width 42 height 13
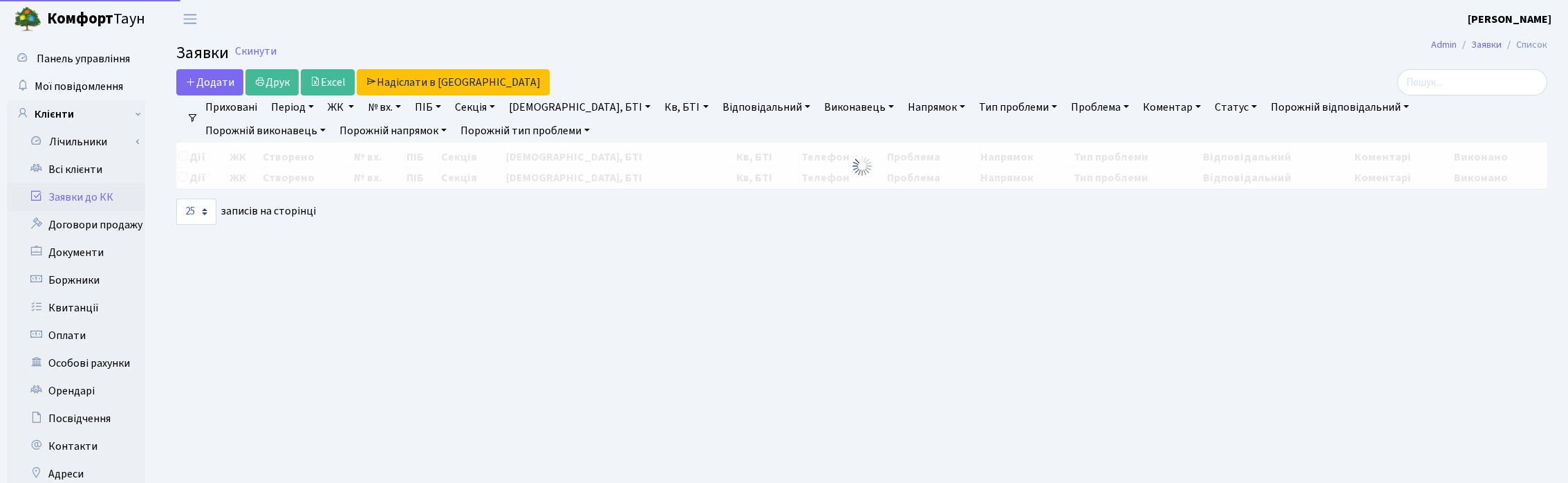
select select "25"
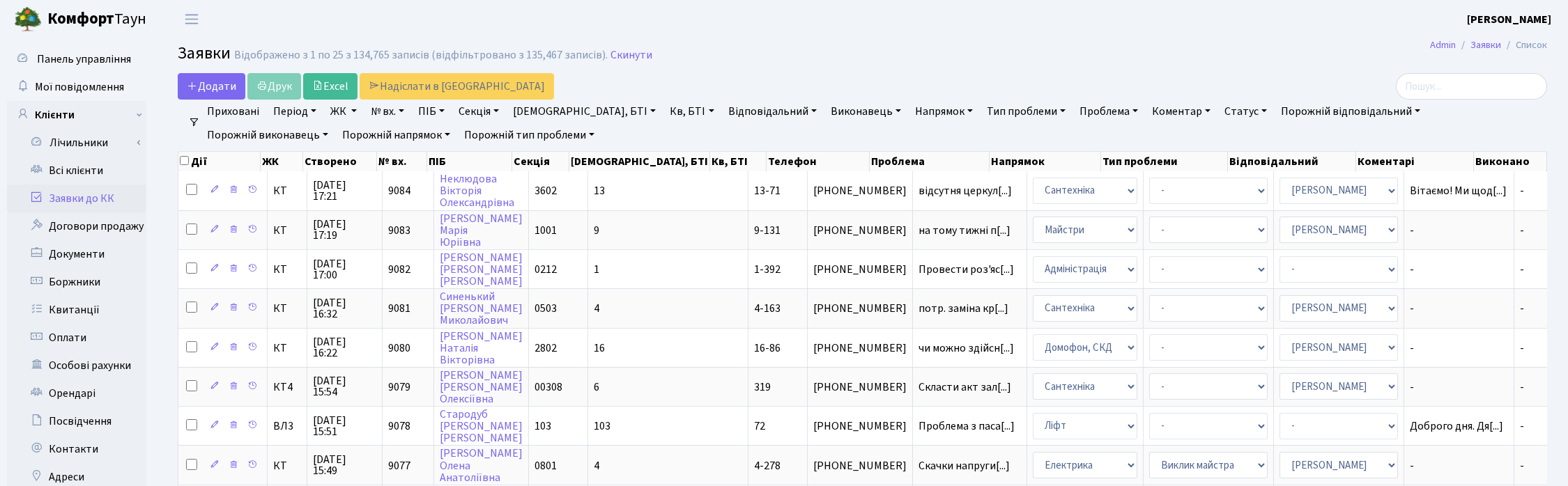
click at [909, 108] on link "Напрямок" at bounding box center [944, 111] width 69 height 23
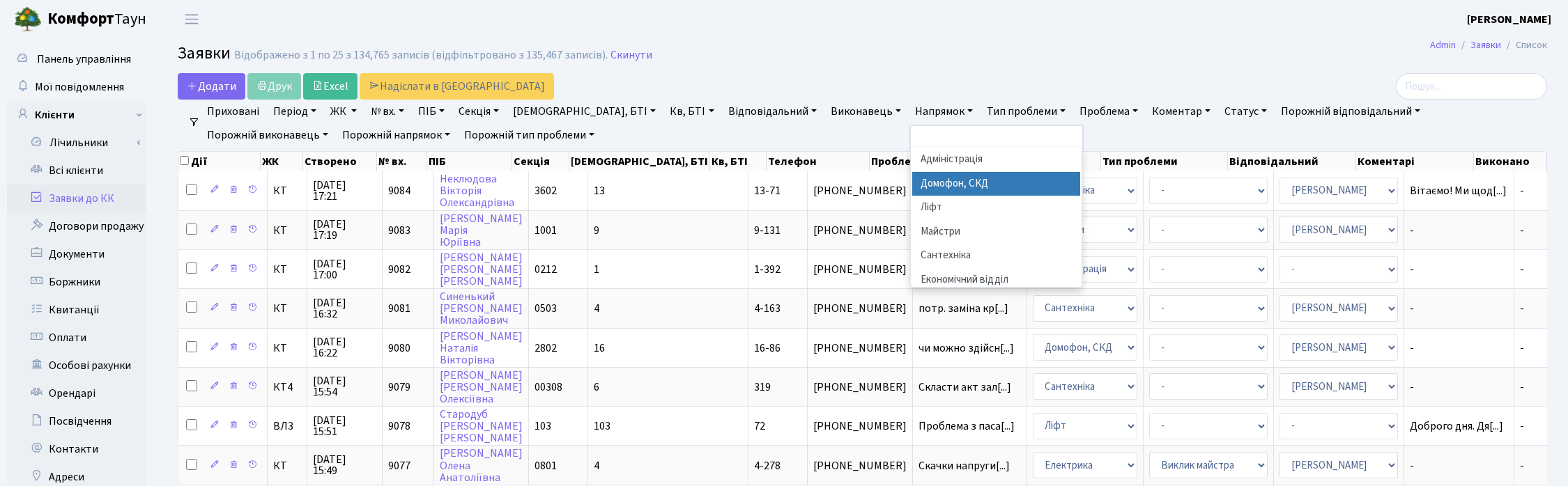
click at [912, 178] on li "Домофон, СКД" at bounding box center [996, 184] width 168 height 24
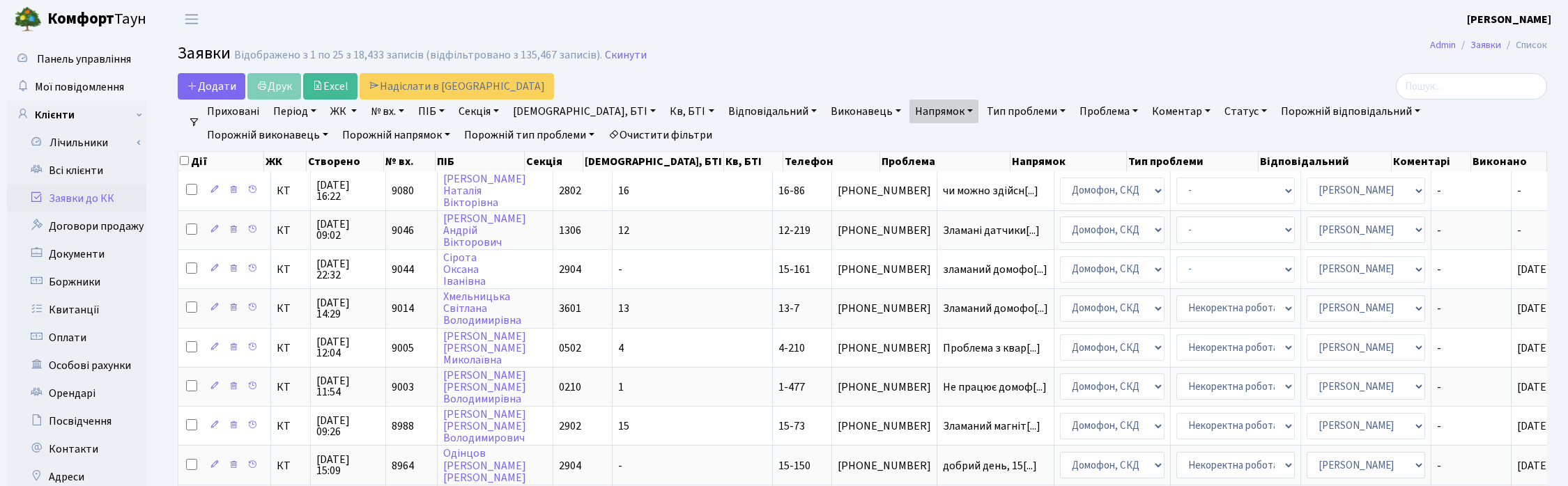
click at [1219, 110] on link "Статус" at bounding box center [1245, 111] width 53 height 23
click at [1220, 195] on link "Не виконано" at bounding box center [1275, 195] width 110 height 21
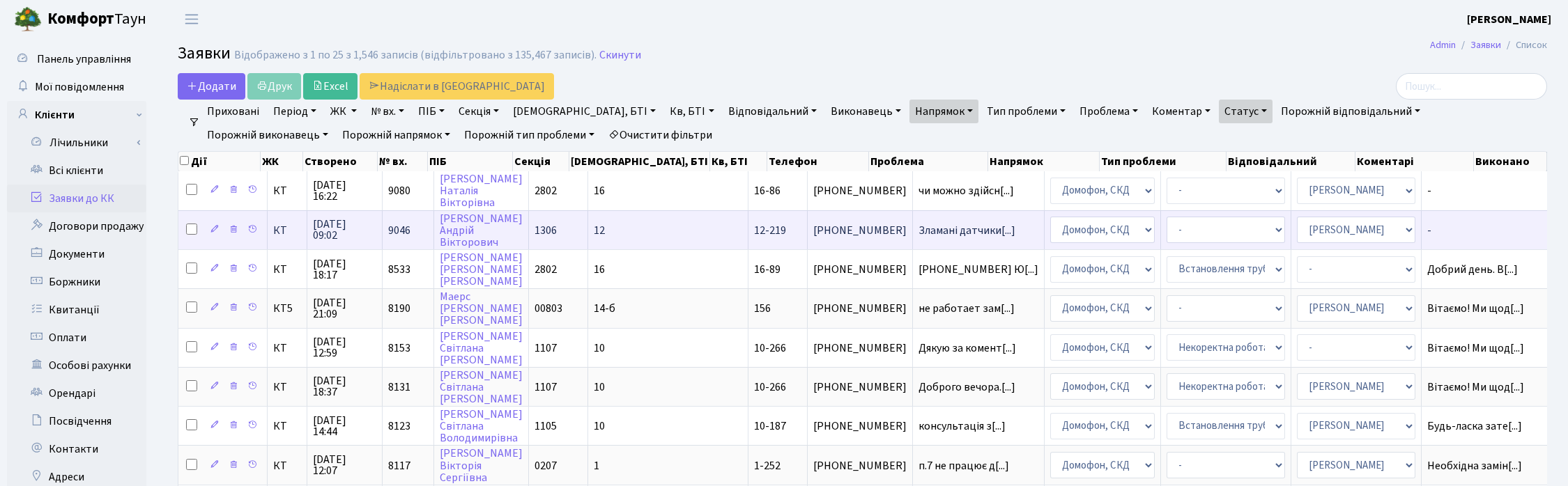
click at [189, 228] on input "checkbox" at bounding box center [192, 229] width 11 height 11
checkbox input "true"
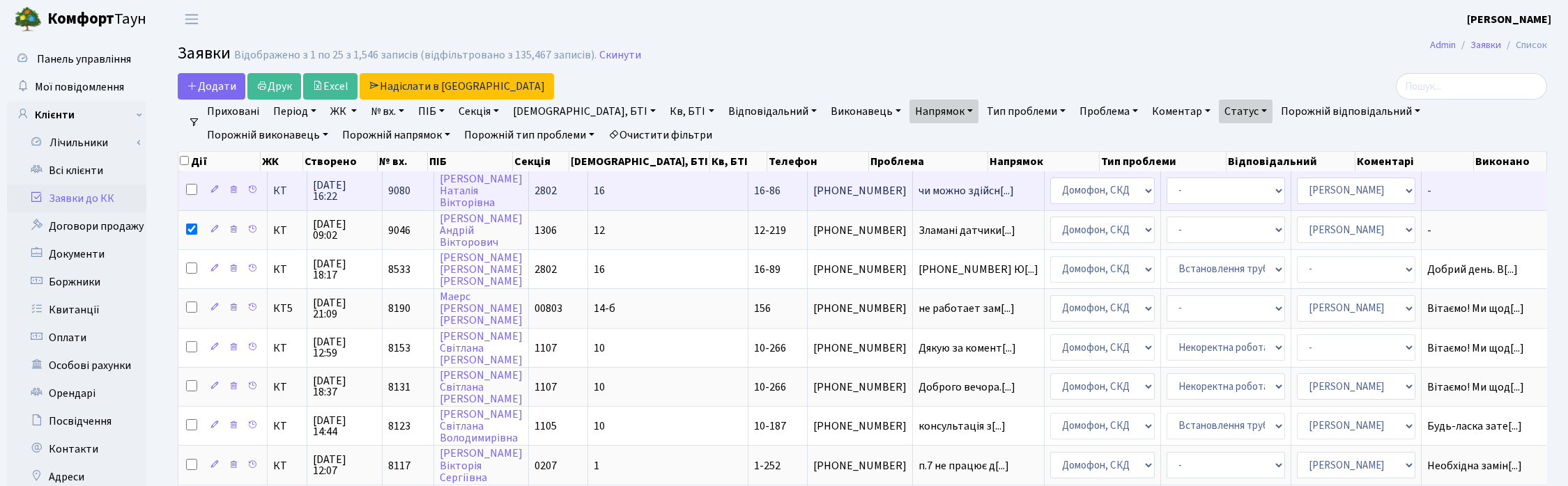
click at [188, 189] on input "checkbox" at bounding box center [192, 190] width 11 height 11
checkbox input "true"
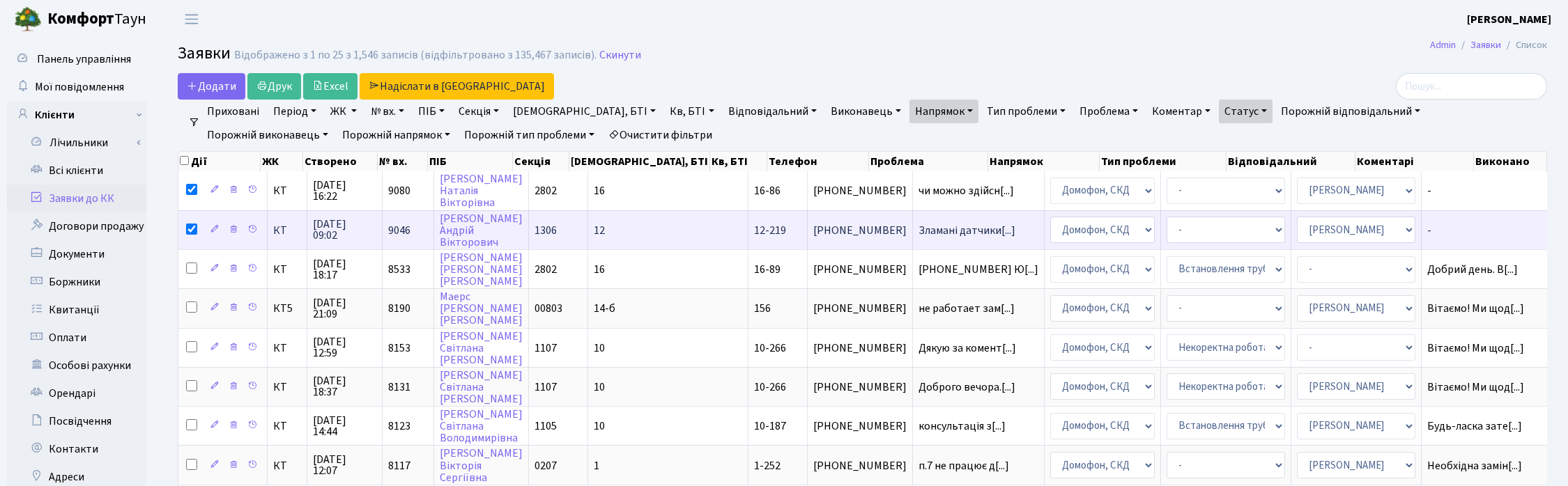
click at [335, 223] on span "14.10.2025 09:02" at bounding box center [344, 230] width 64 height 22
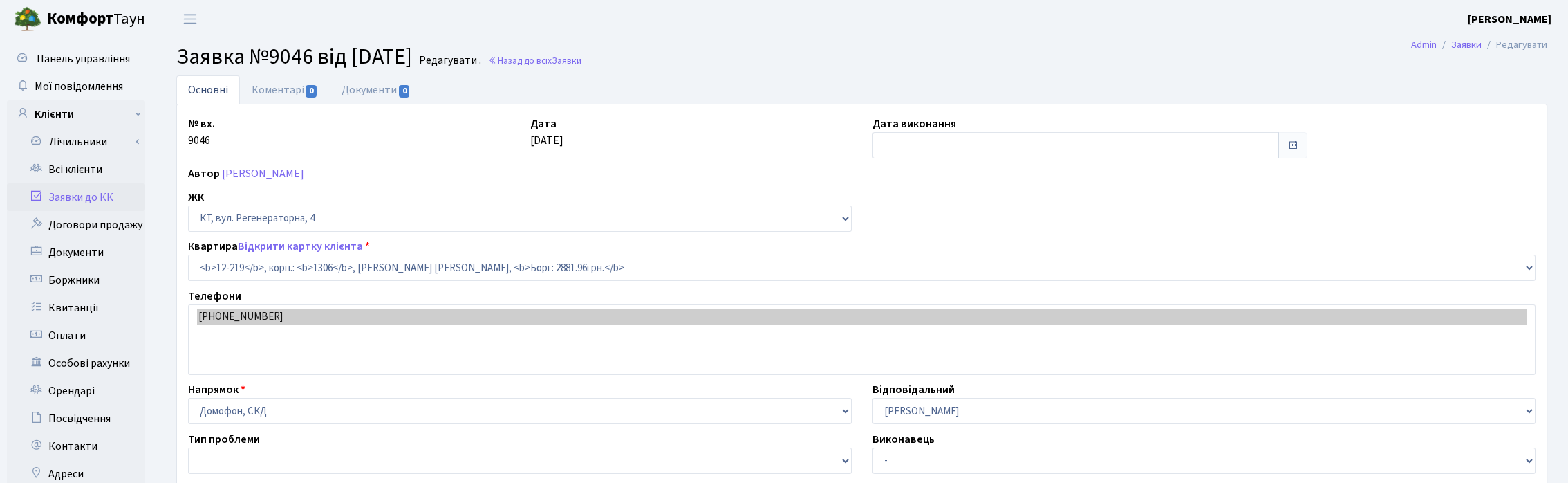
select select "7326"
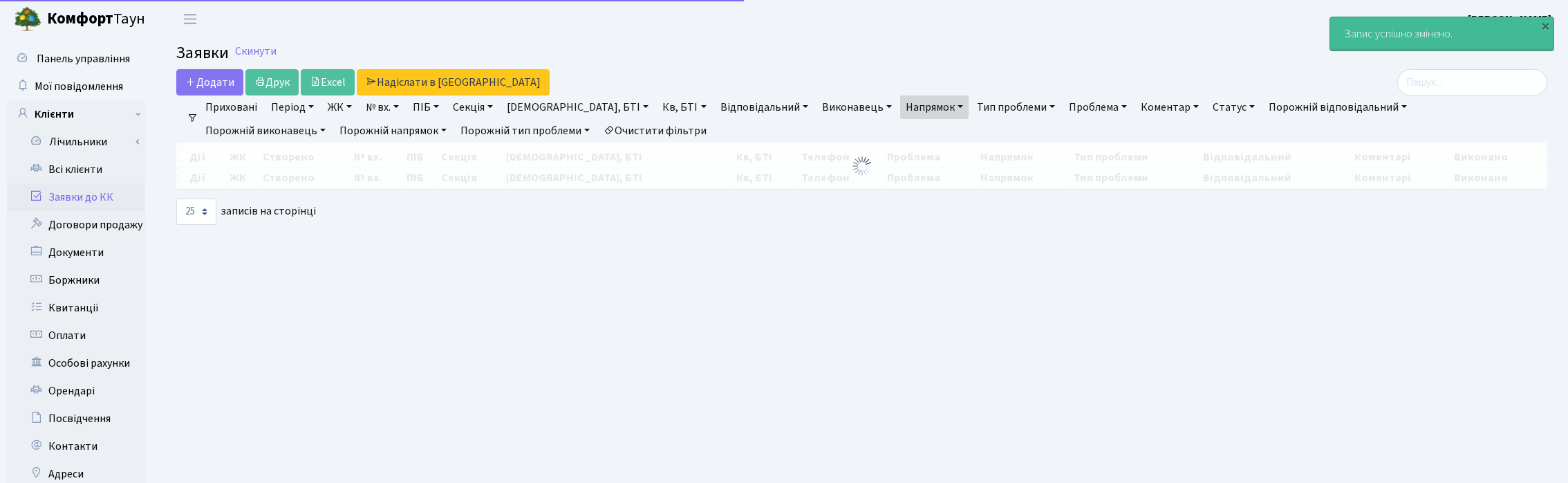
select select "25"
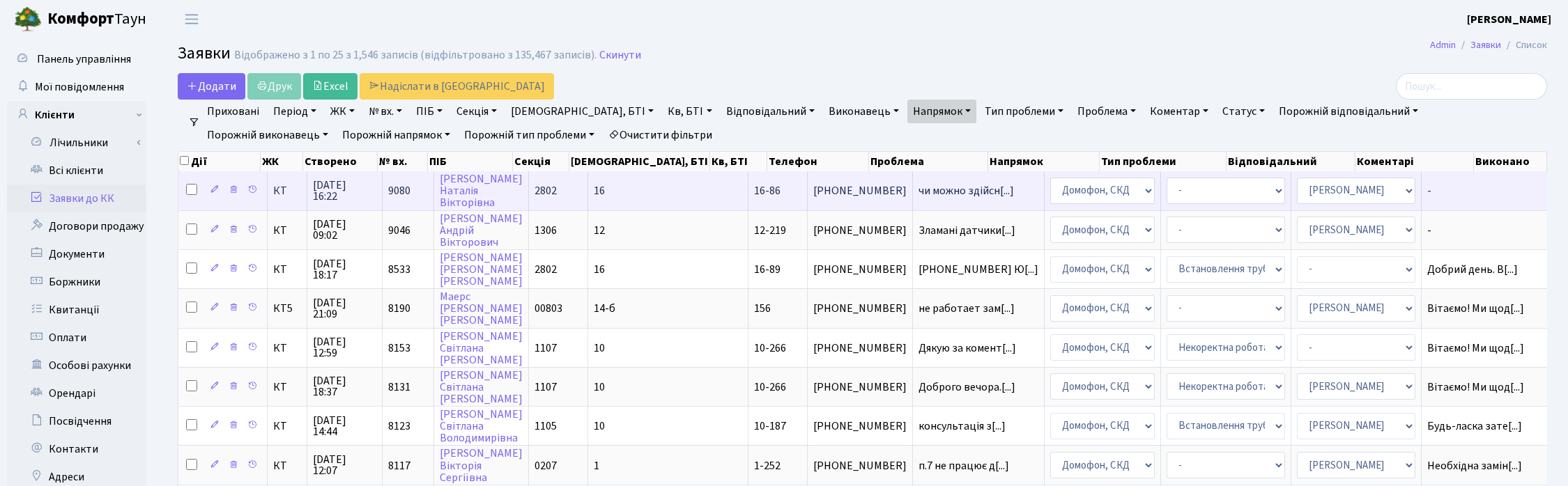
click at [190, 190] on input "checkbox" at bounding box center [192, 190] width 11 height 11
checkbox input "true"
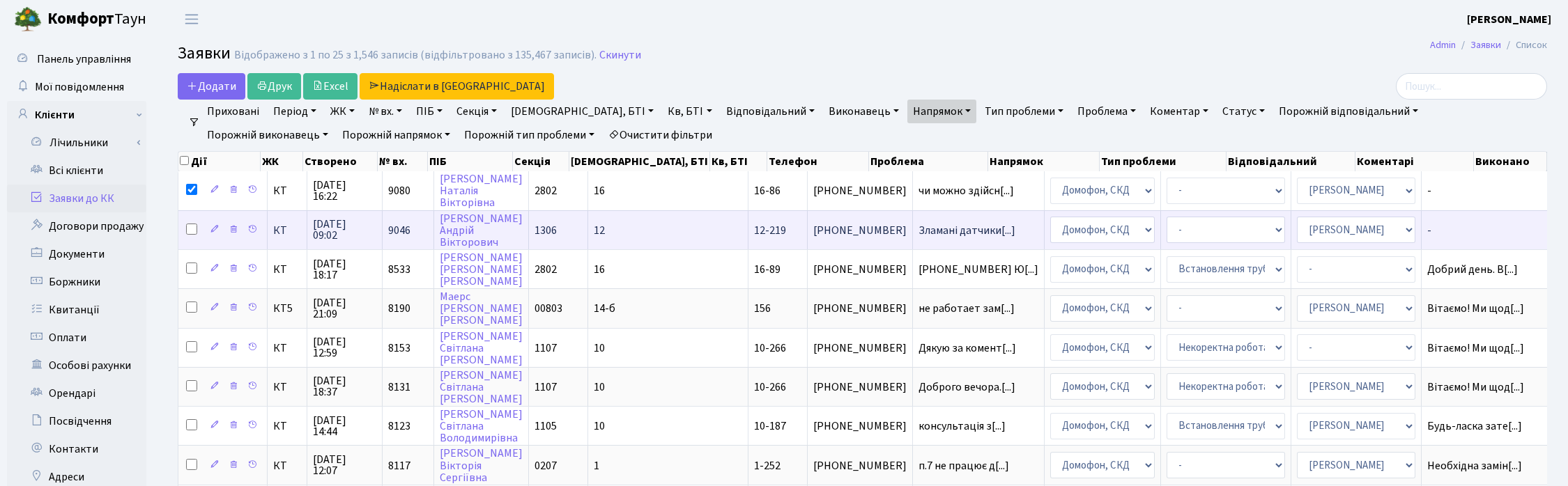
click at [192, 232] on input "checkbox" at bounding box center [192, 229] width 11 height 11
checkbox input "true"
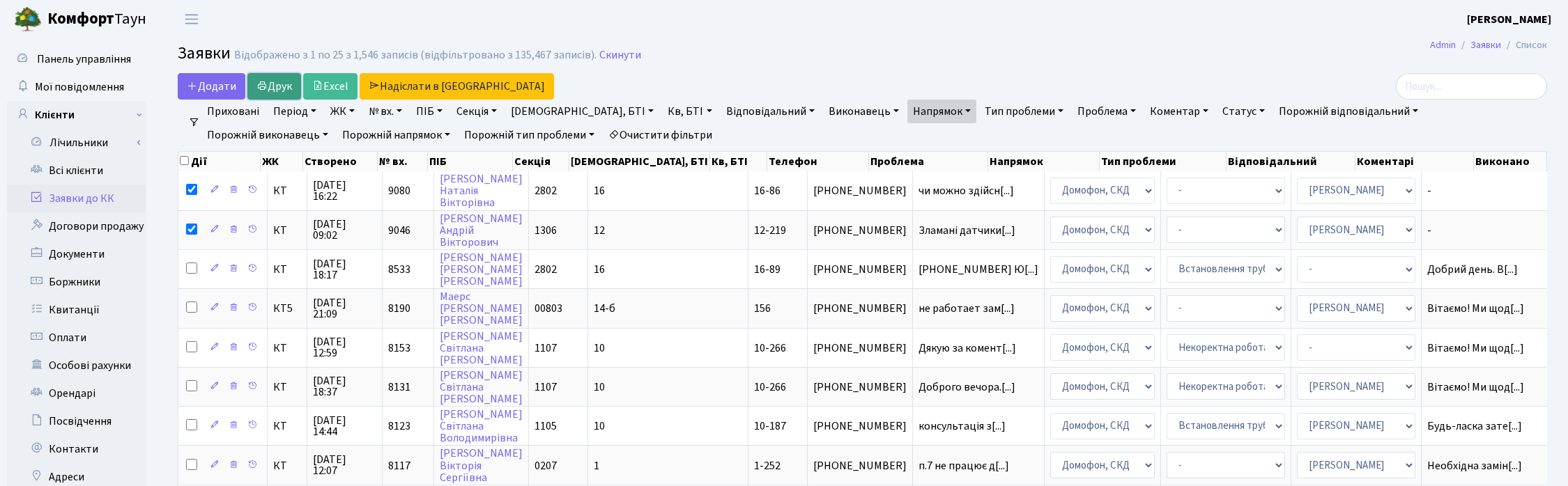
click at [273, 83] on link "Друк" at bounding box center [273, 86] width 53 height 26
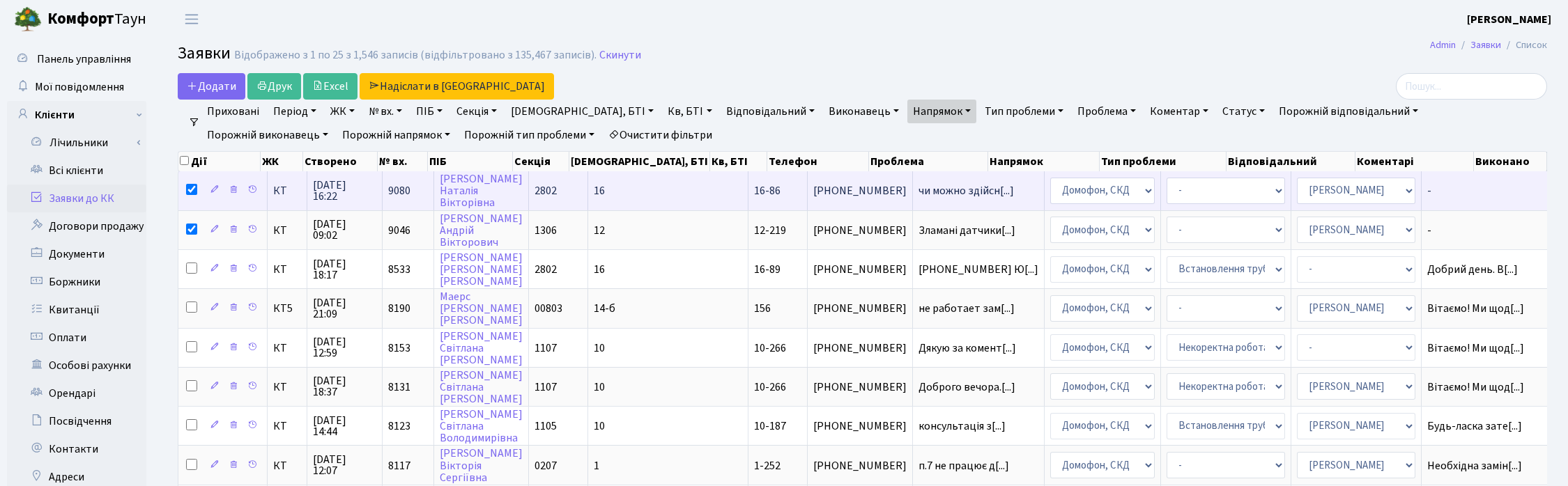
click at [345, 187] on span "14.10.2025 16:22" at bounding box center [344, 191] width 64 height 22
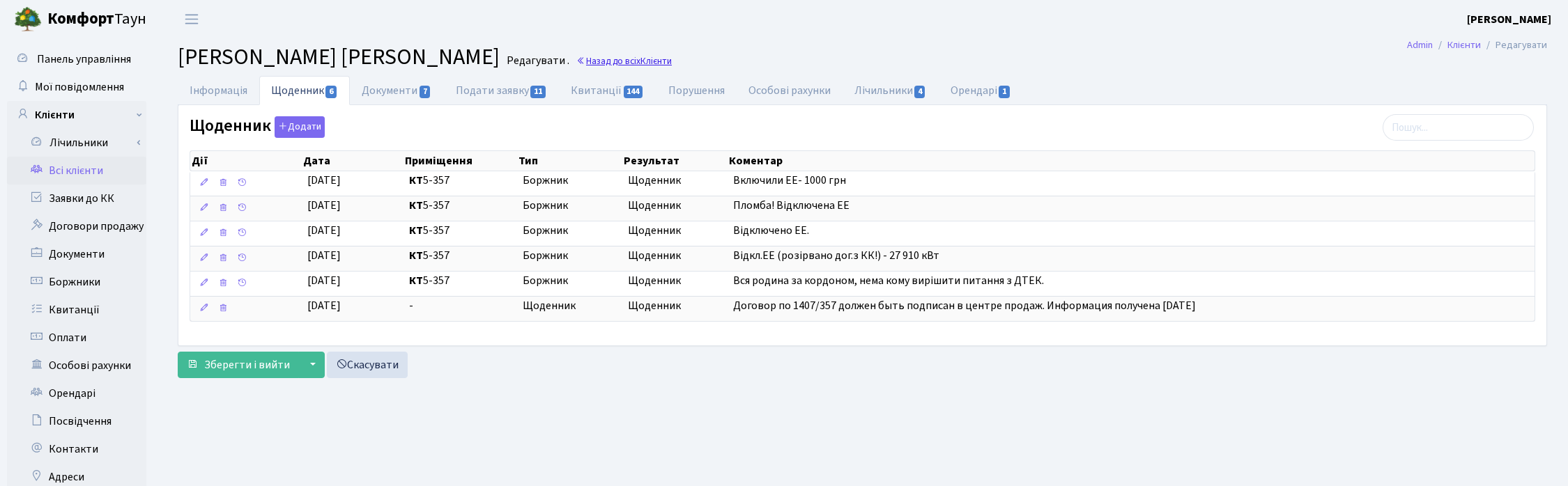
click at [655, 63] on span "Клієнти" at bounding box center [657, 61] width 32 height 13
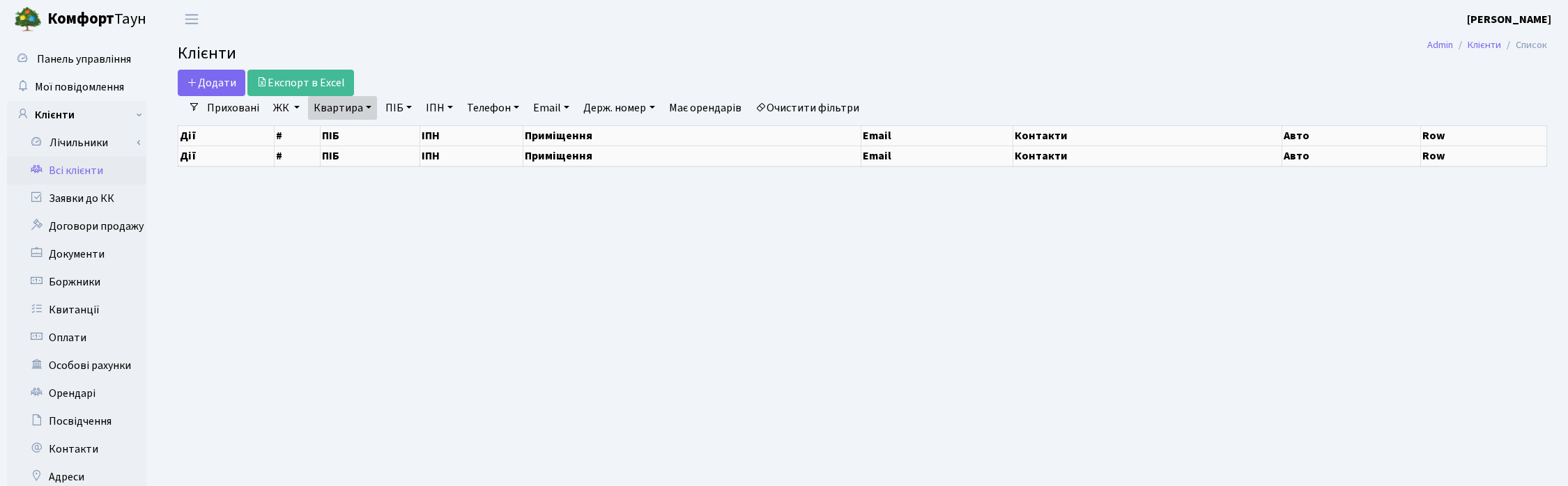
select select "25"
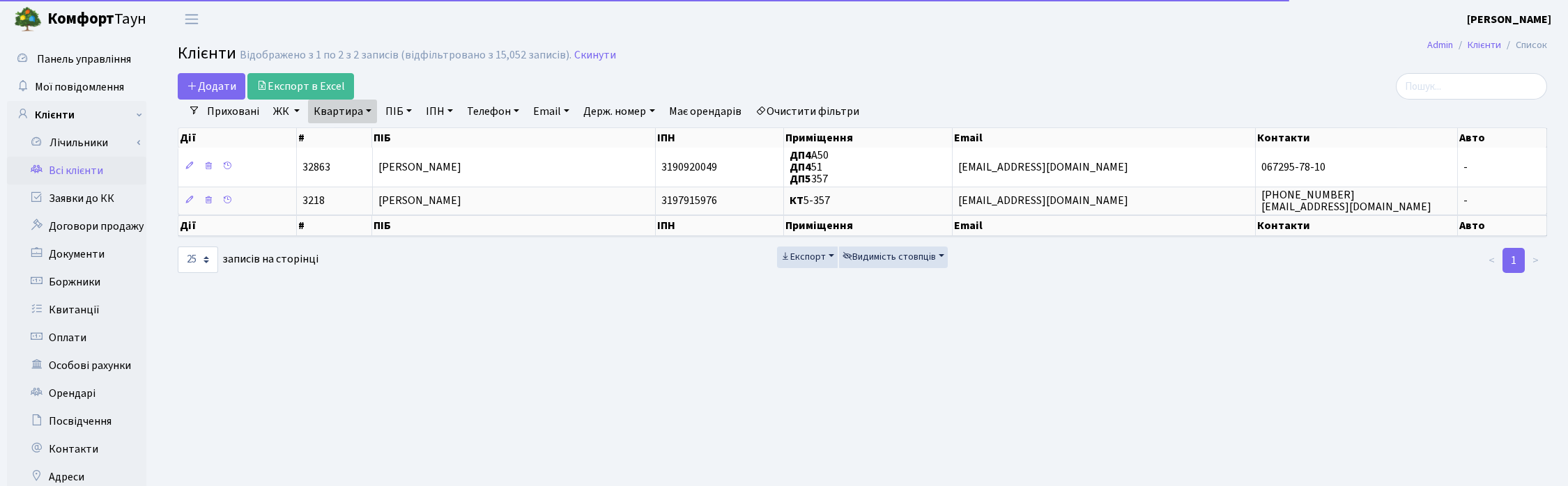
click at [365, 107] on link "Квартира" at bounding box center [342, 111] width 69 height 23
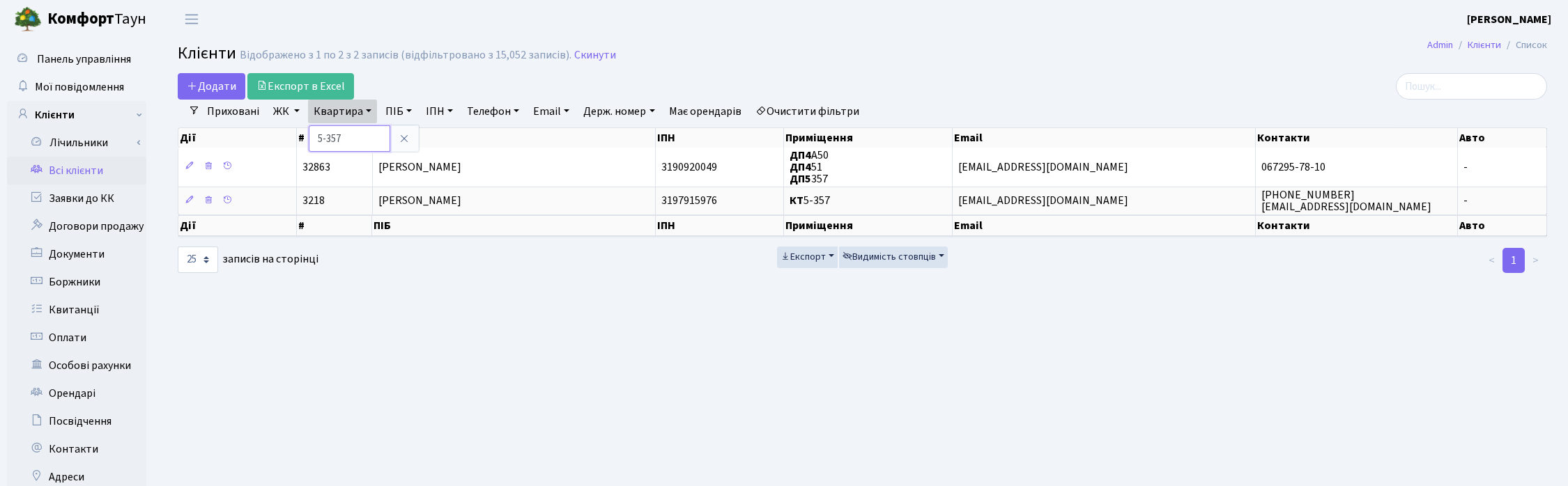
click at [356, 136] on input "5-357" at bounding box center [349, 138] width 81 height 26
type input "5"
type input "13-71"
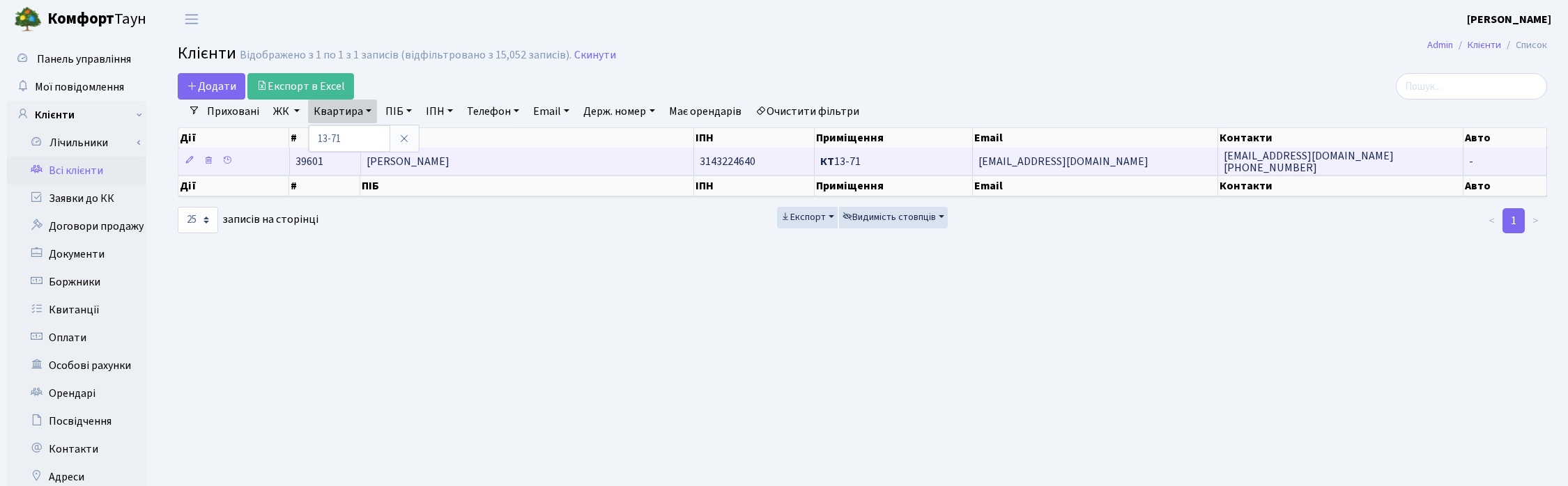
click at [412, 158] on span "[PERSON_NAME]" at bounding box center [408, 162] width 83 height 15
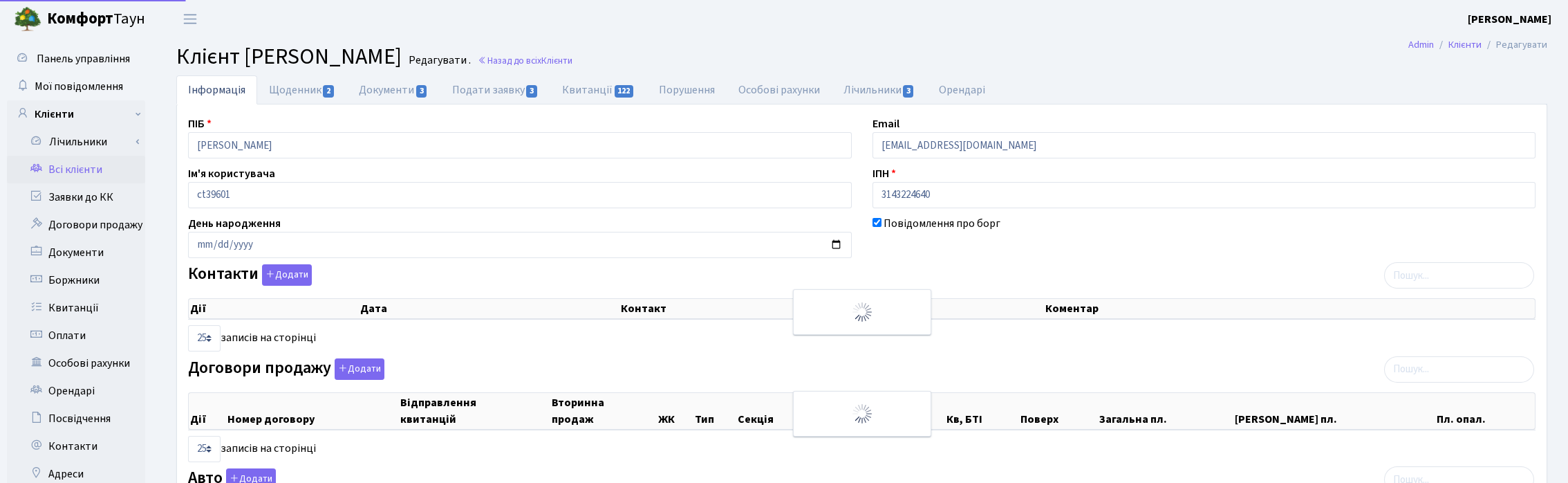
select select "25"
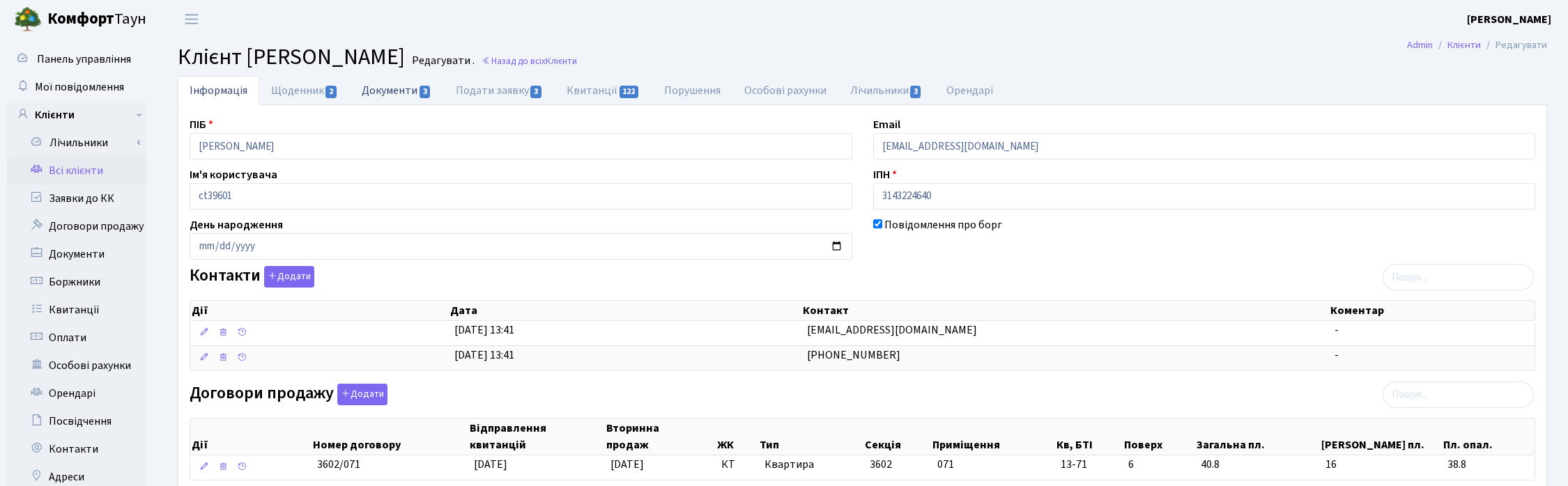
click at [406, 88] on link "Документи 3" at bounding box center [397, 90] width 94 height 29
select select "25"
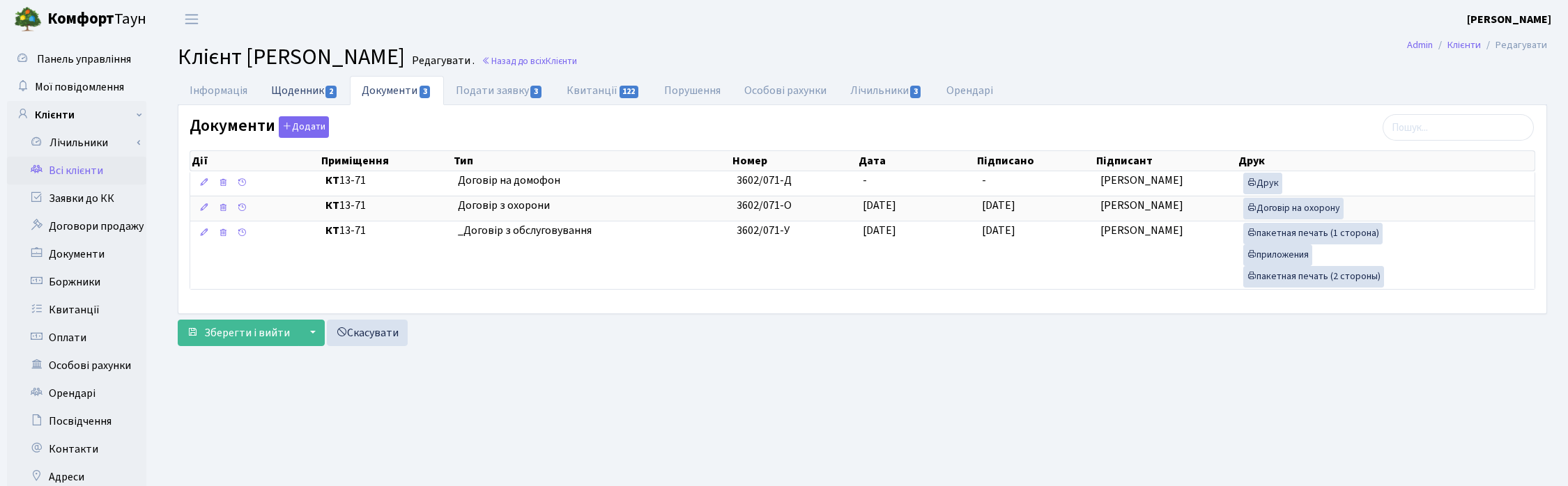
click at [304, 81] on link "Щоденник 2" at bounding box center [304, 90] width 91 height 29
select select "25"
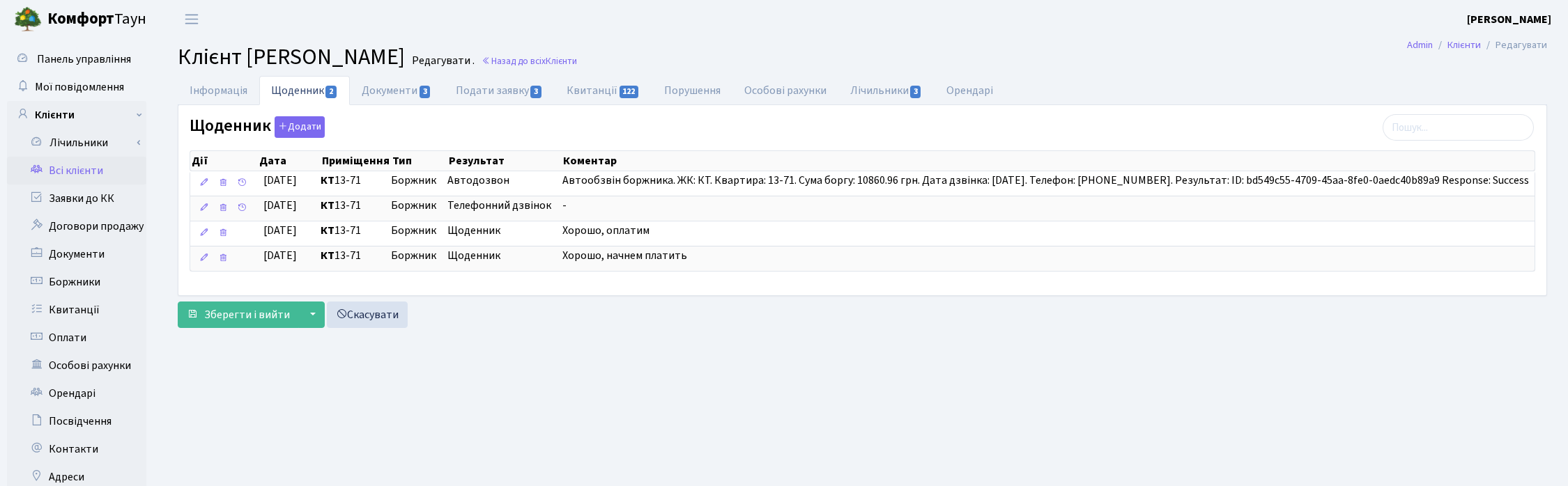
click at [308, 113] on div "Щоденник Додати Дії Дата Приміщення Тип Результат Коментар Дії Дата" at bounding box center [863, 199] width 1368 height 190
click at [305, 131] on button "Додати" at bounding box center [300, 126] width 51 height 21
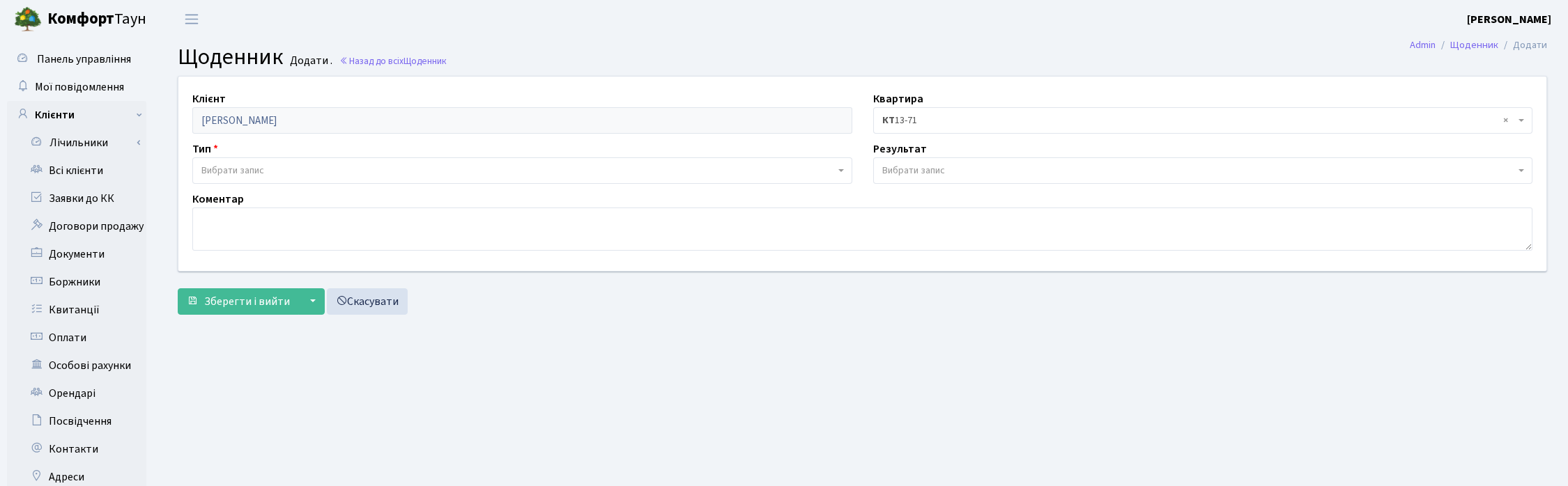
click at [251, 165] on span "Вибрати запис" at bounding box center [232, 170] width 63 height 14
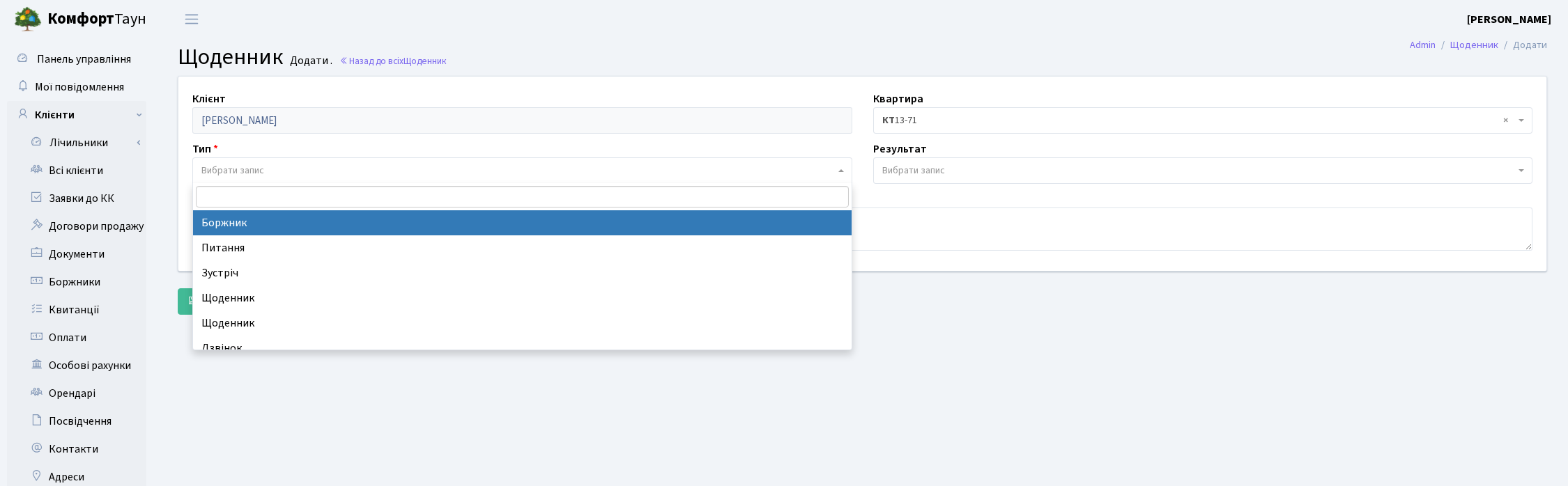
select select "189"
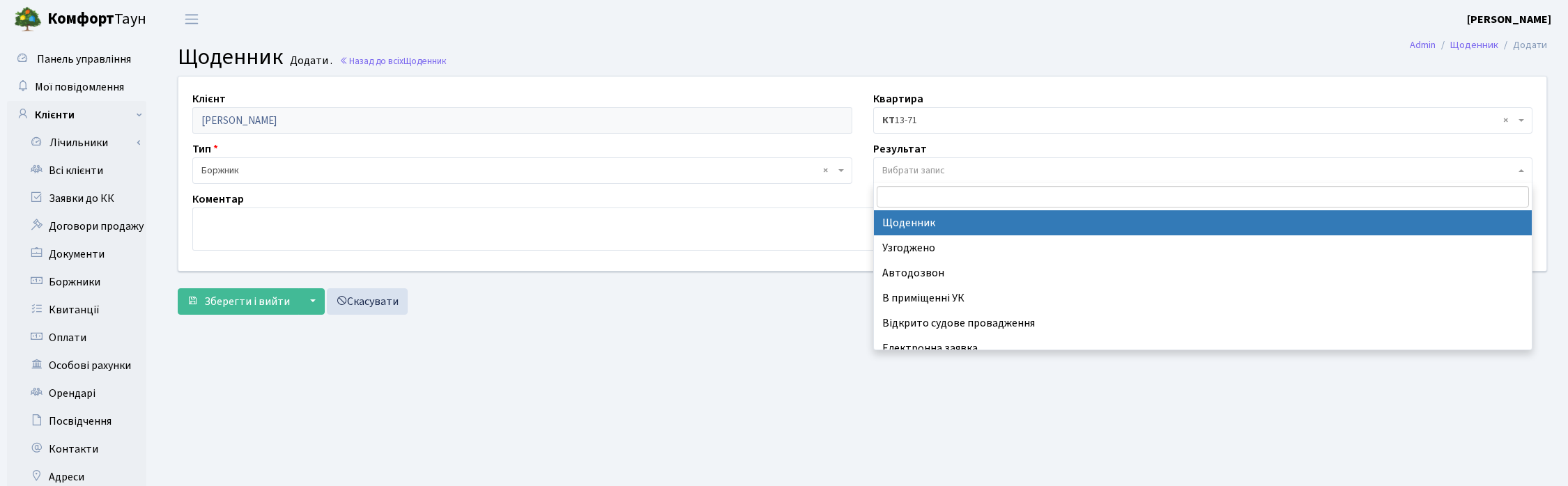
click at [914, 169] on span "Вибрати запис" at bounding box center [913, 170] width 63 height 14
select select "14"
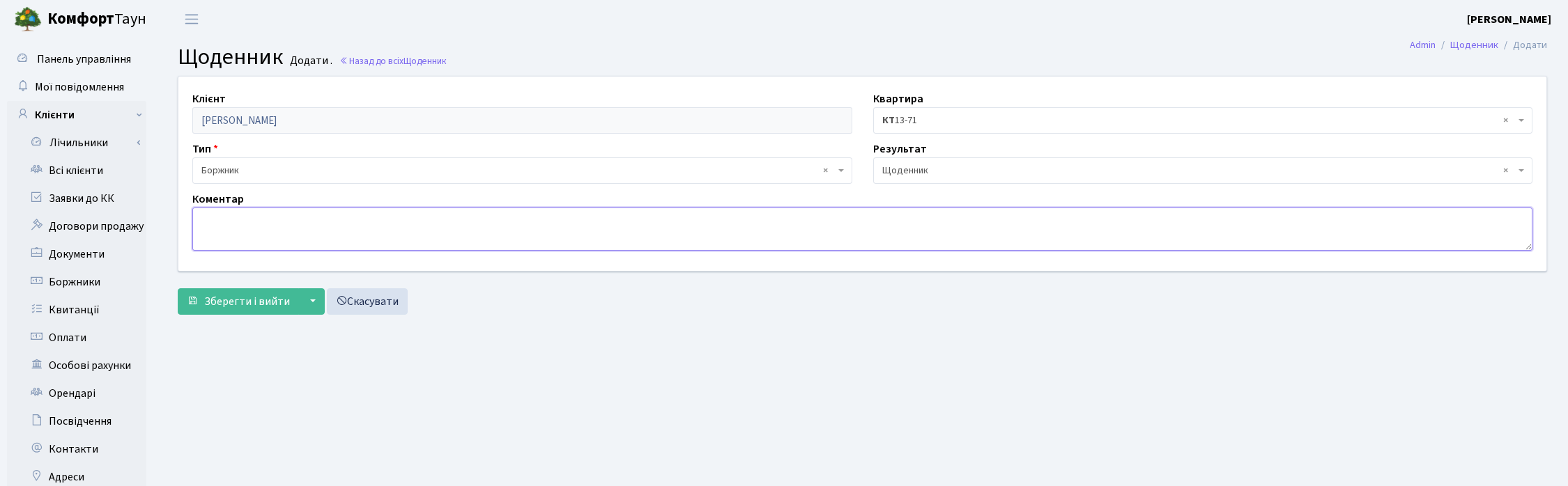
click at [254, 234] on textarea at bounding box center [863, 229] width 1340 height 43
type textarea "Сплачено 14.10.25 - 4 200,00 грн."
click at [236, 307] on span "Зберегти і вийти" at bounding box center [247, 301] width 86 height 15
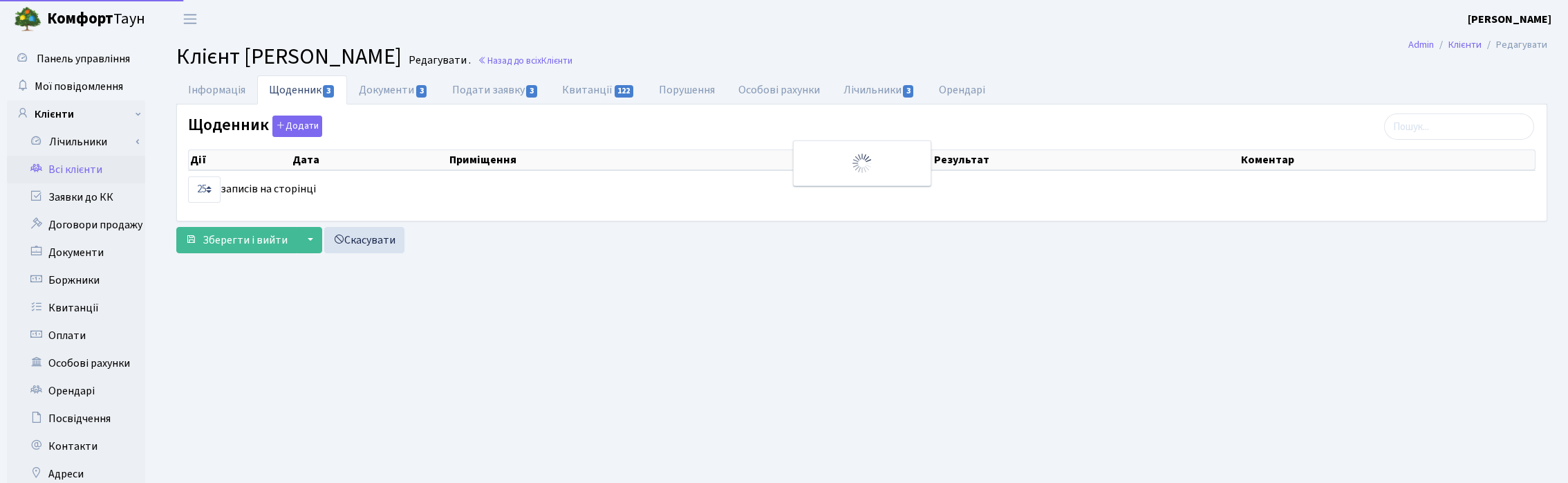
select select "25"
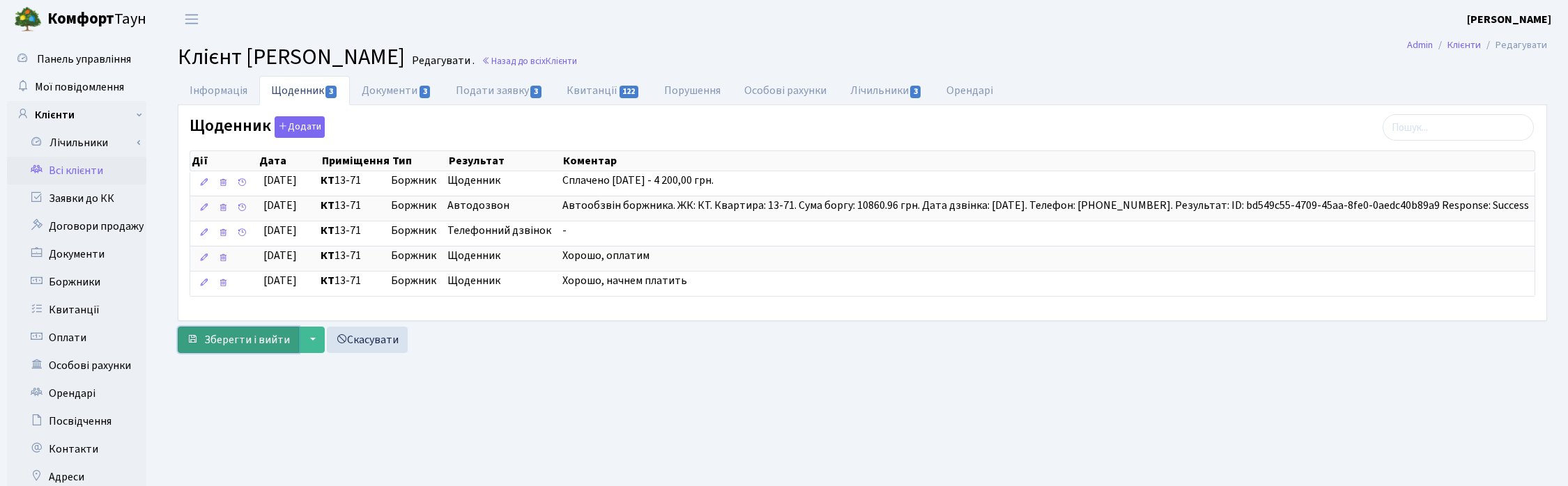
click at [222, 343] on span "Зберегти і вийти" at bounding box center [247, 339] width 86 height 15
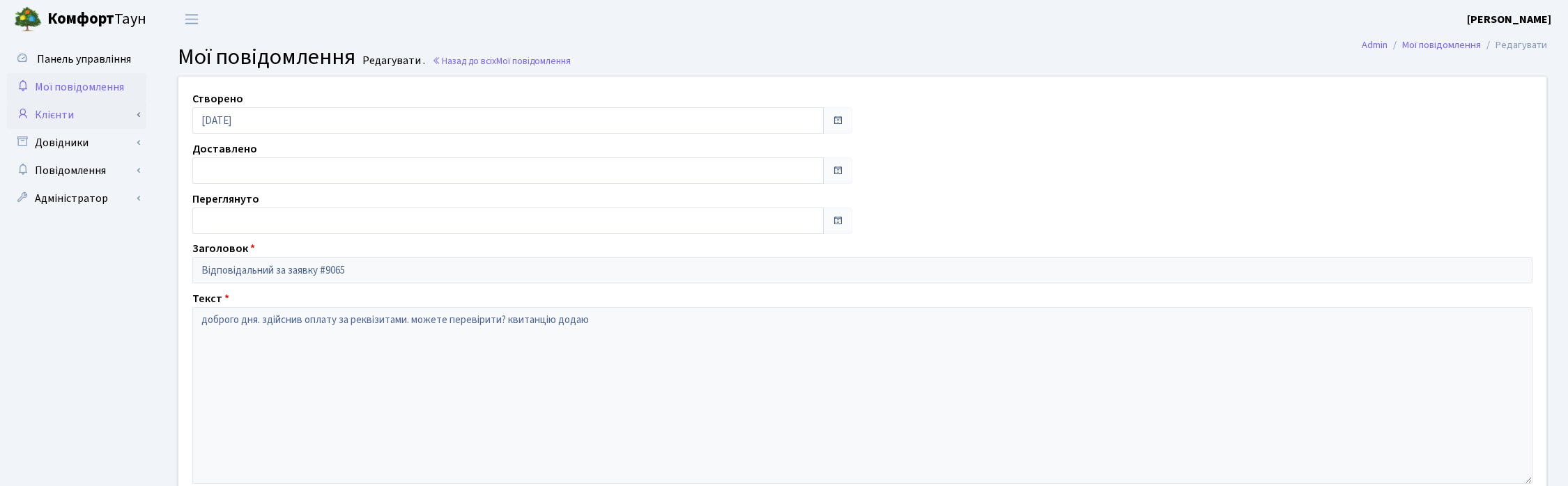
click at [65, 113] on link "Клієнти" at bounding box center [76, 115] width 139 height 28
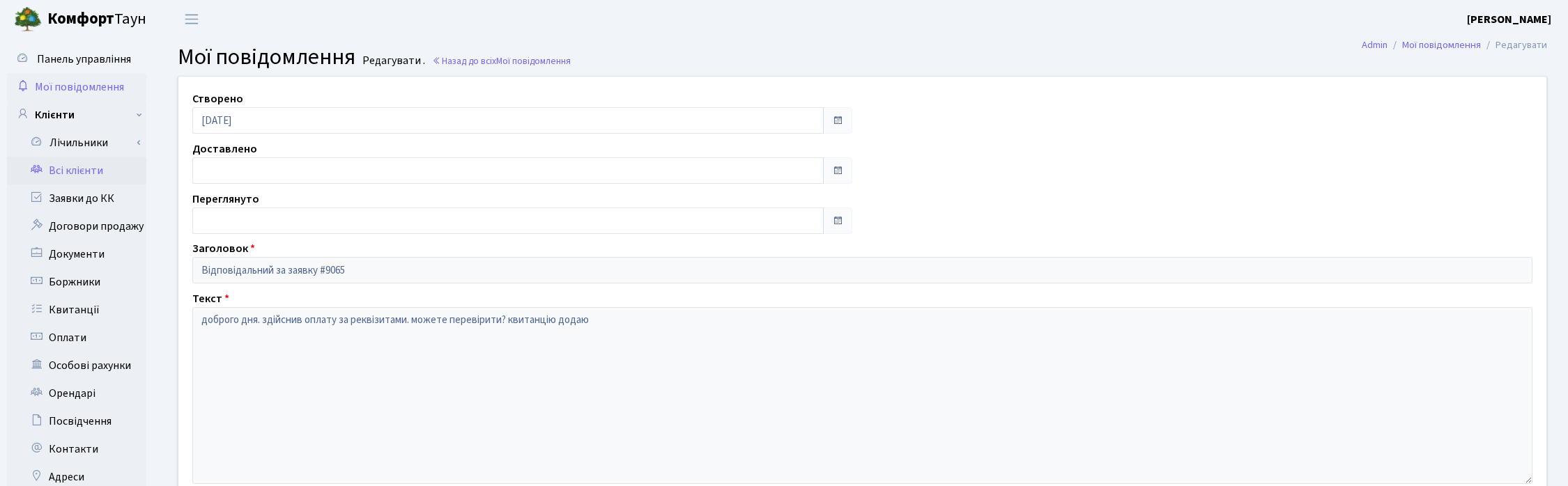
click at [93, 168] on link "Всі клієнти" at bounding box center [76, 171] width 139 height 28
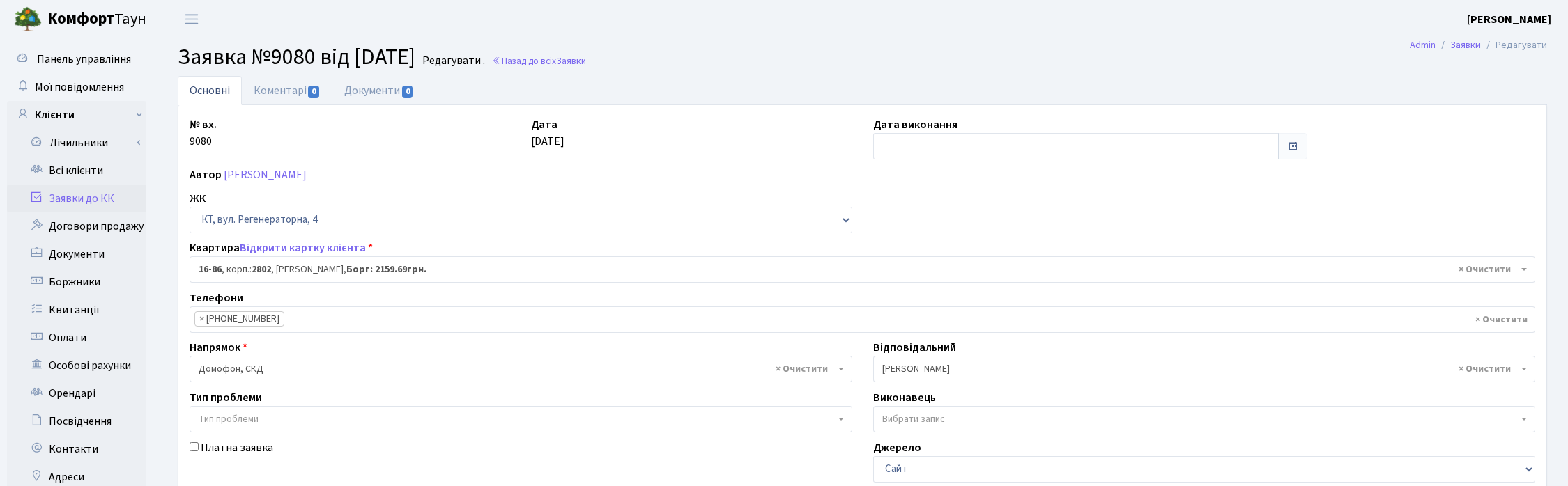
select select "8647"
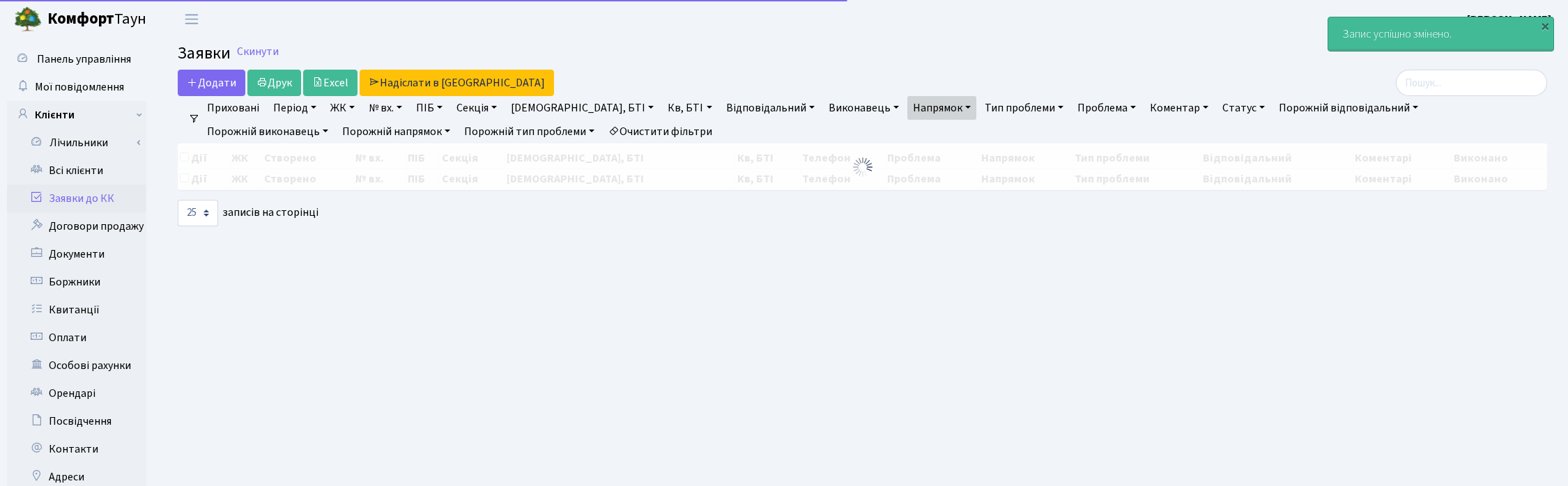
select select "25"
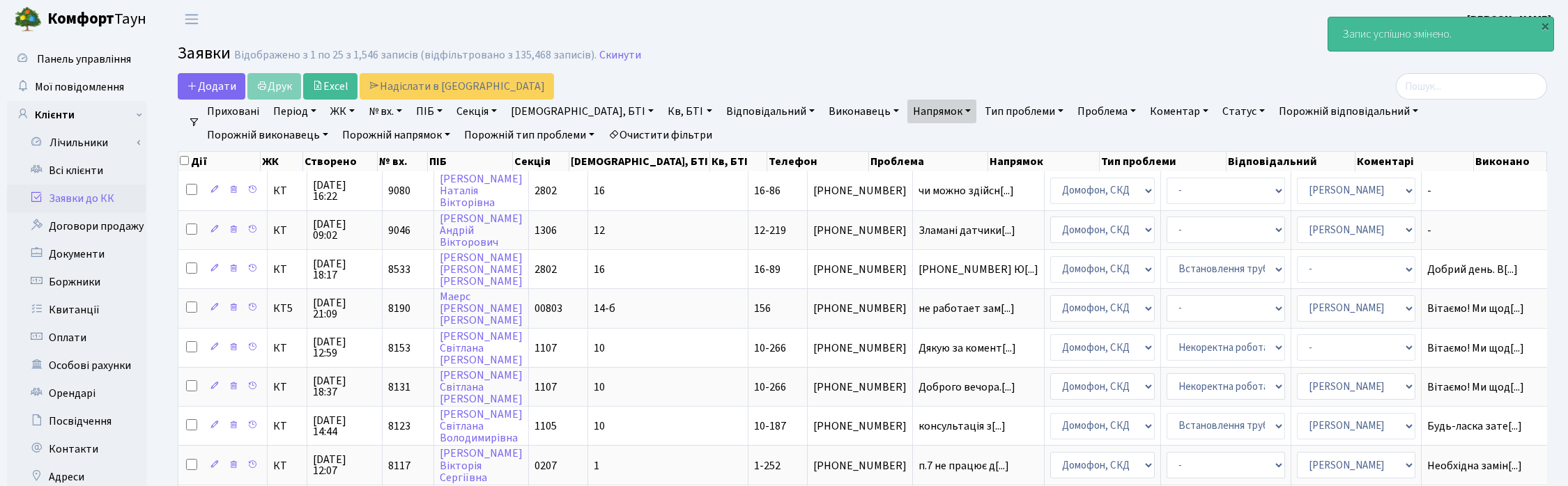
click at [907, 111] on link "Напрямок" at bounding box center [942, 111] width 69 height 23
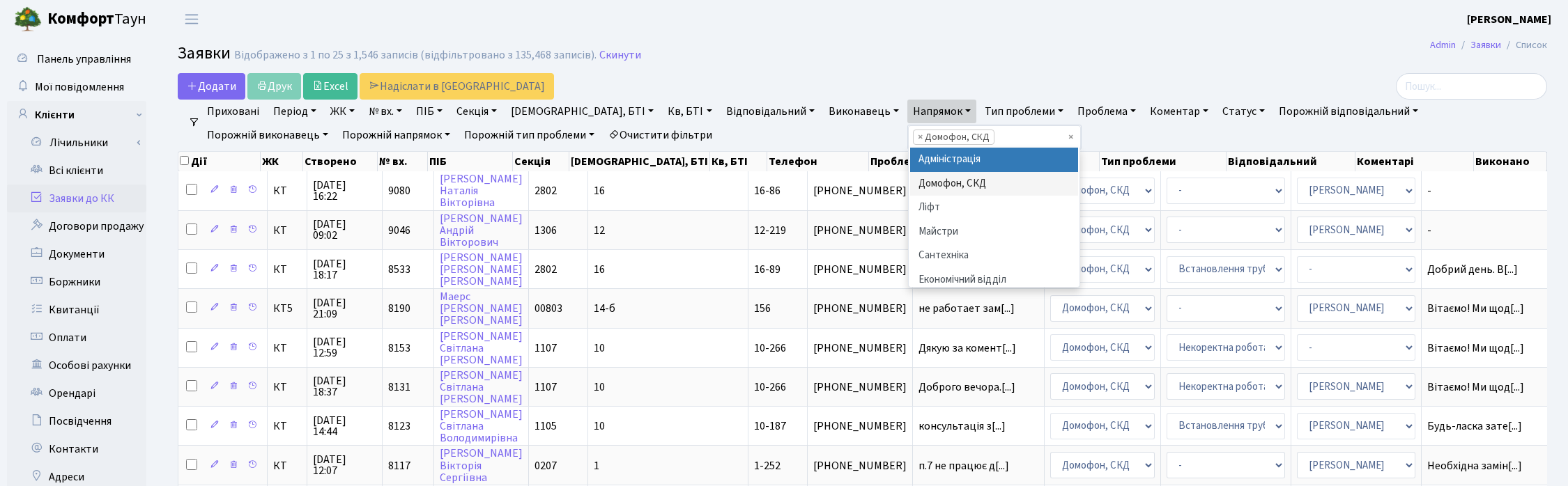
click at [913, 136] on li "× Домофон, СКД" at bounding box center [953, 137] width 81 height 15
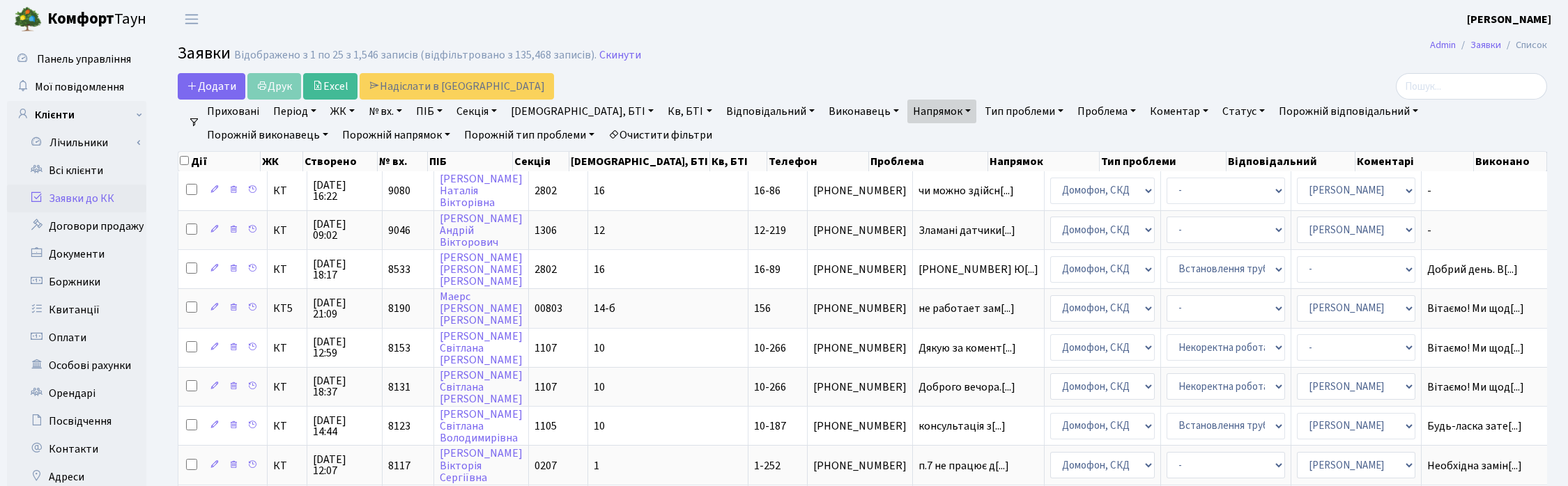
click at [907, 112] on link "Напрямок" at bounding box center [942, 111] width 69 height 23
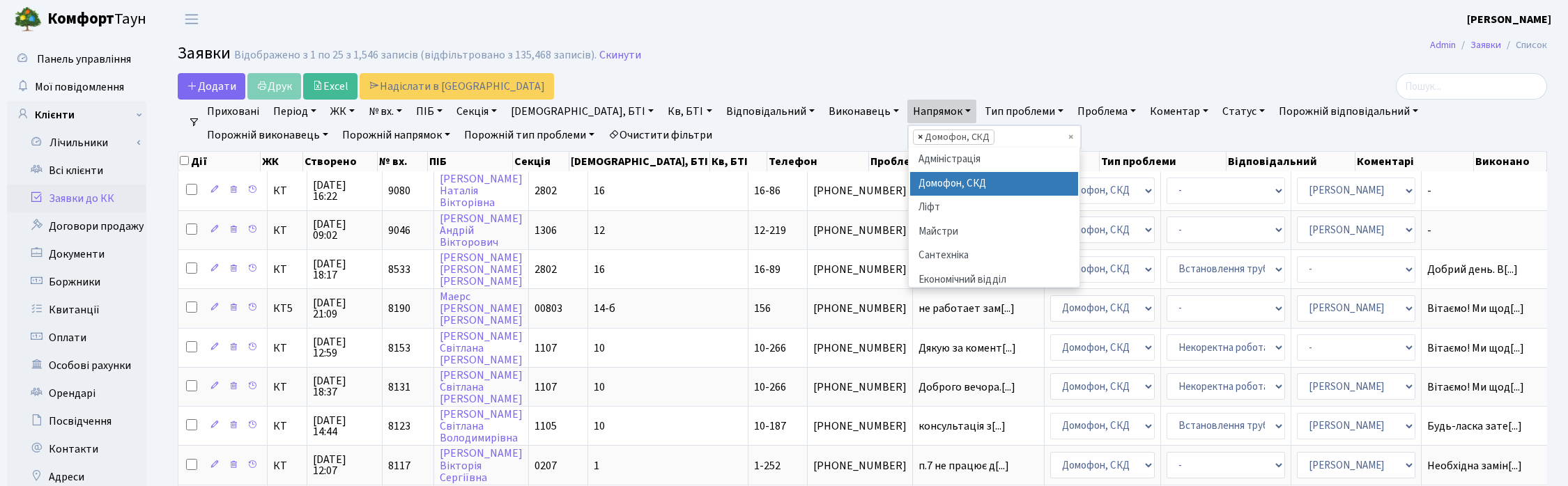
click at [918, 135] on span "×" at bounding box center [920, 136] width 5 height 14
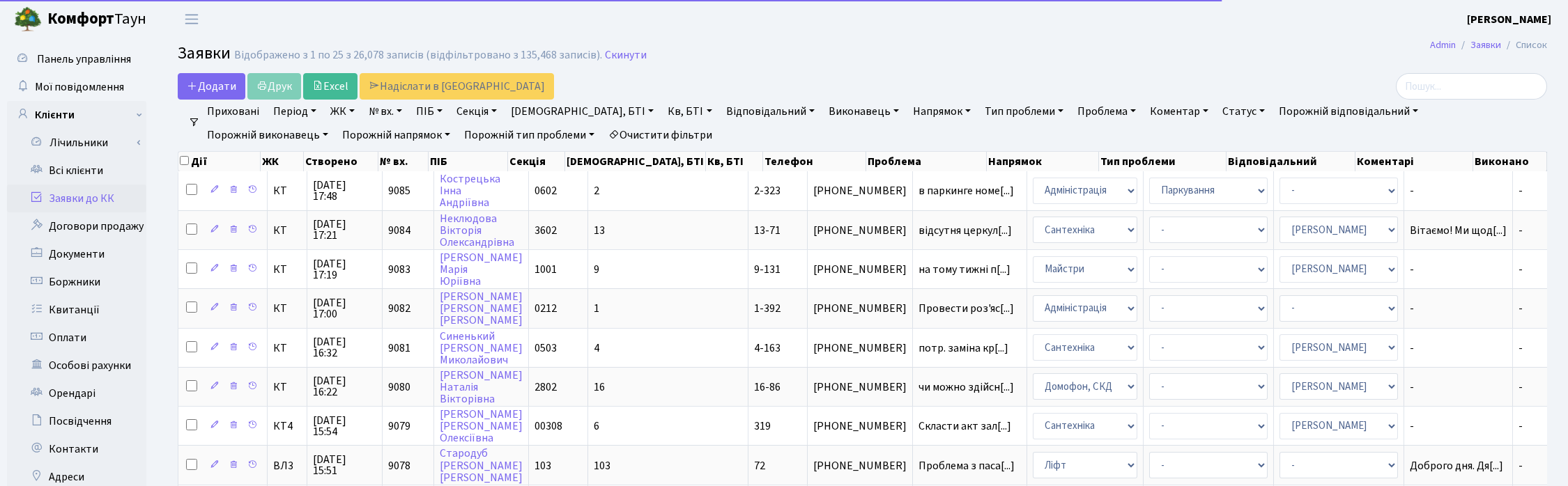
click at [907, 111] on link "Напрямок" at bounding box center [942, 111] width 69 height 23
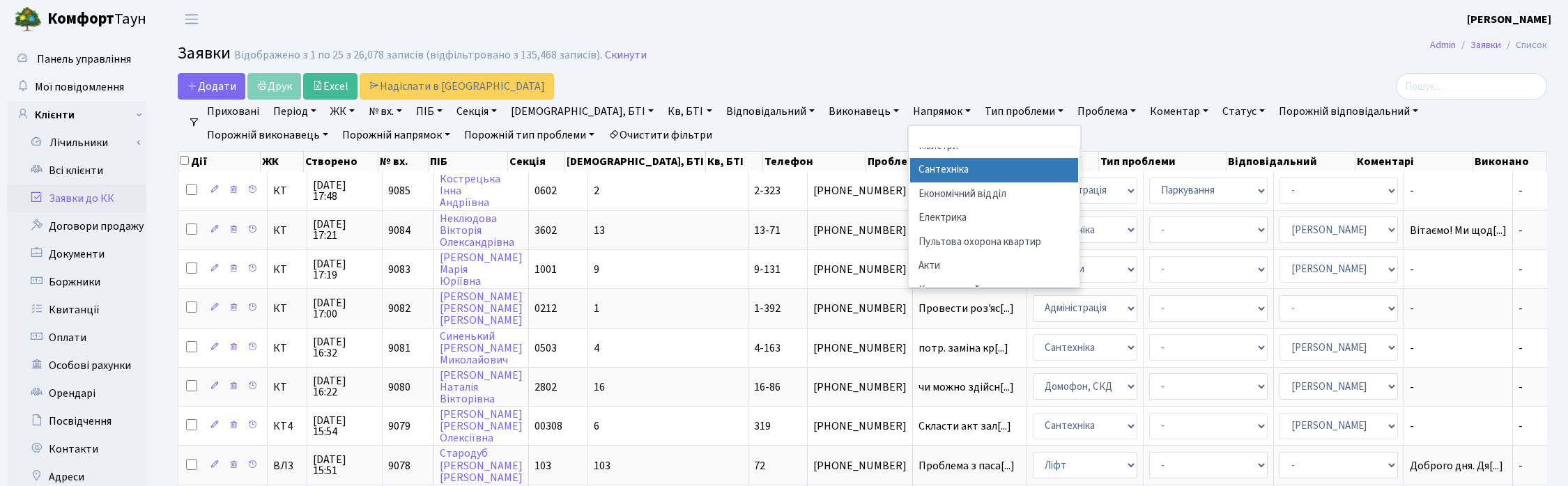
scroll to position [87, 0]
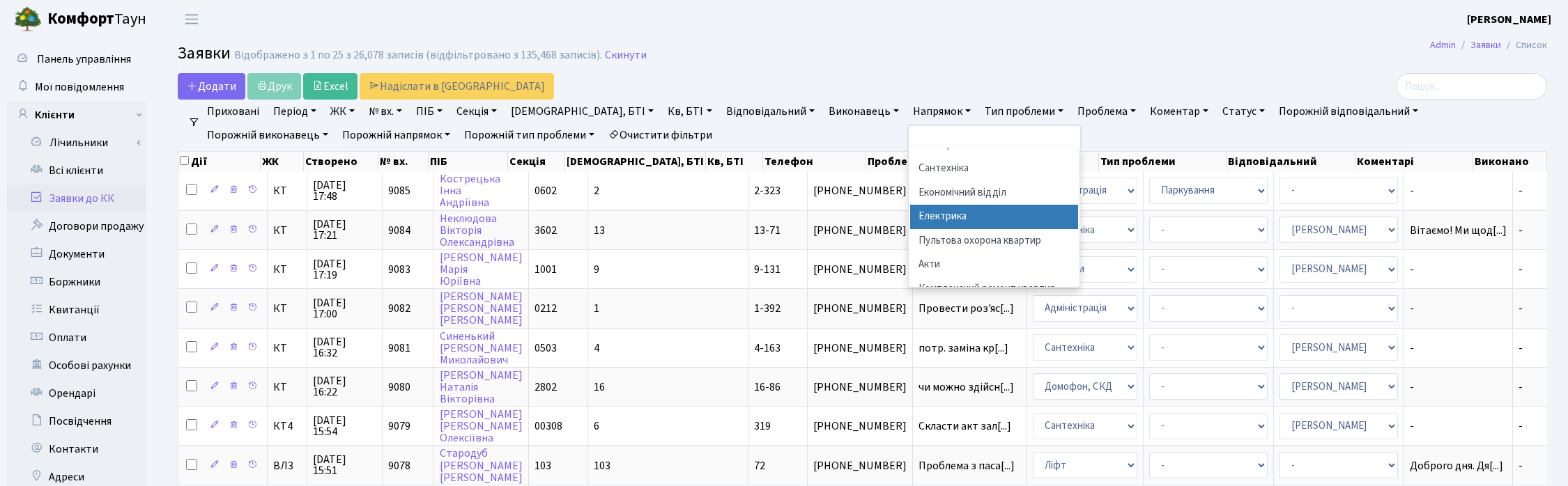
click at [910, 214] on li "Електрика" at bounding box center [995, 217] width 168 height 24
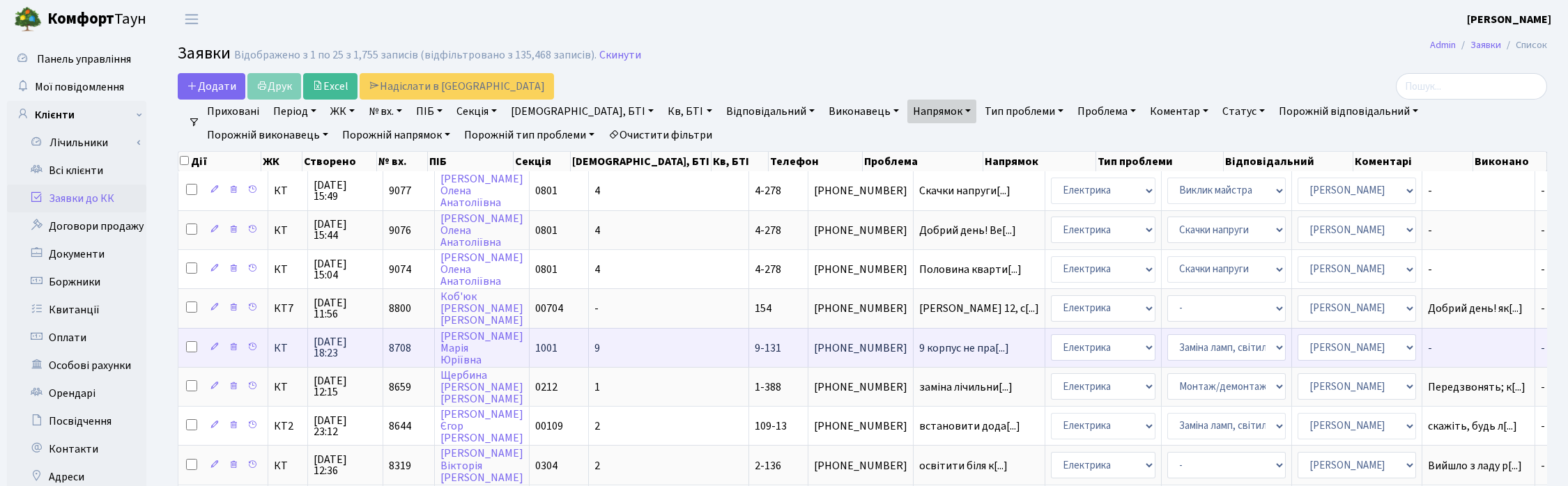
click at [192, 342] on input "checkbox" at bounding box center [192, 347] width 11 height 11
checkbox input "true"
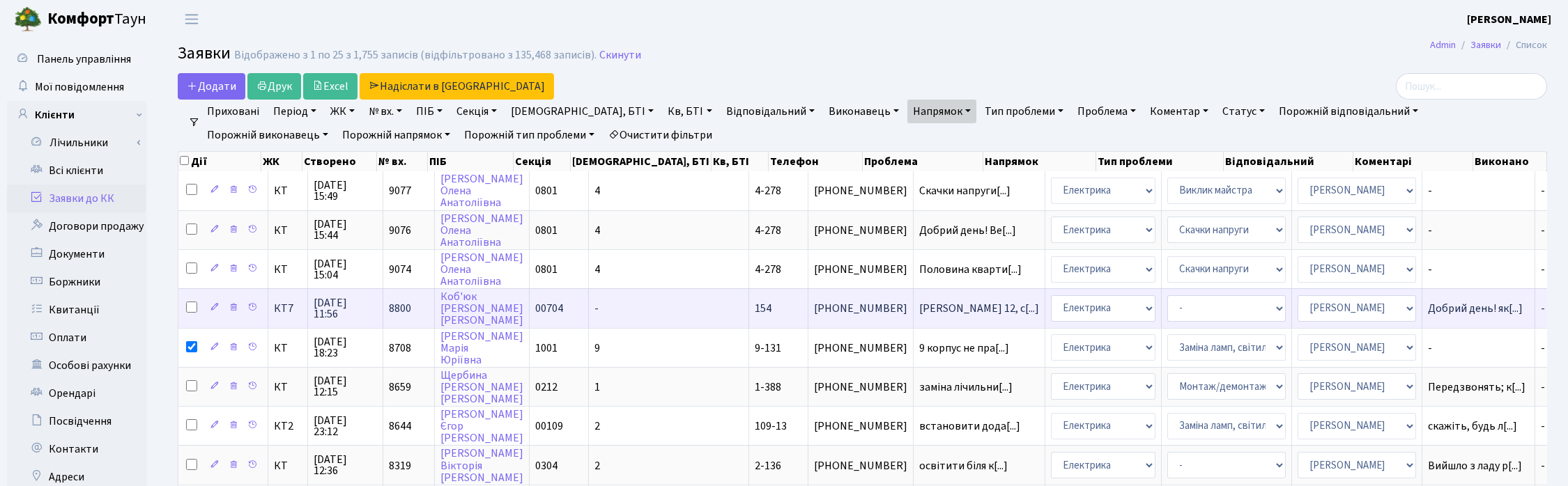
click at [188, 307] on input "checkbox" at bounding box center [192, 307] width 11 height 11
checkbox input "true"
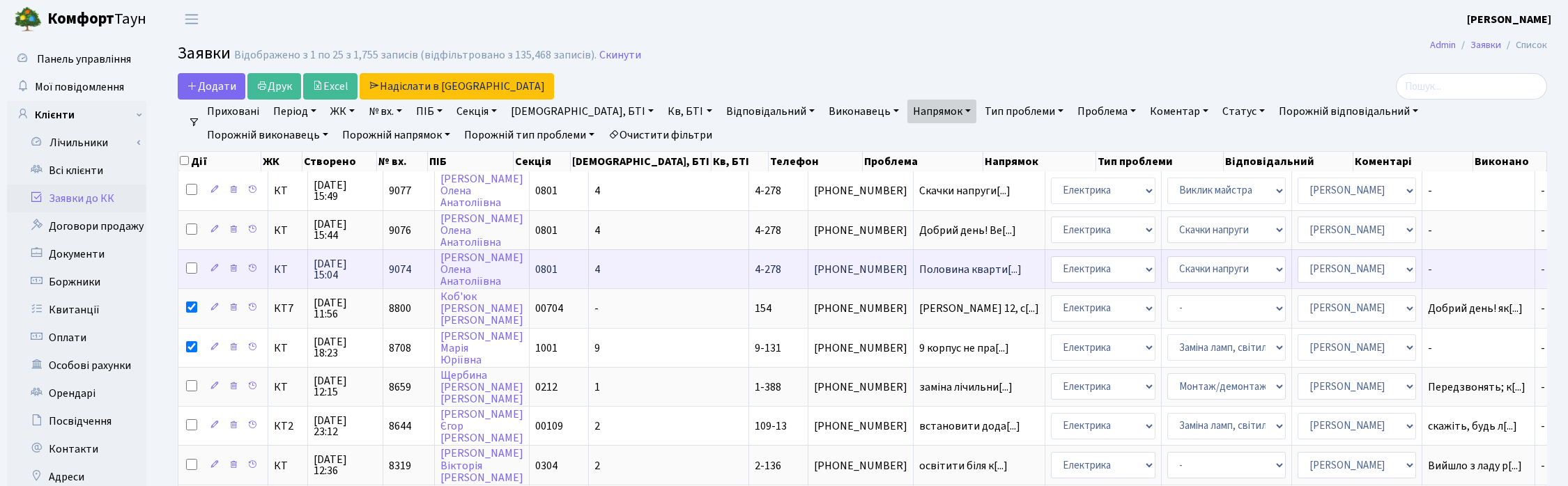
click at [188, 264] on input "checkbox" at bounding box center [192, 268] width 11 height 11
checkbox input "true"
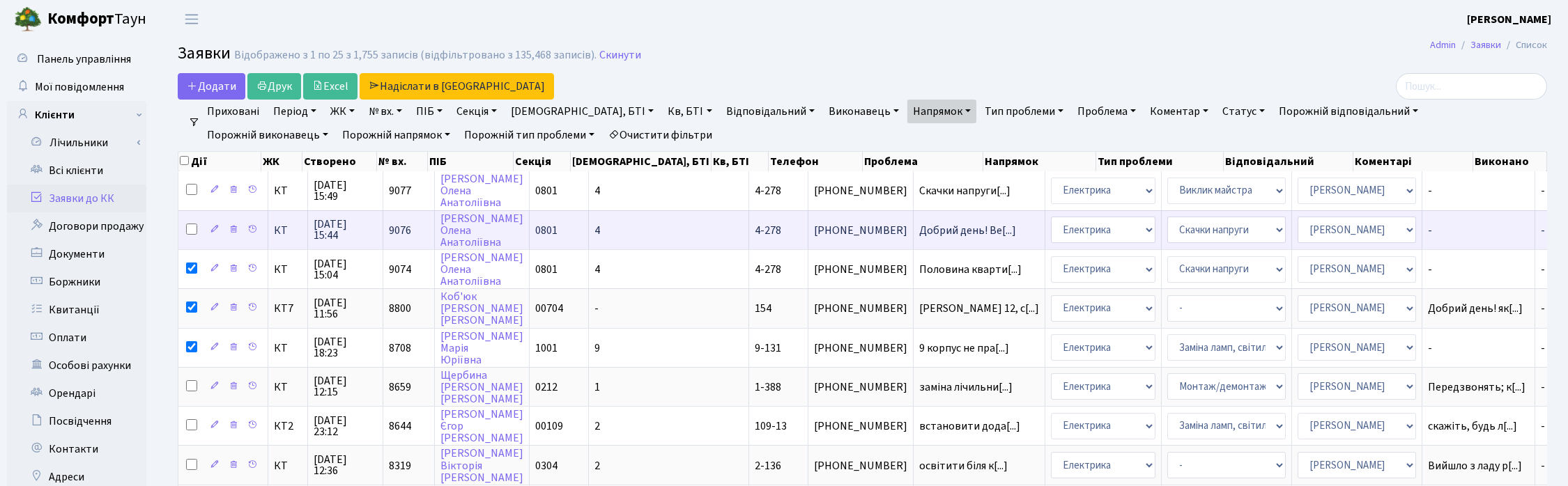
click at [190, 227] on input "checkbox" at bounding box center [192, 229] width 11 height 11
checkbox input "true"
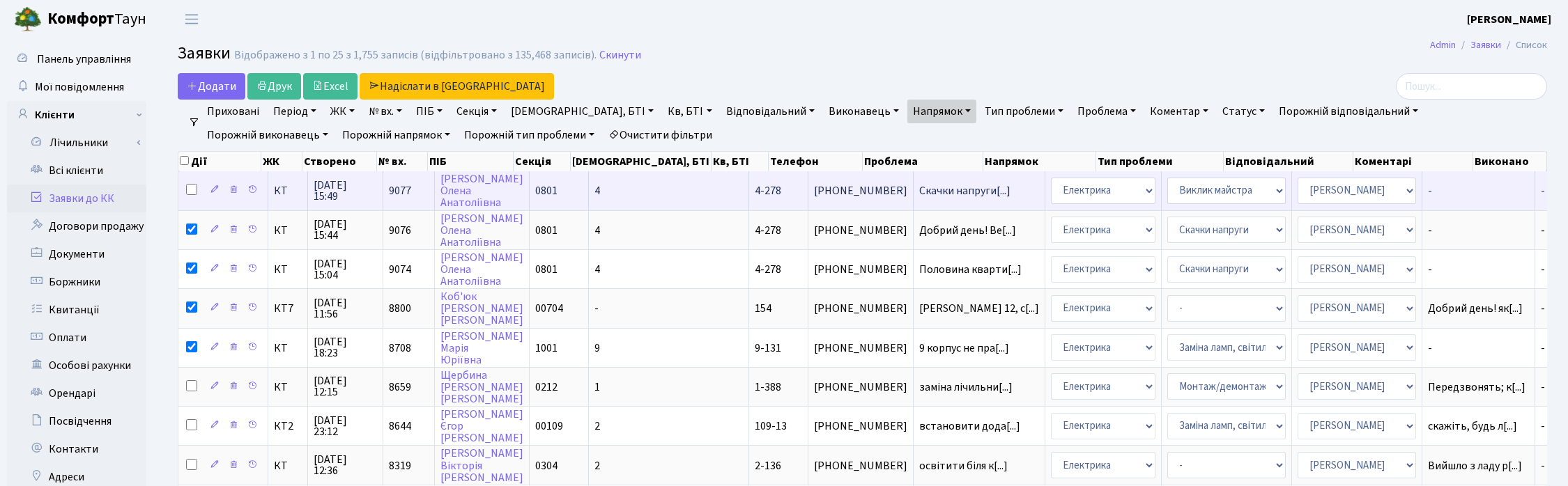
click at [192, 192] on input "checkbox" at bounding box center [192, 190] width 11 height 11
checkbox input "true"
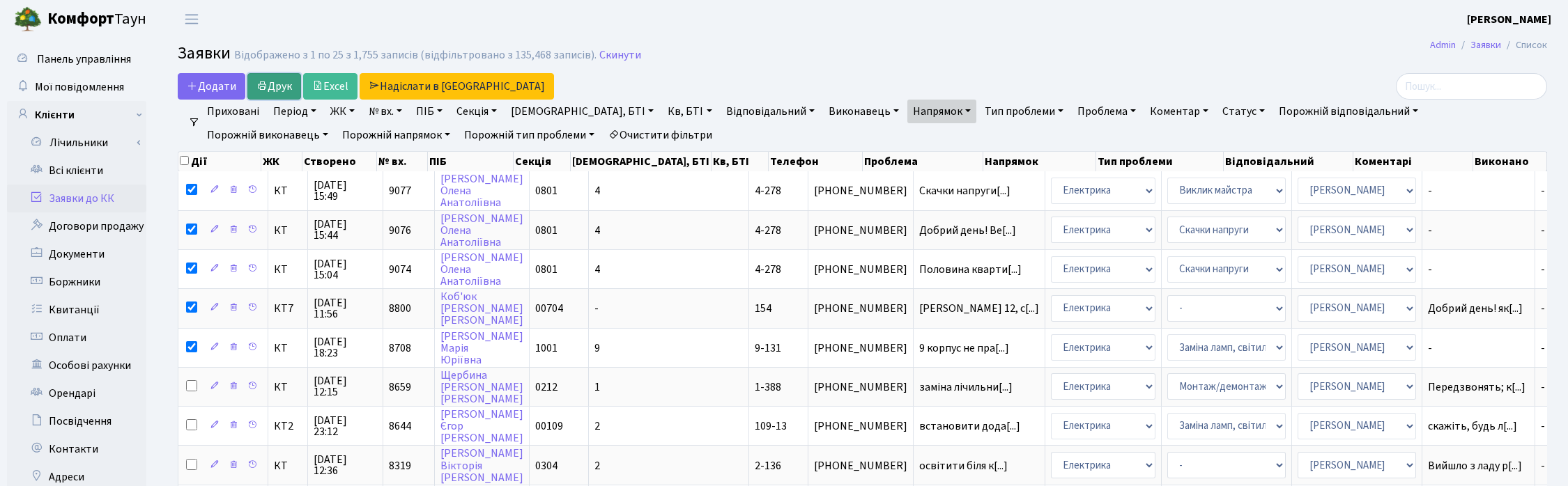
click at [284, 82] on link "Друк" at bounding box center [273, 86] width 53 height 26
click at [179, 164] on th "Дії" at bounding box center [220, 161] width 83 height 20
click at [187, 163] on input "checkbox" at bounding box center [184, 161] width 9 height 9
checkbox input "true"
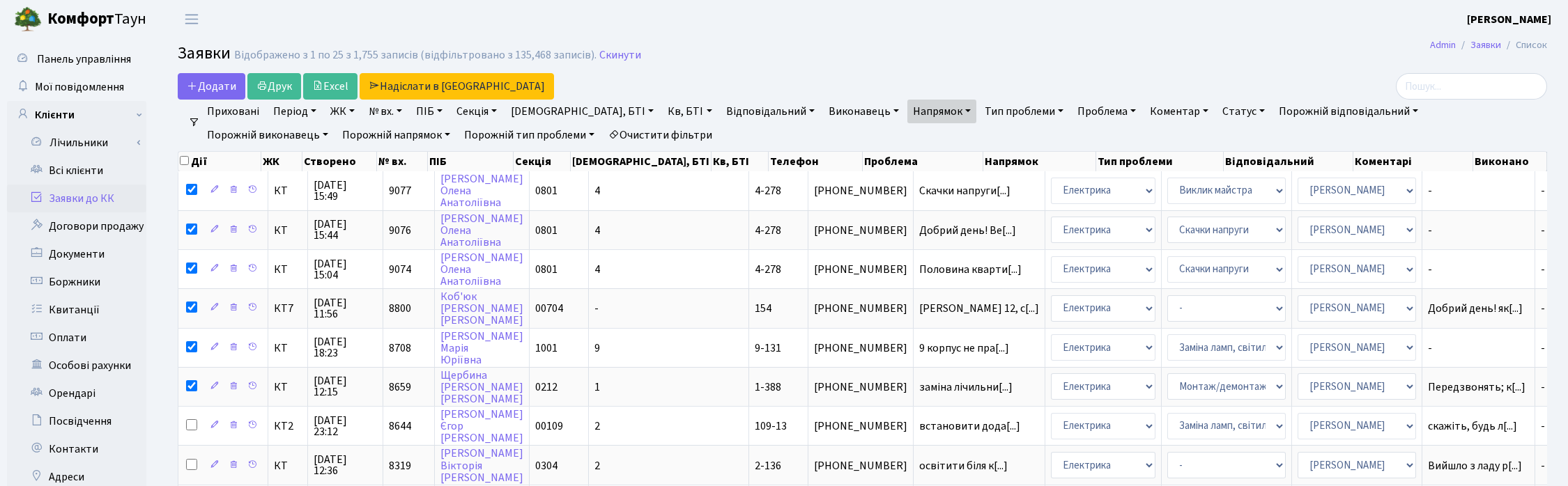
checkbox input "true"
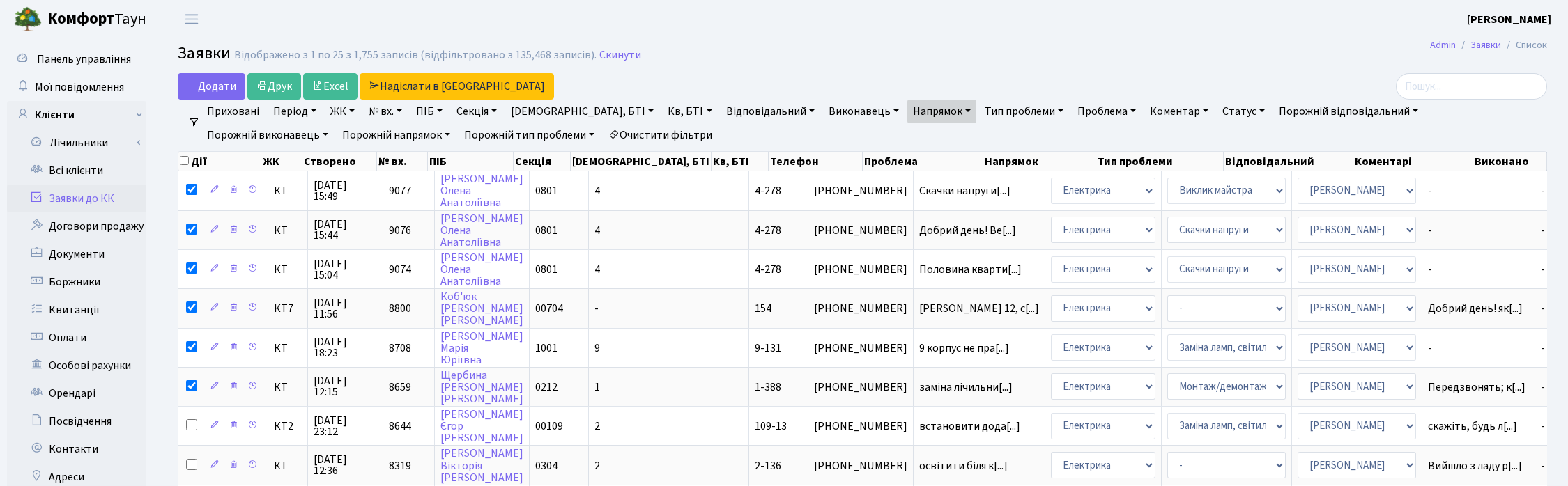
checkbox input "true"
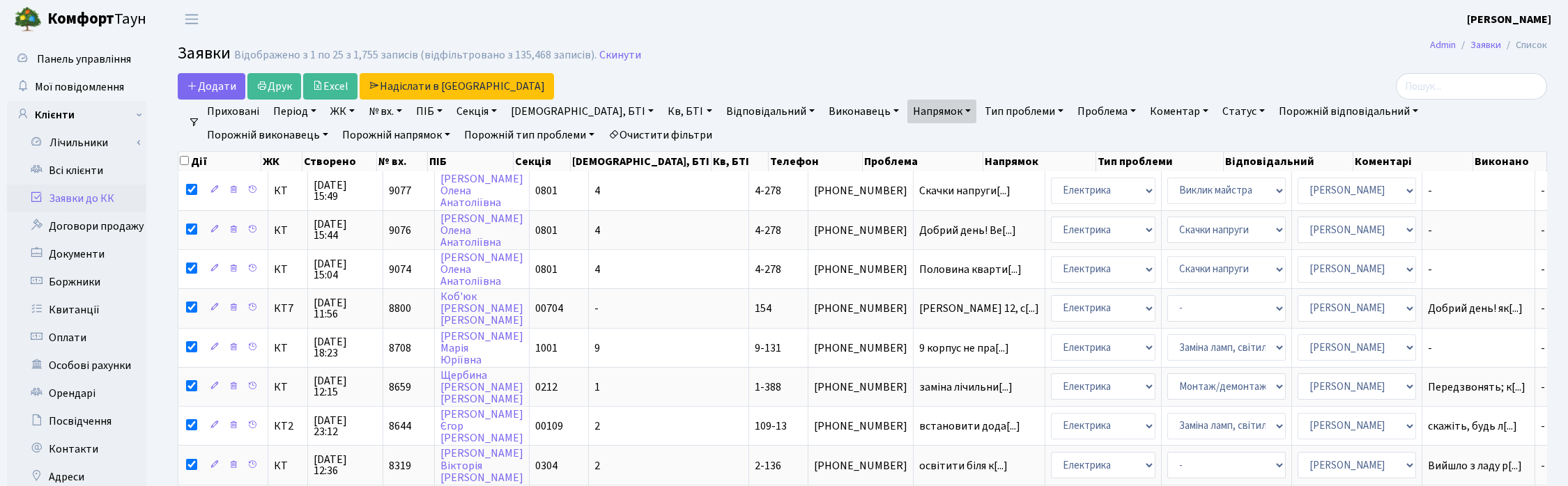
checkbox input "true"
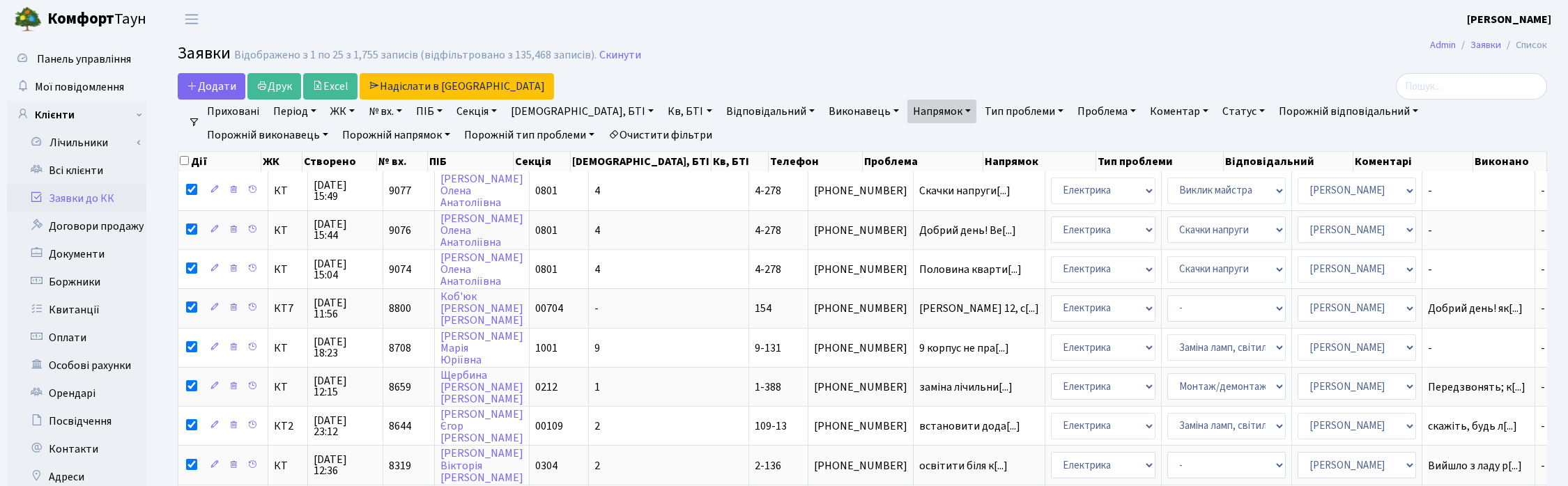
checkbox input "true"
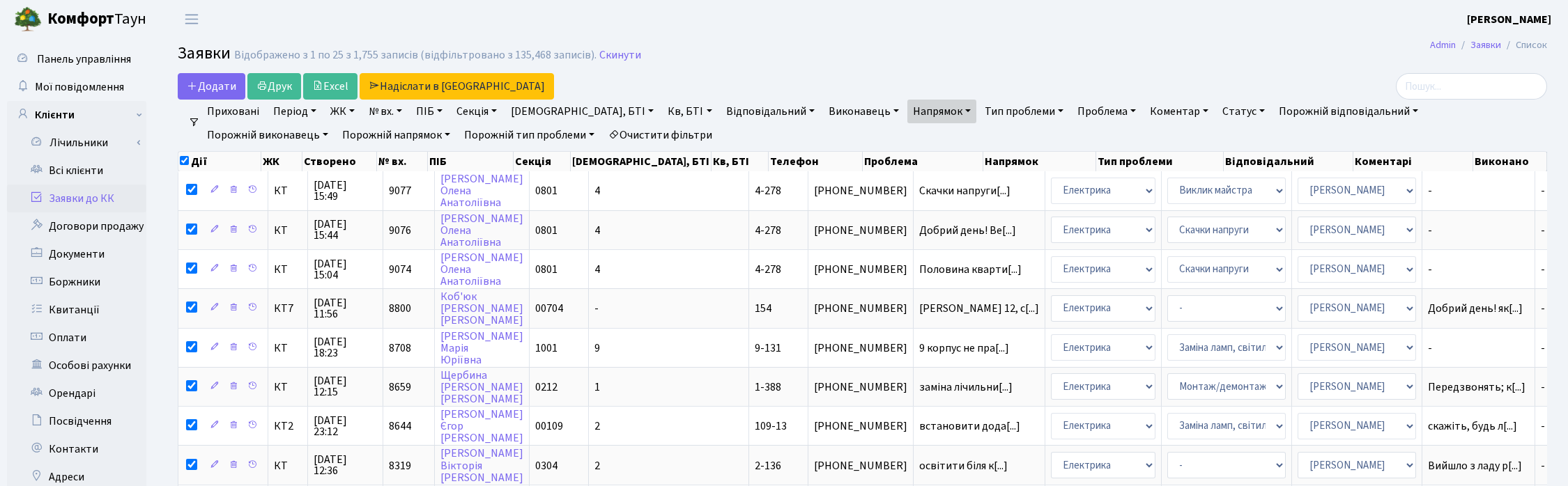
checkbox input "true"
click at [187, 163] on input "checkbox" at bounding box center [184, 161] width 9 height 9
checkbox input "false"
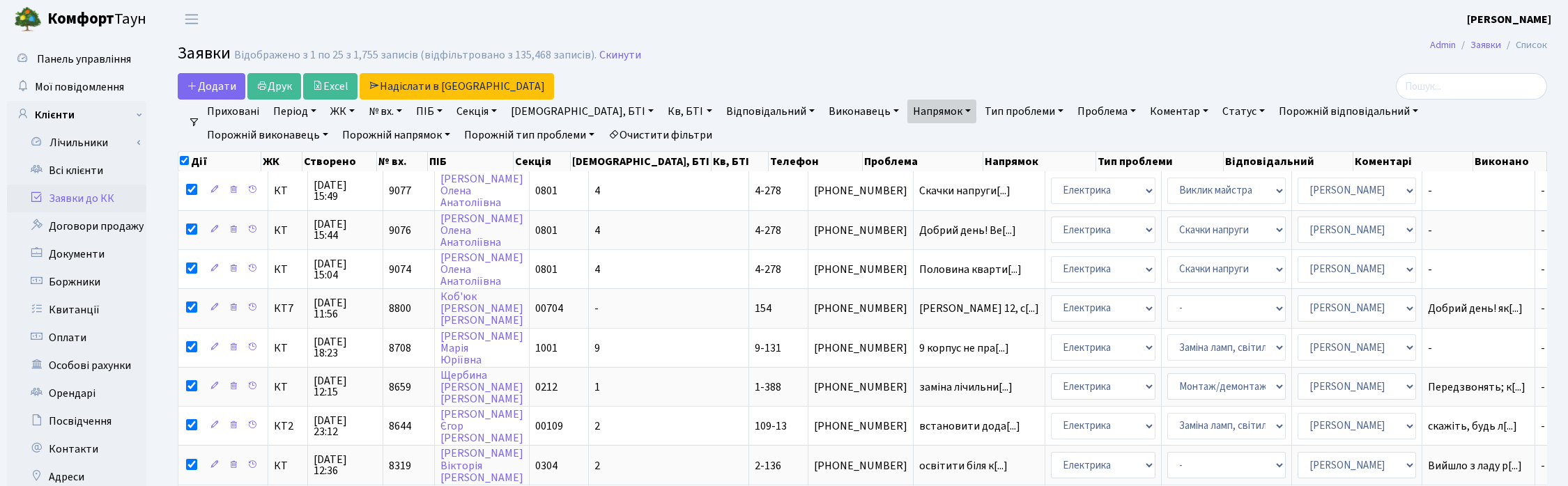
checkbox input "false"
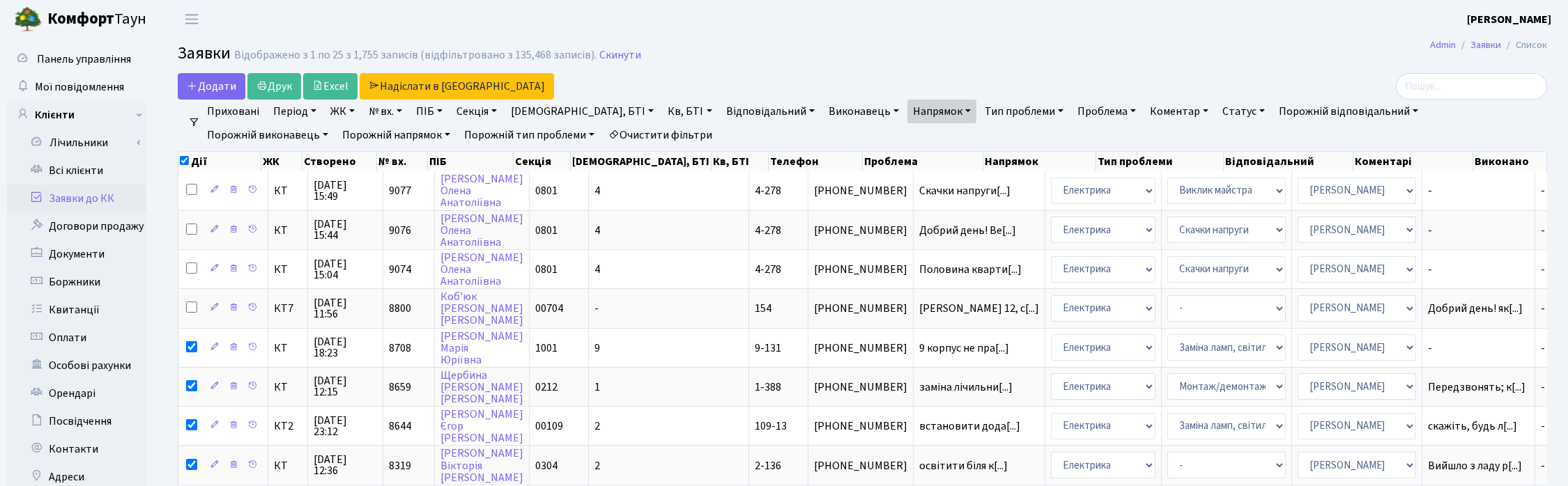
checkbox input "false"
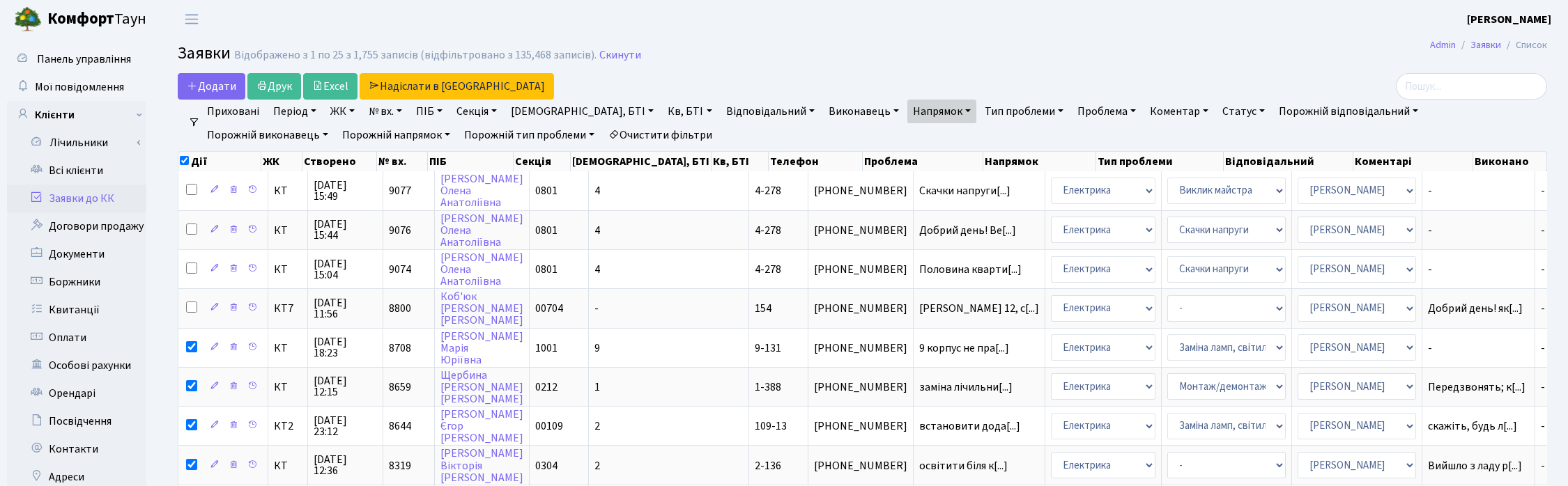
checkbox input "false"
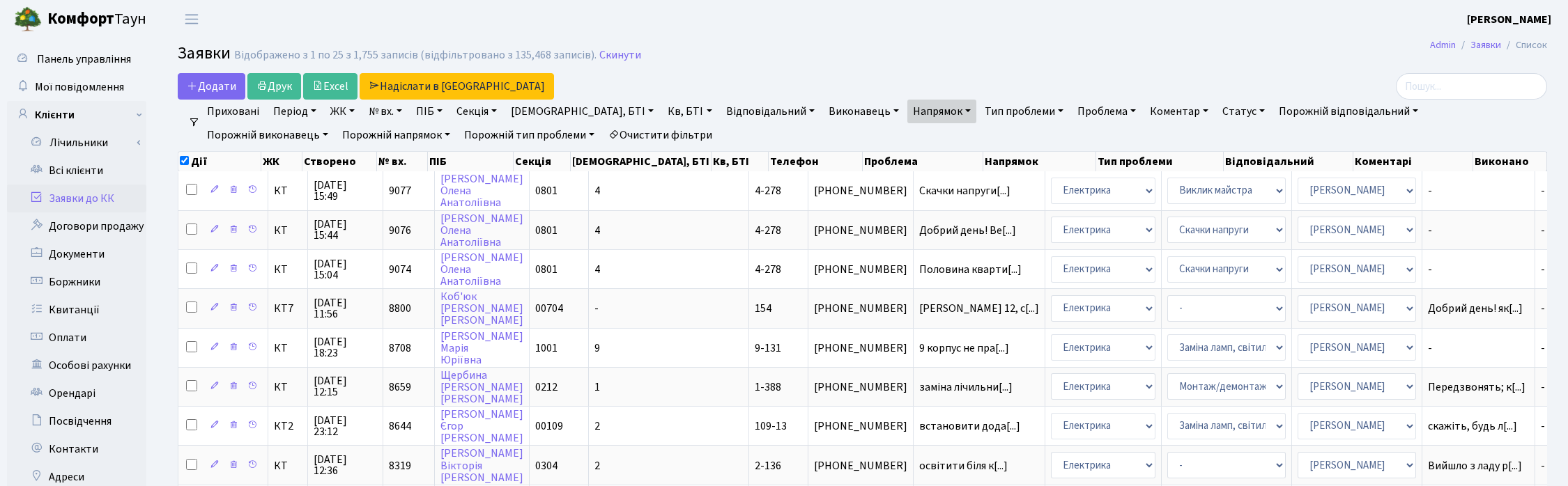
checkbox input "false"
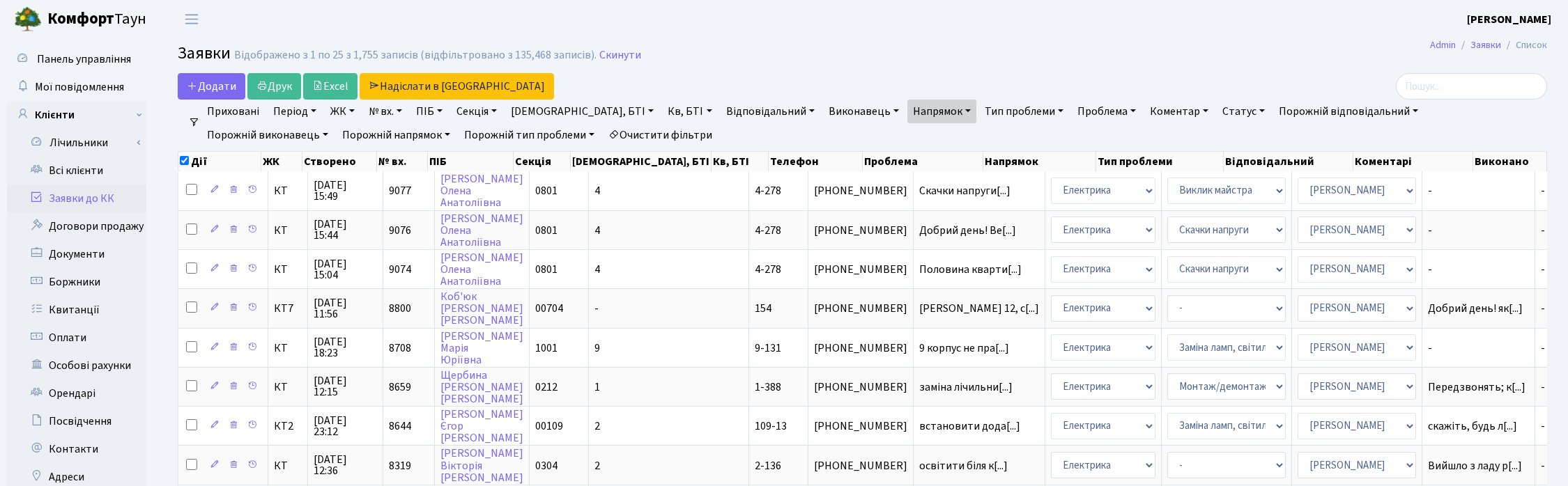
checkbox input "false"
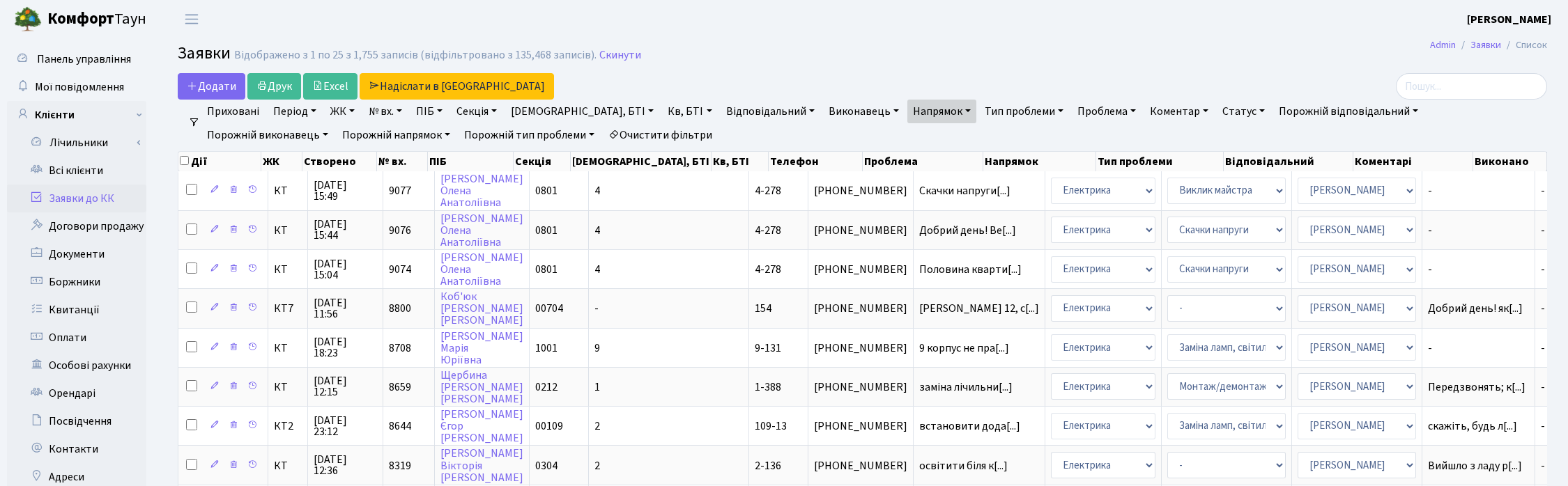
checkbox input "false"
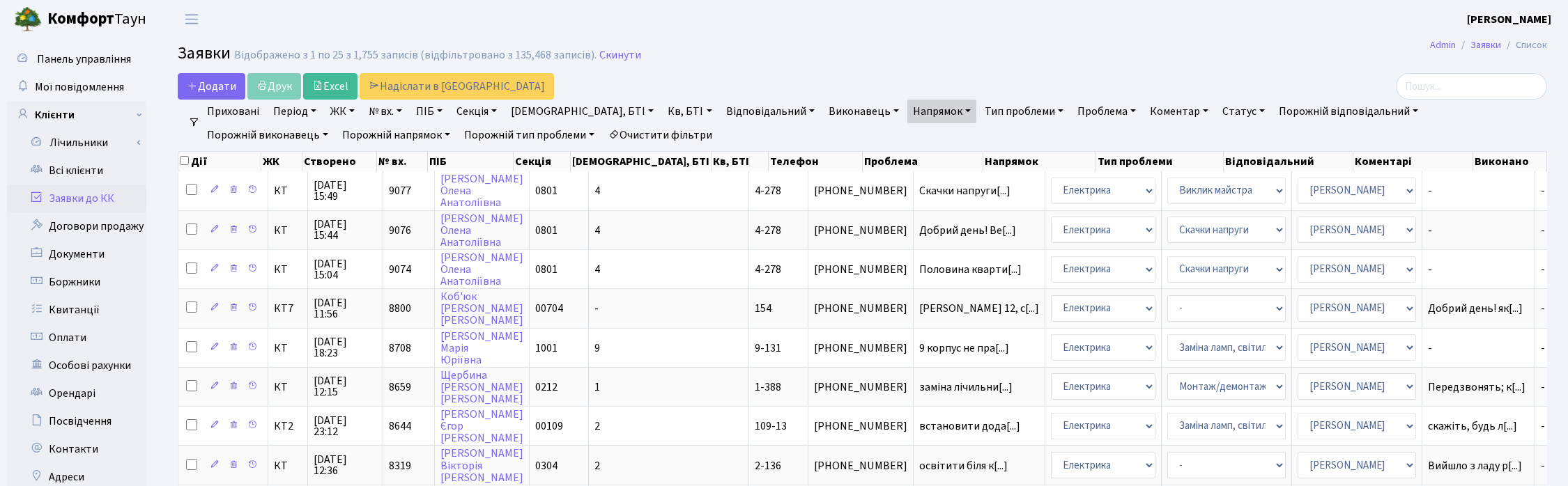
click at [750, 26] on header "Комфорт Таун Корчун І. С. Мій обліковий запис Вийти" at bounding box center [784, 19] width 1568 height 38
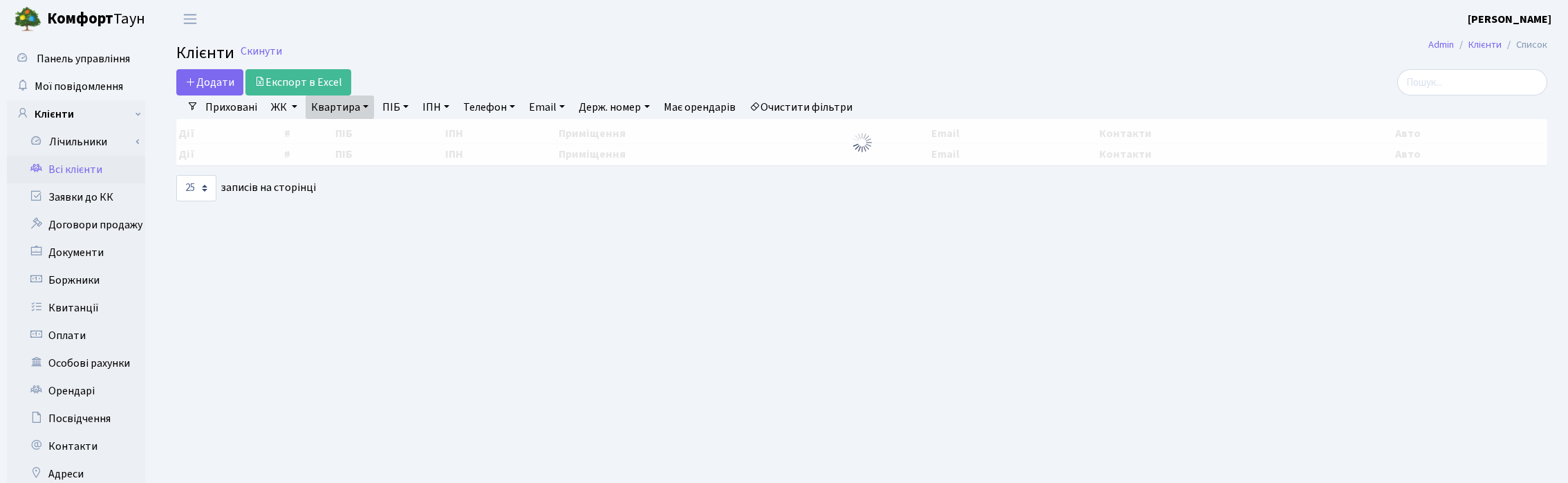
select select "25"
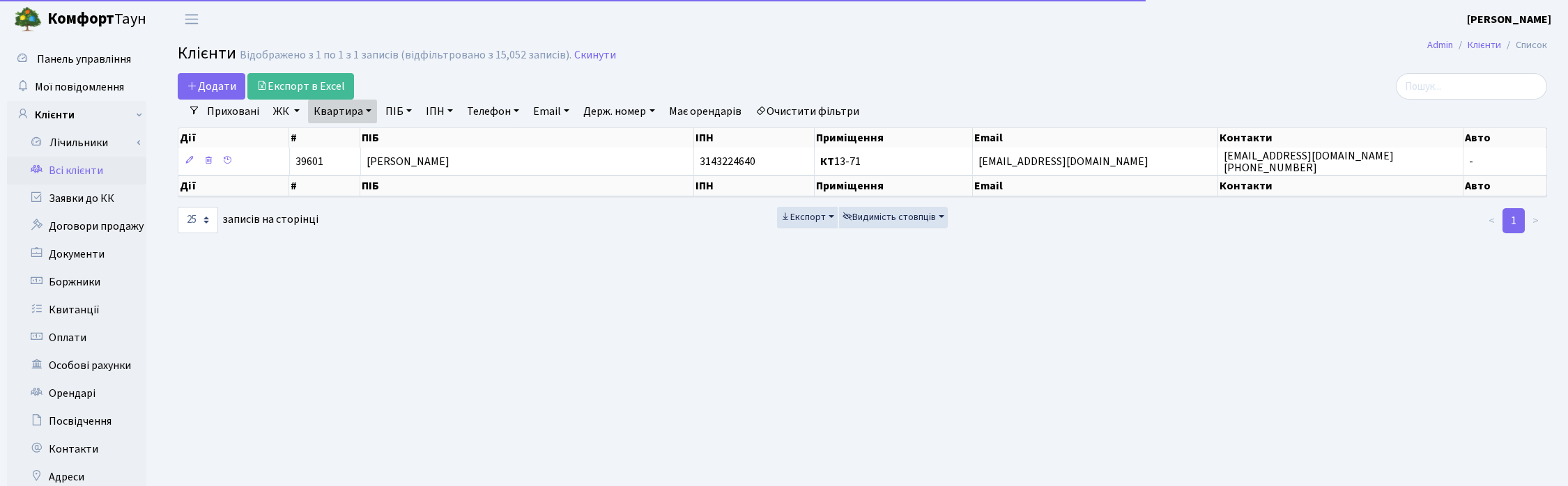
click at [359, 108] on link "Квартира" at bounding box center [342, 111] width 69 height 23
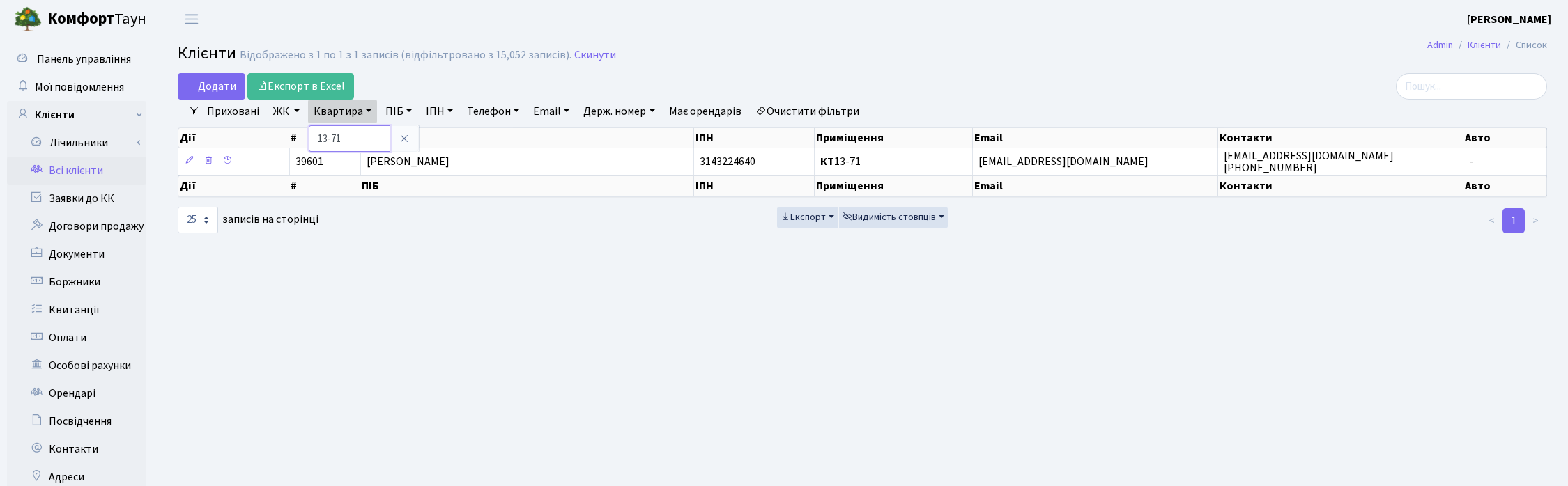
click at [371, 136] on input "13-71" at bounding box center [349, 138] width 81 height 26
type input "1"
type input "368"
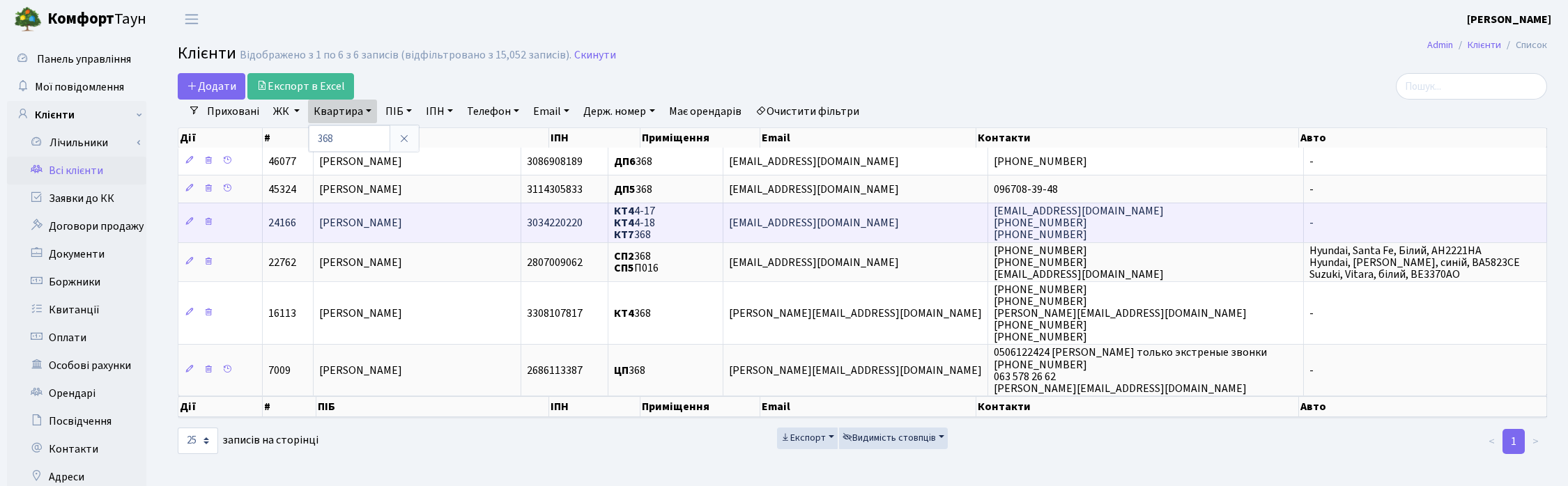
click at [361, 227] on span "[PERSON_NAME]" at bounding box center [360, 222] width 83 height 15
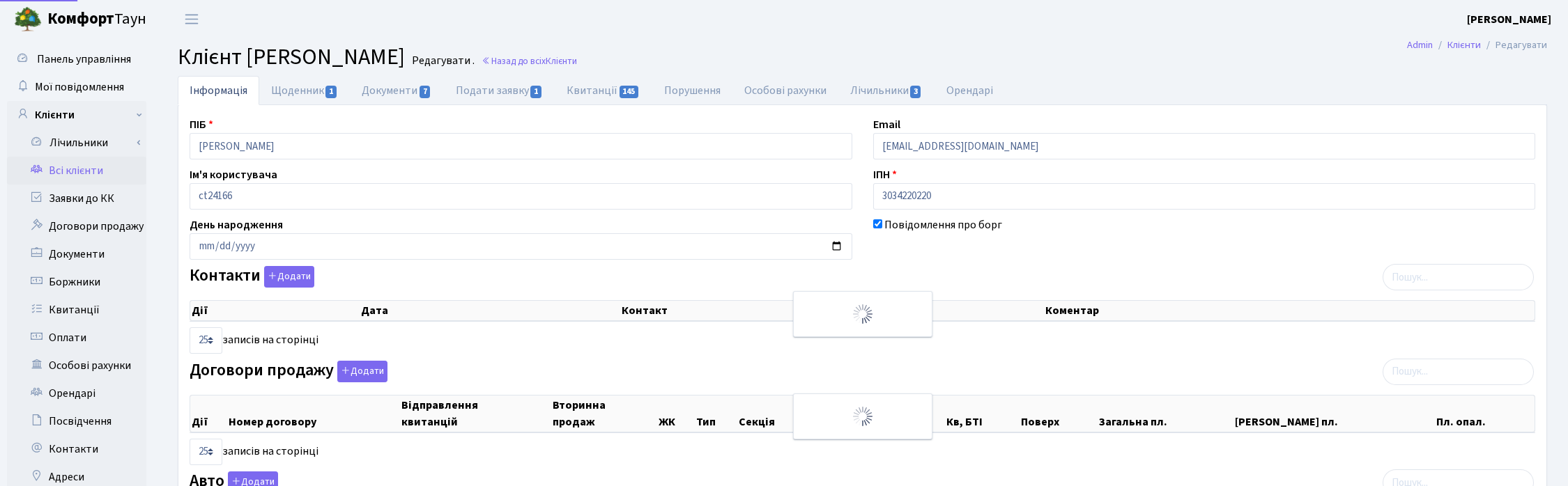
select select "25"
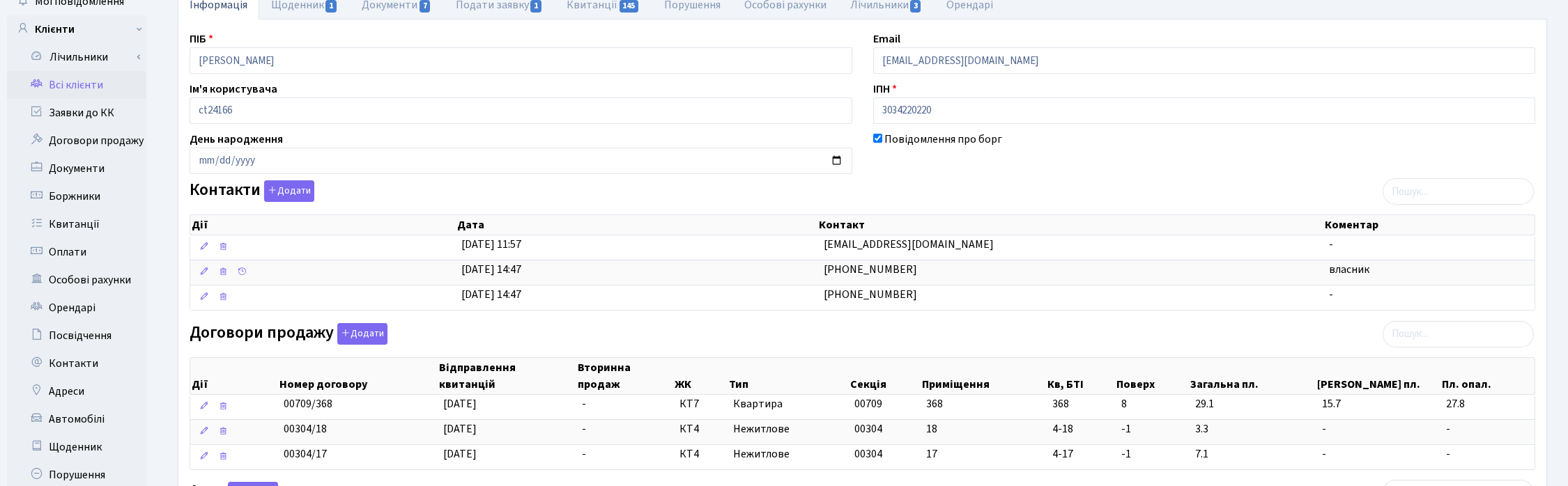
scroll to position [87, 0]
click at [977, 182] on div "Контакти Додати Дії Дата Контакт Коментар Дії Дата Контакт Коментар" at bounding box center [862, 246] width 1367 height 136
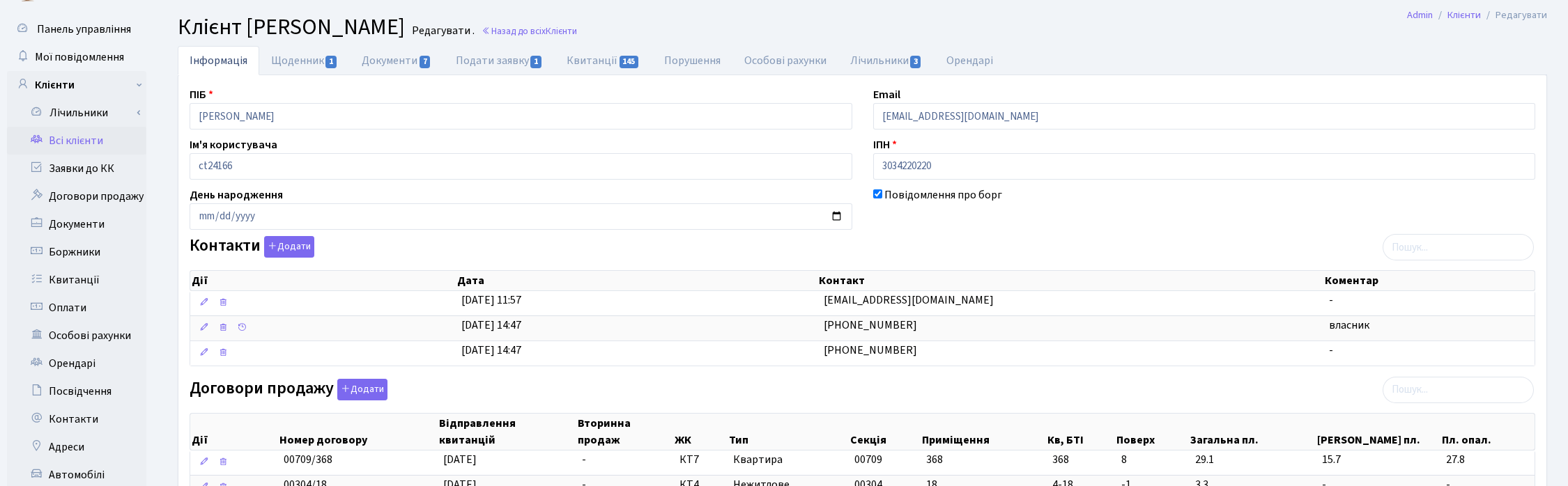
scroll to position [0, 0]
